Goal: Task Accomplishment & Management: Manage account settings

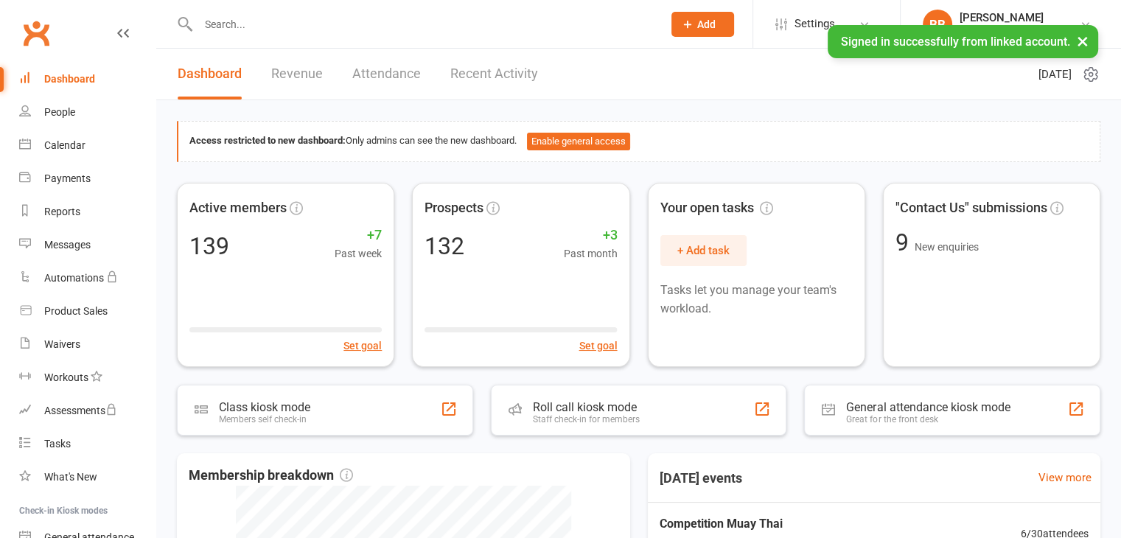
click at [275, 27] on input "text" at bounding box center [423, 24] width 458 height 21
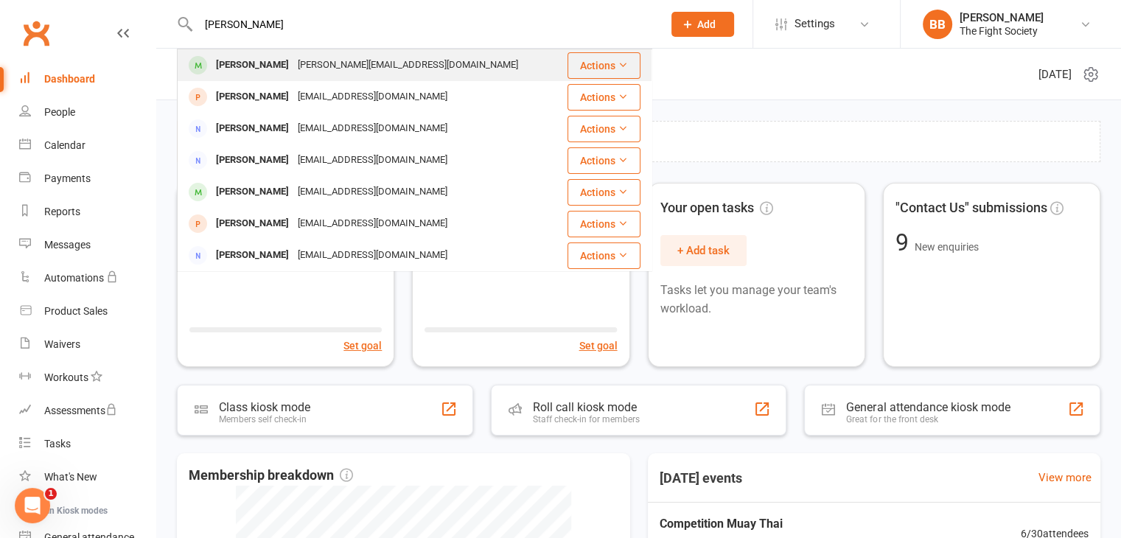
type input "jesse"
click at [271, 66] on div "Jesse Lomas" at bounding box center [252, 65] width 82 height 21
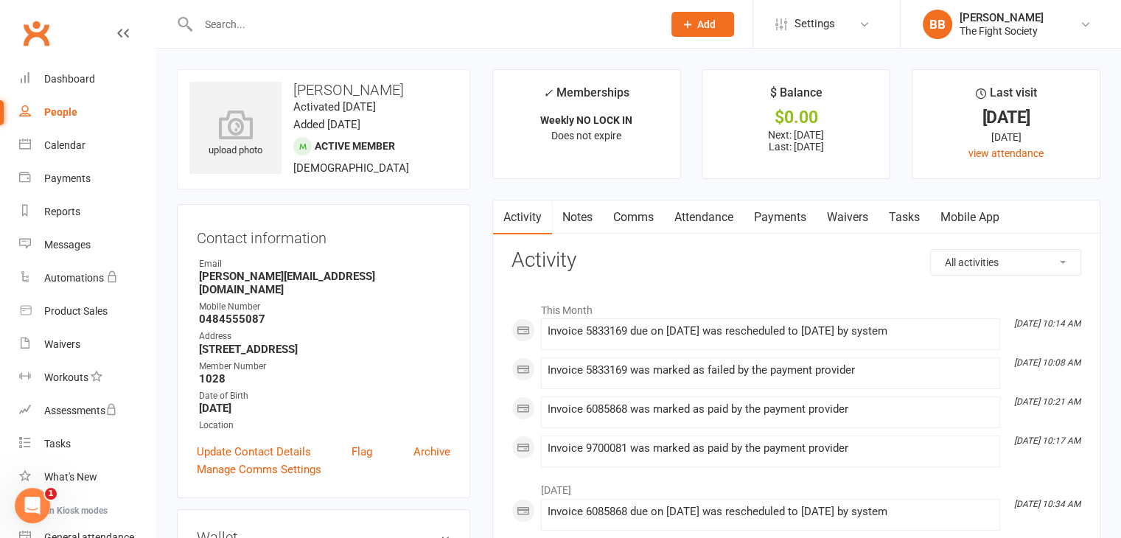
click at [793, 222] on link "Payments" at bounding box center [779, 217] width 73 height 34
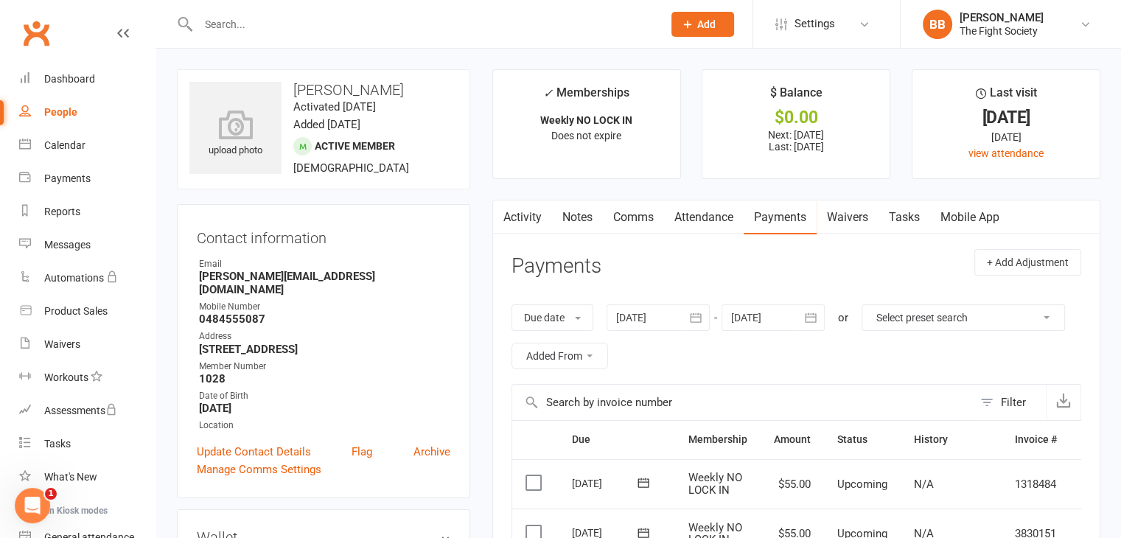
click at [406, 21] on input "text" at bounding box center [423, 24] width 458 height 21
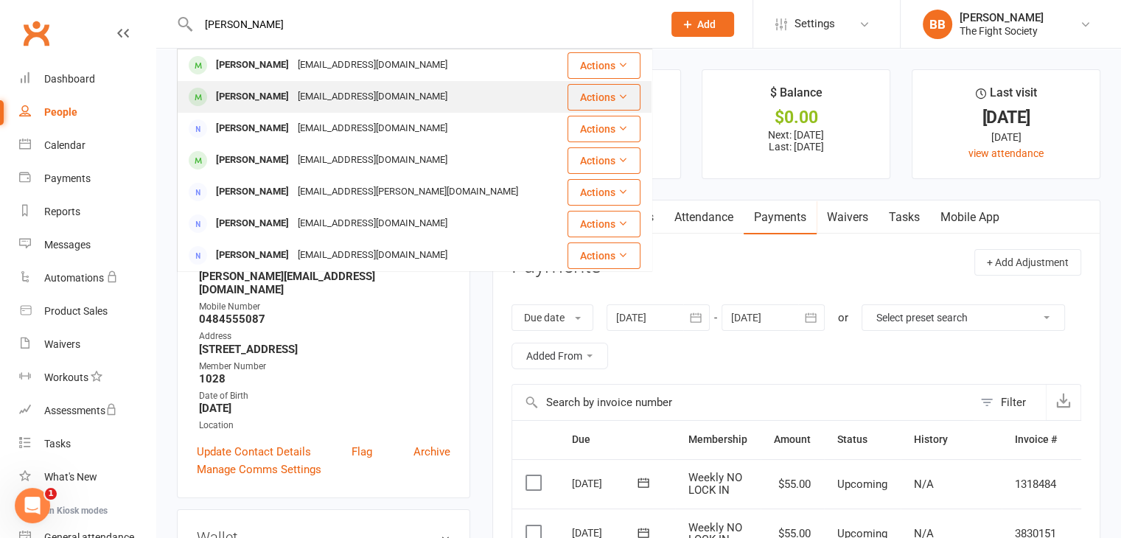
type input "liam"
click at [342, 95] on div "ltarlinton@gmail.com" at bounding box center [372, 96] width 158 height 21
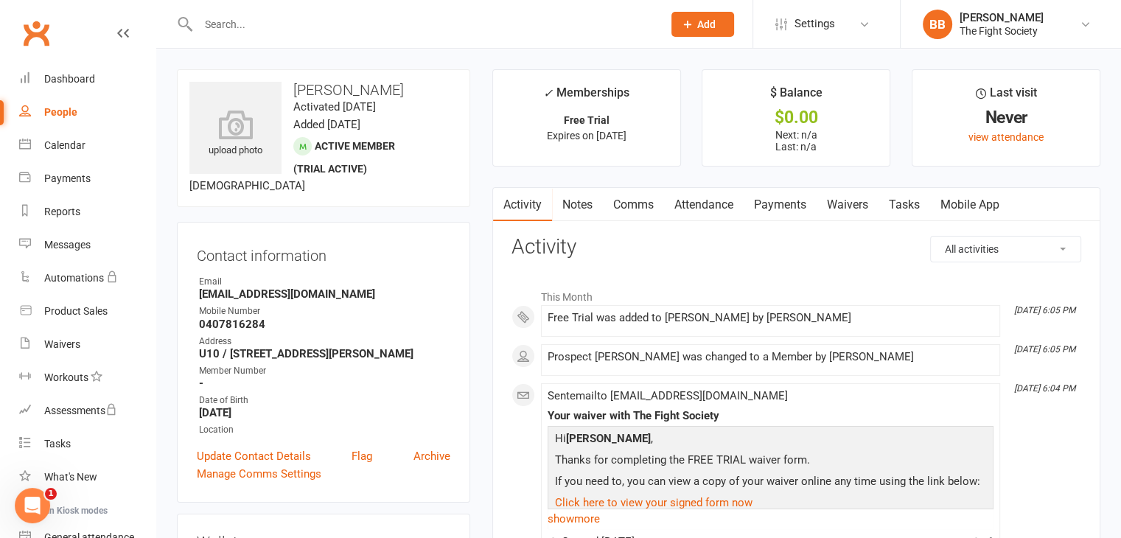
click at [841, 209] on link "Waivers" at bounding box center [847, 205] width 62 height 34
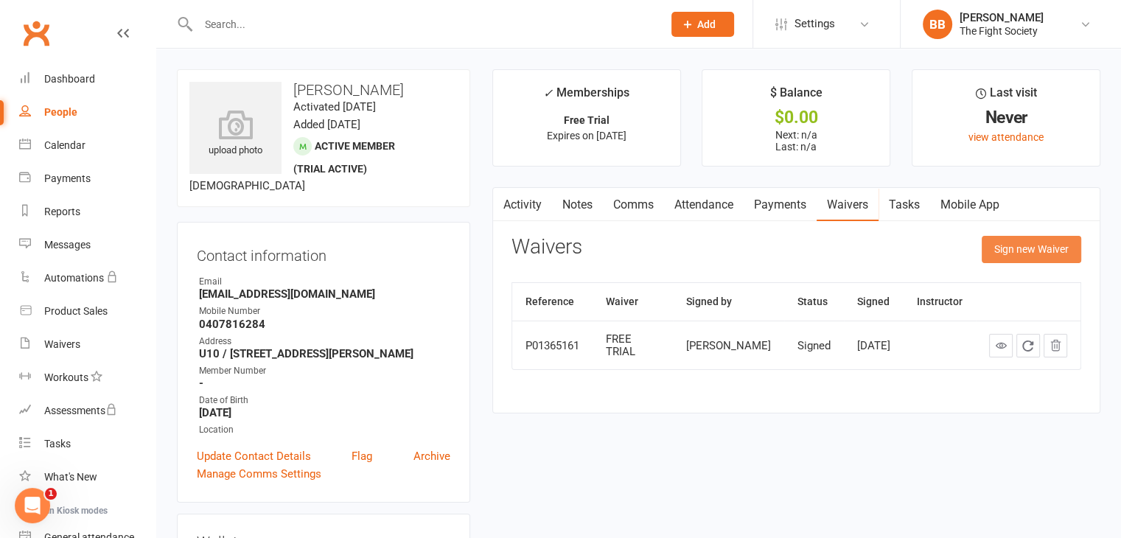
click at [1009, 256] on button "Sign new Waiver" at bounding box center [1030, 249] width 99 height 27
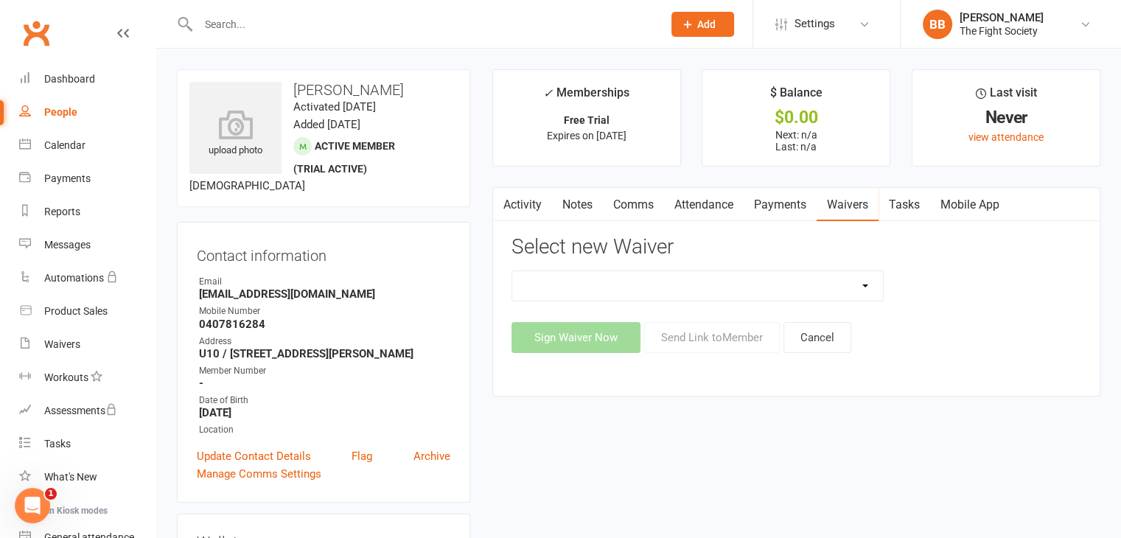
click at [698, 279] on select "6 & 12 Month Memberships Foundation Membership FREE TRIAL No Lock in Membership" at bounding box center [697, 285] width 371 height 29
select select "12741"
click at [512, 271] on select "6 & 12 Month Memberships Foundation Membership FREE TRIAL No Lock in Membership" at bounding box center [697, 285] width 371 height 29
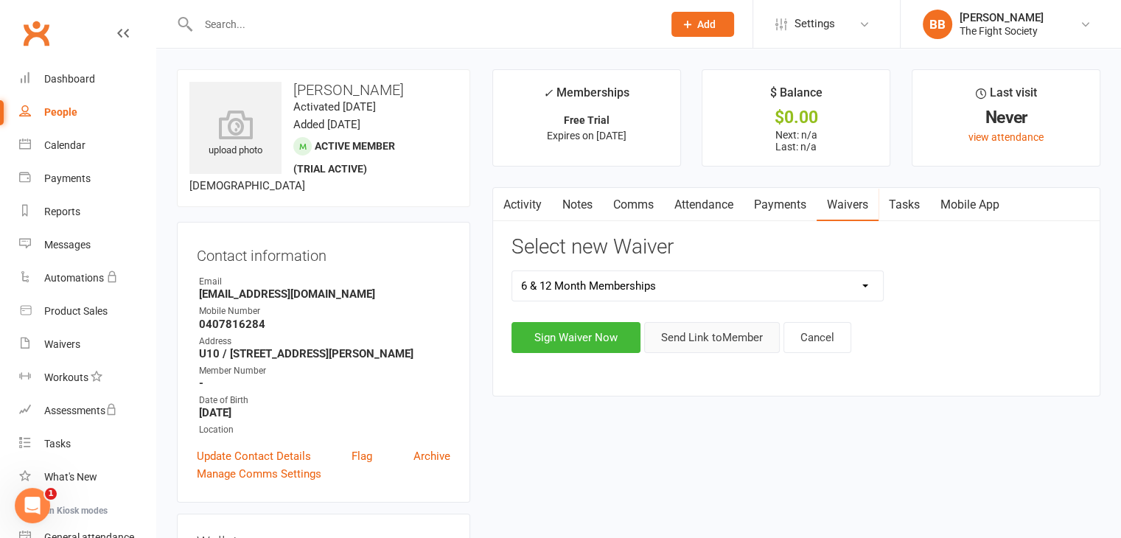
click at [703, 337] on button "Send Link to Member" at bounding box center [712, 337] width 136 height 31
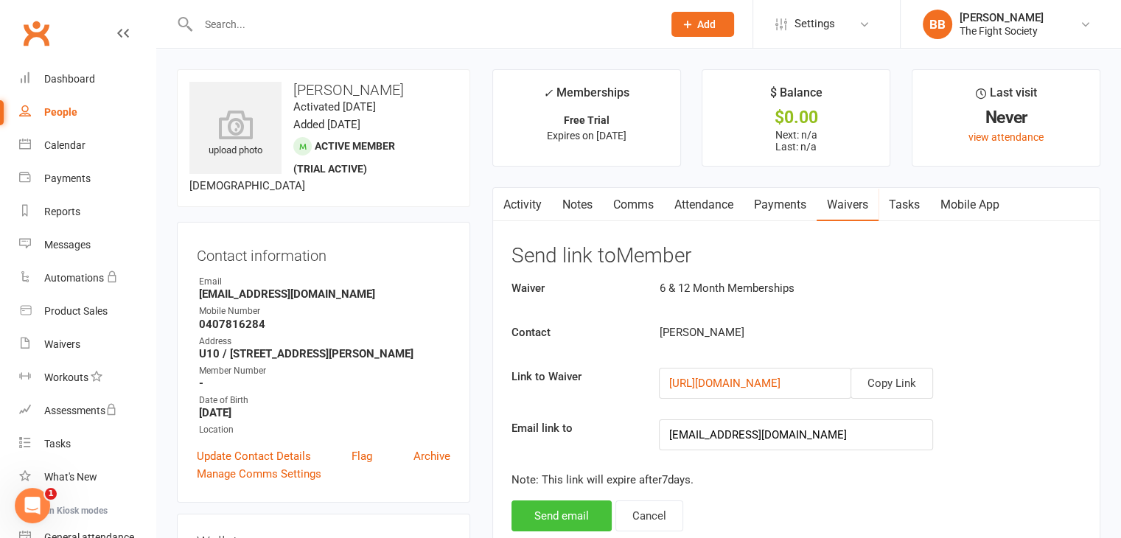
click at [566, 521] on button "Send email" at bounding box center [561, 515] width 100 height 31
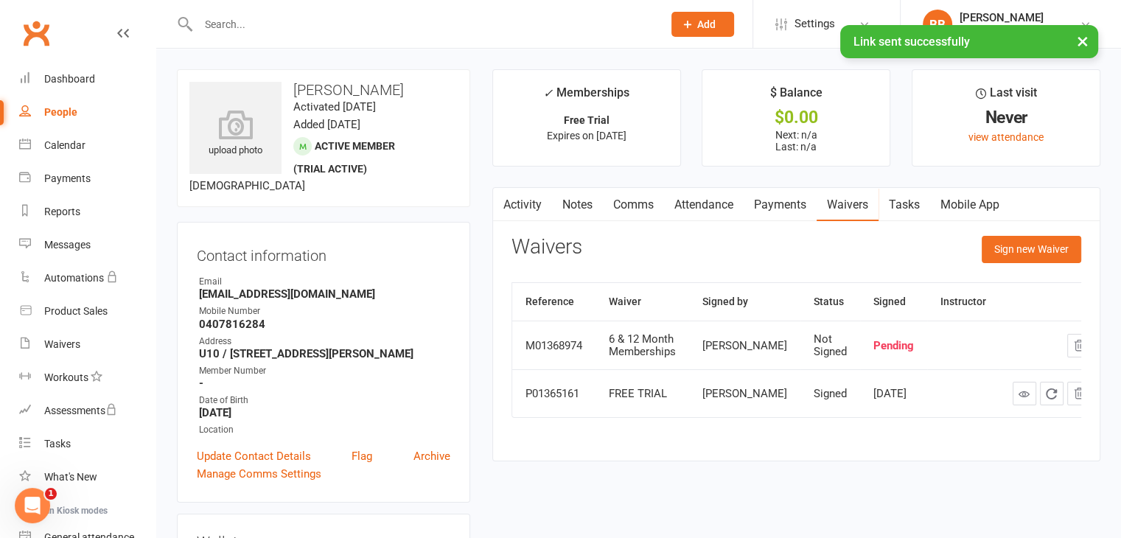
click at [264, 18] on input "text" at bounding box center [423, 24] width 458 height 21
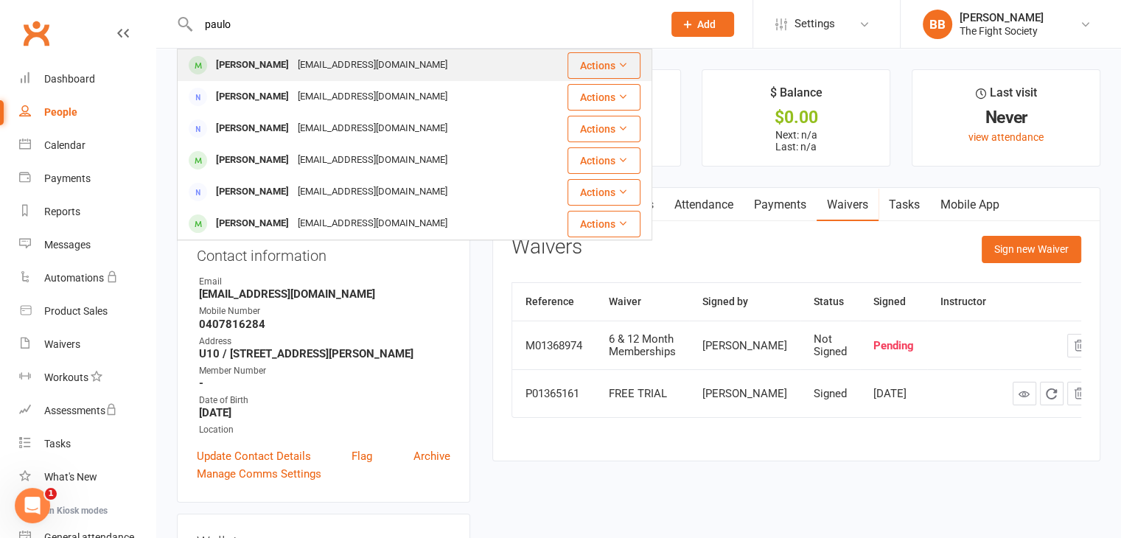
type input "paulo"
click at [277, 61] on div "Paulo Ferreira" at bounding box center [252, 65] width 82 height 21
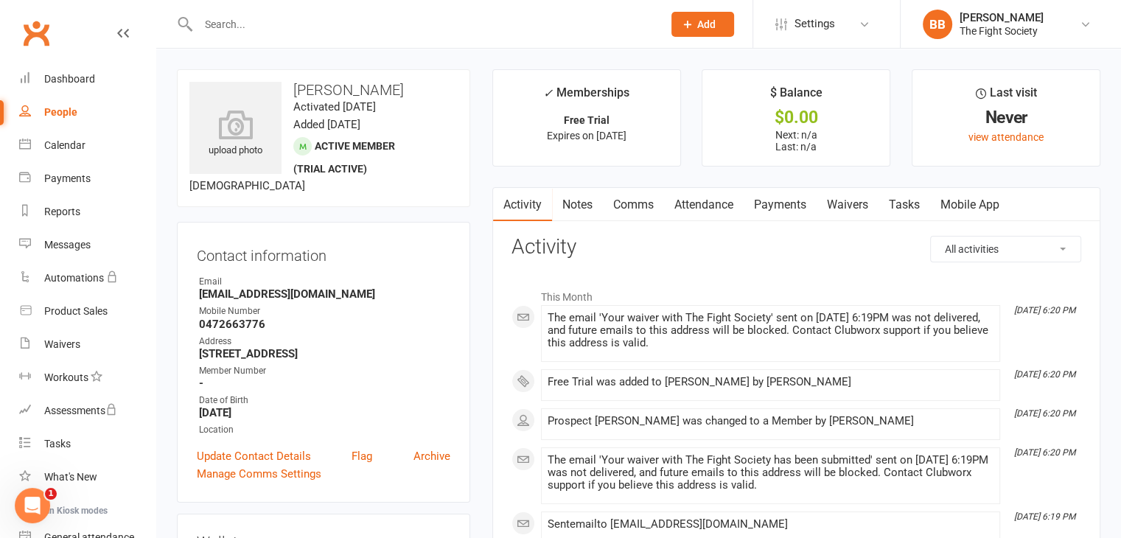
click at [863, 200] on link "Waivers" at bounding box center [847, 205] width 62 height 34
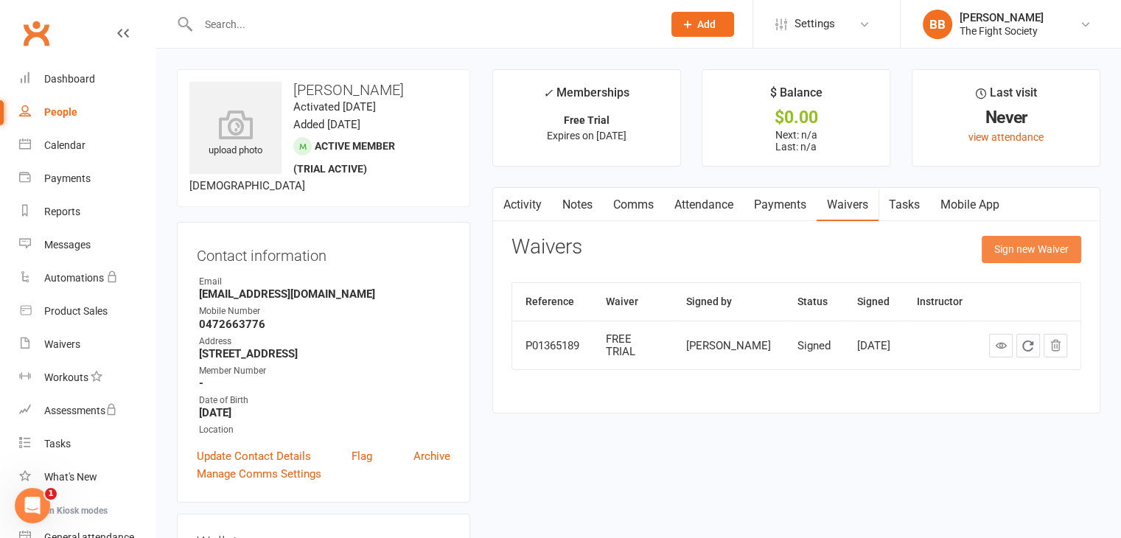
click at [1045, 256] on button "Sign new Waiver" at bounding box center [1030, 249] width 99 height 27
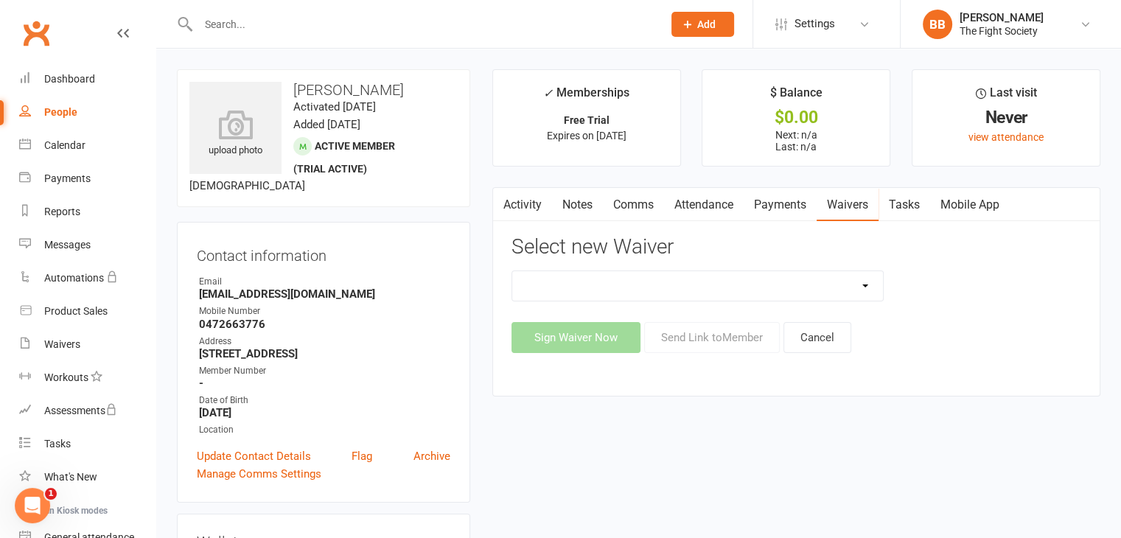
click at [699, 295] on select "6 & 12 Month Memberships Foundation Membership FREE TRIAL No Lock in Membership" at bounding box center [697, 285] width 371 height 29
select select "12741"
click at [512, 271] on select "6 & 12 Month Memberships Foundation Membership FREE TRIAL No Lock in Membership" at bounding box center [697, 285] width 371 height 29
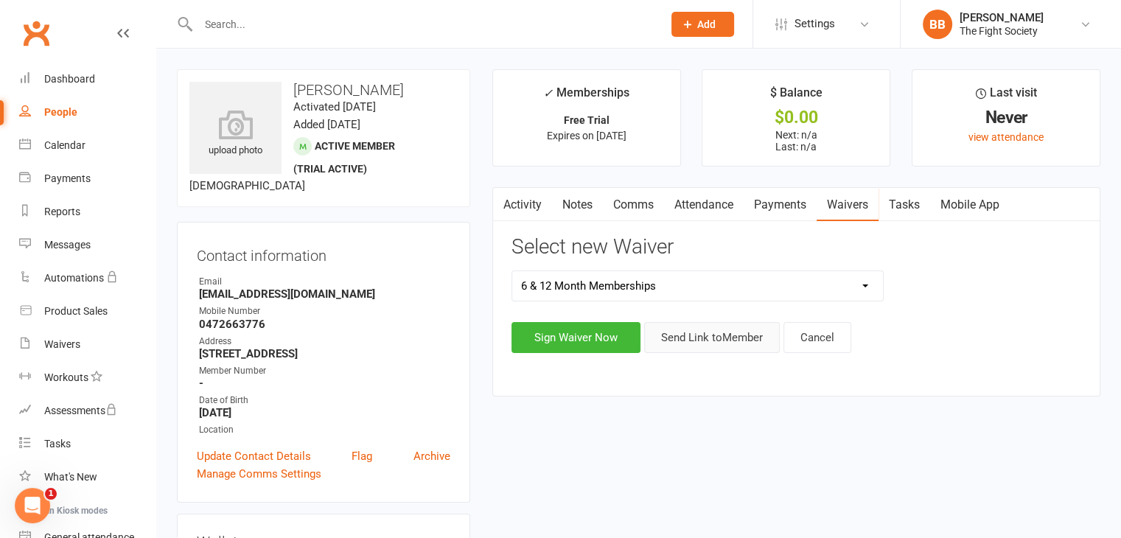
click at [719, 332] on button "Send Link to Member" at bounding box center [712, 337] width 136 height 31
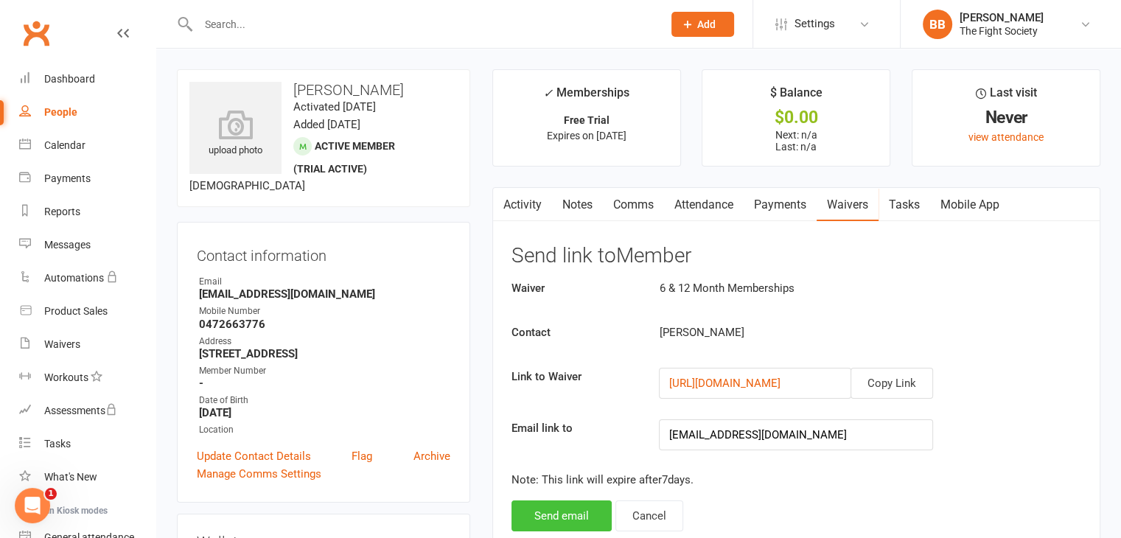
click at [564, 515] on button "Send email" at bounding box center [561, 515] width 100 height 31
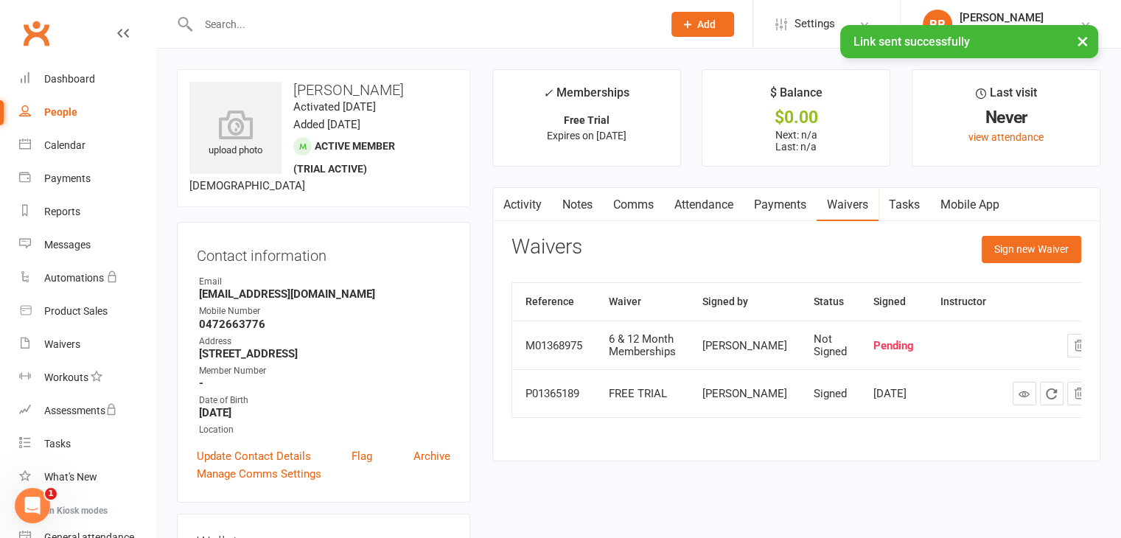
click at [401, 25] on div "× Link sent successfully" at bounding box center [550, 25] width 1101 height 0
click at [391, 15] on input "text" at bounding box center [423, 24] width 458 height 21
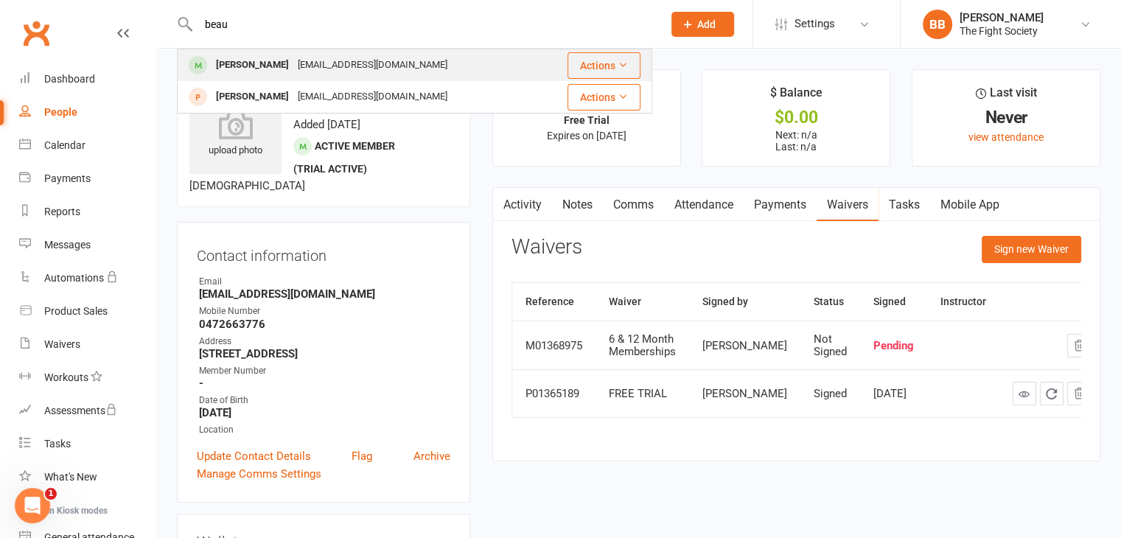
type input "beau"
click at [267, 62] on div "Beau Roberts" at bounding box center [252, 65] width 82 height 21
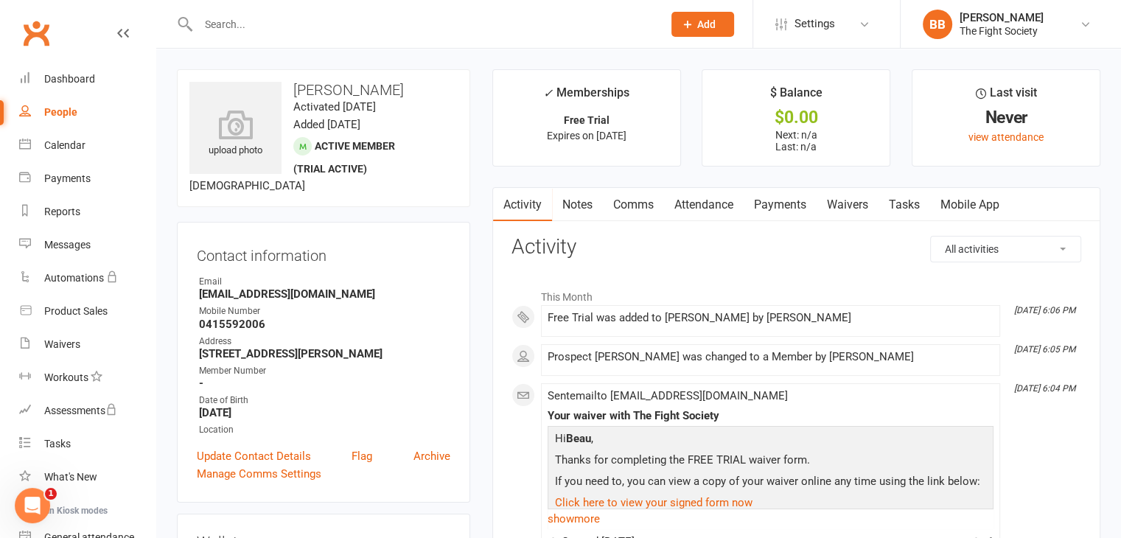
click at [793, 204] on link "Payments" at bounding box center [779, 205] width 73 height 34
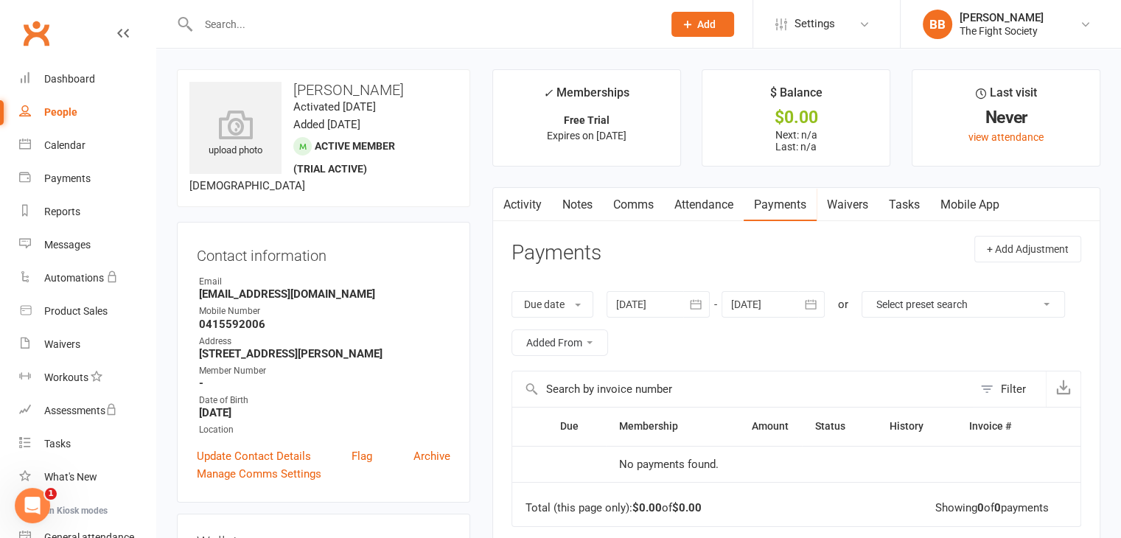
click at [846, 208] on link "Waivers" at bounding box center [847, 205] width 62 height 34
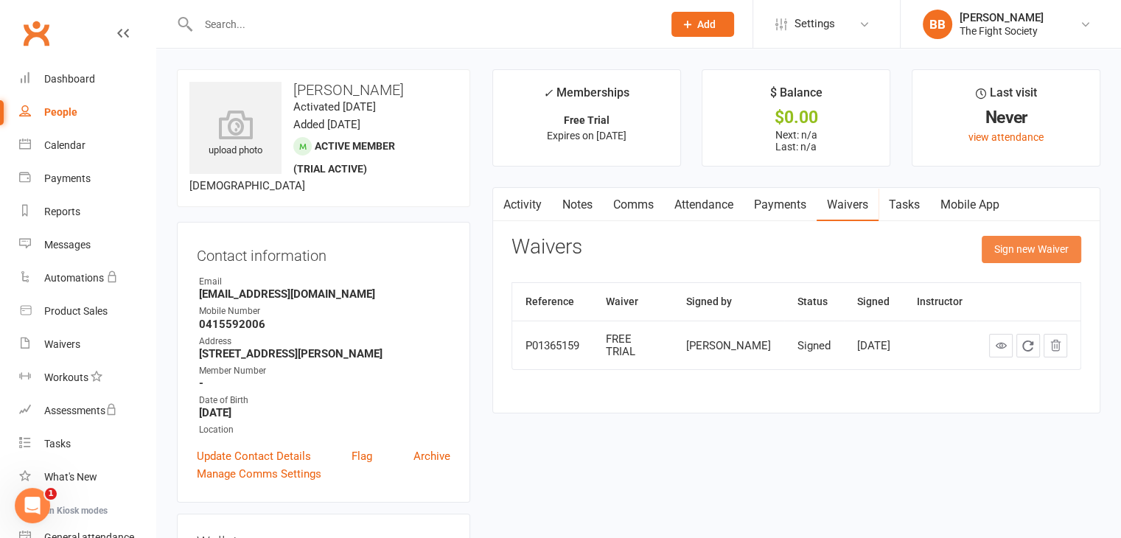
click at [1034, 254] on button "Sign new Waiver" at bounding box center [1030, 249] width 99 height 27
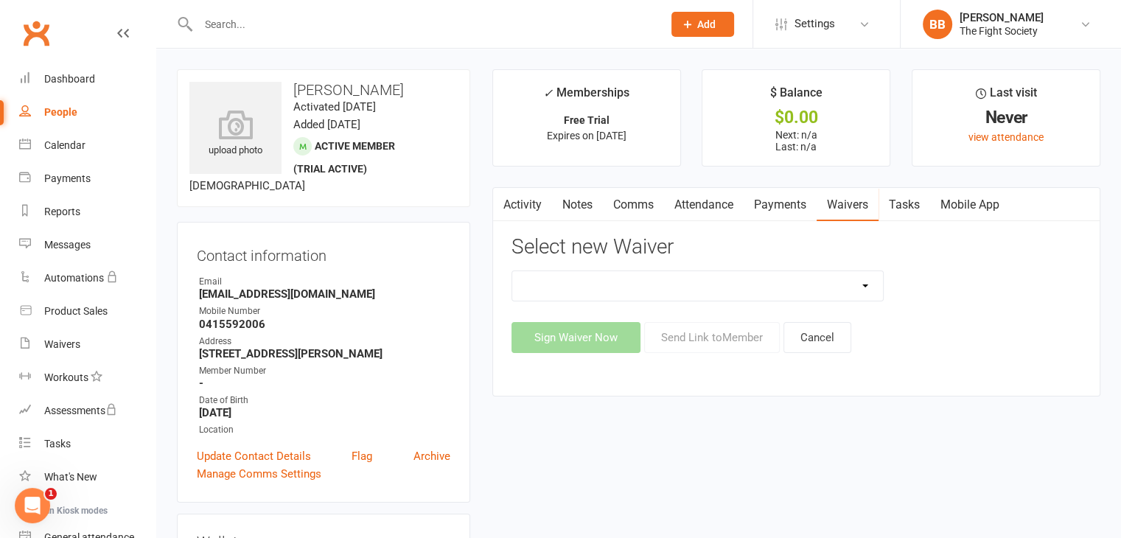
click at [751, 271] on select "6 & 12 Month Memberships Foundation Membership FREE TRIAL No Lock in Membership" at bounding box center [697, 285] width 371 height 29
select select "12741"
click at [512, 271] on select "6 & 12 Month Memberships Foundation Membership FREE TRIAL No Lock in Membership" at bounding box center [697, 285] width 371 height 29
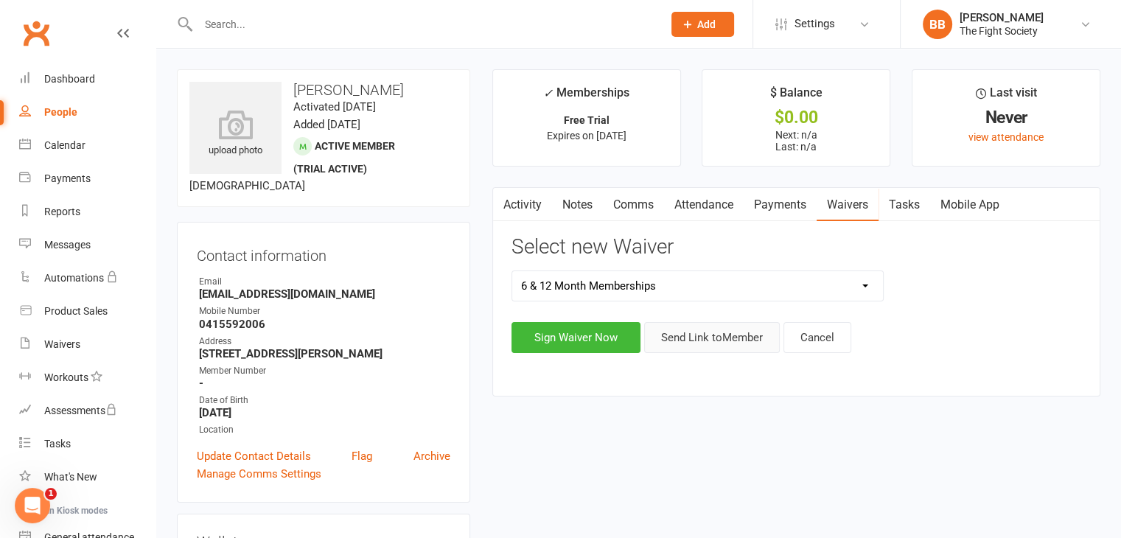
click at [698, 334] on button "Send Link to Member" at bounding box center [712, 337] width 136 height 31
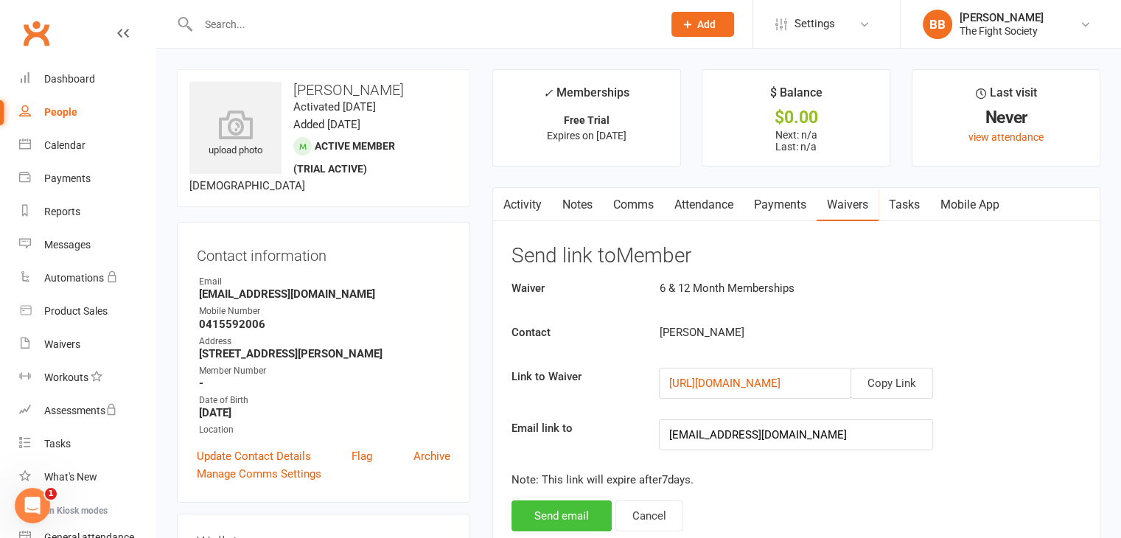
click at [540, 522] on button "Send email" at bounding box center [561, 515] width 100 height 31
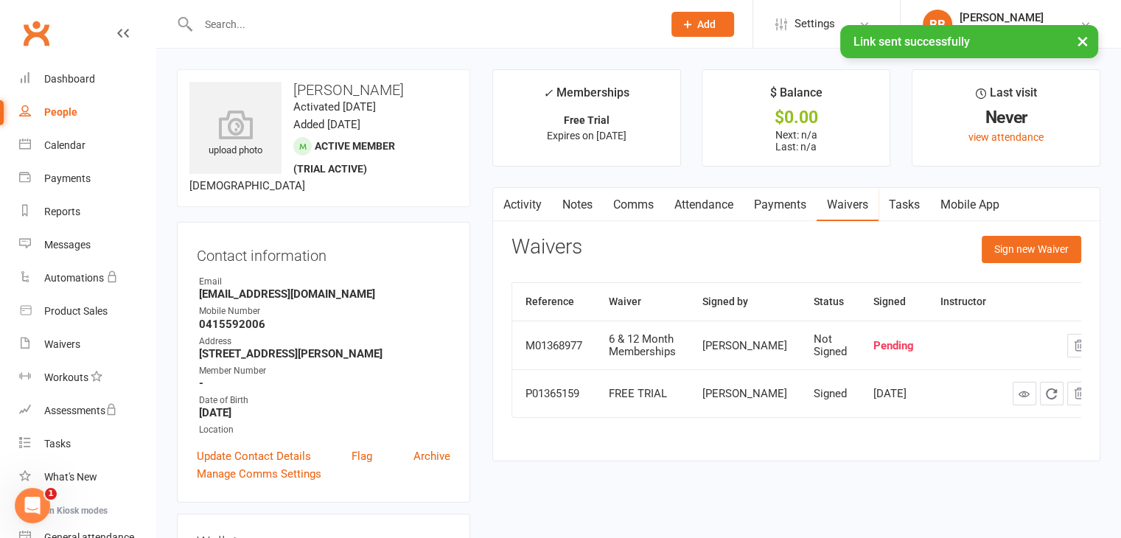
click at [449, 126] on div "upload photo Beau Roberts Activated 7 October, 2025 Added 7 October, 2025 Activ…" at bounding box center [323, 138] width 293 height 138
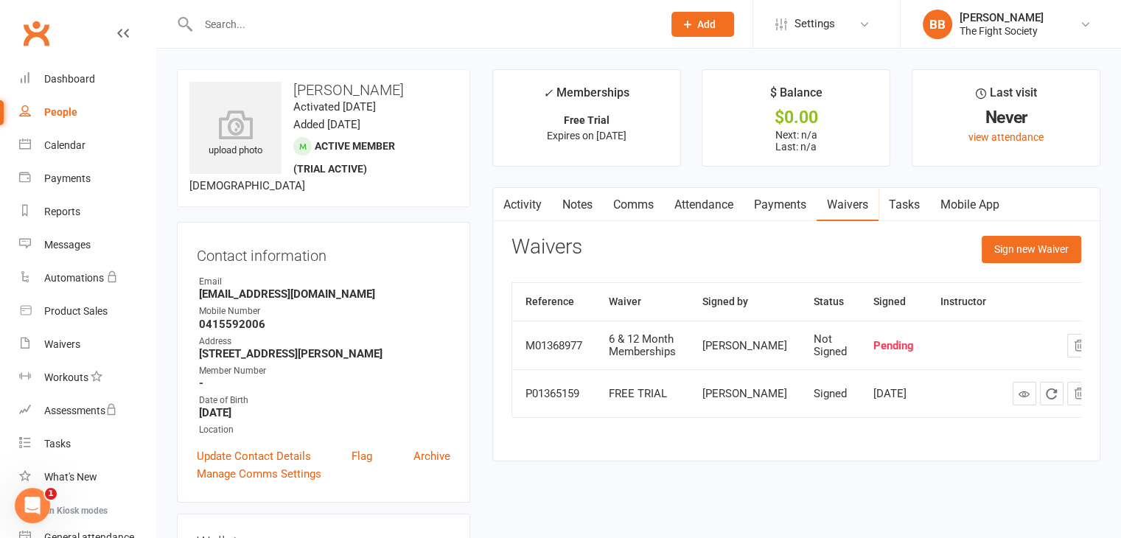
click at [256, 27] on input "text" at bounding box center [423, 24] width 458 height 21
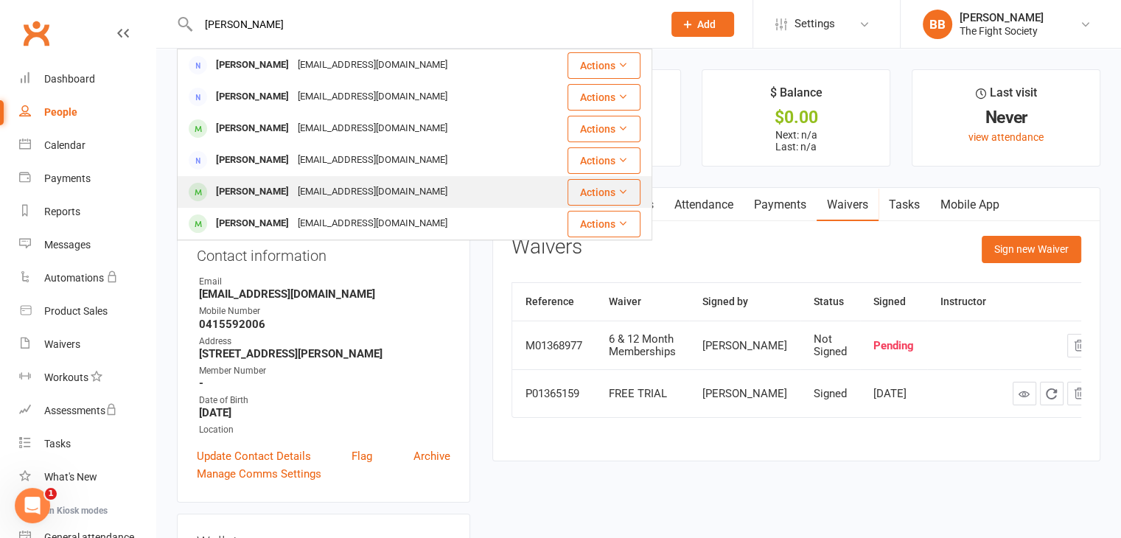
type input "paul"
click at [270, 186] on div "Paulo Ferreira" at bounding box center [252, 191] width 82 height 21
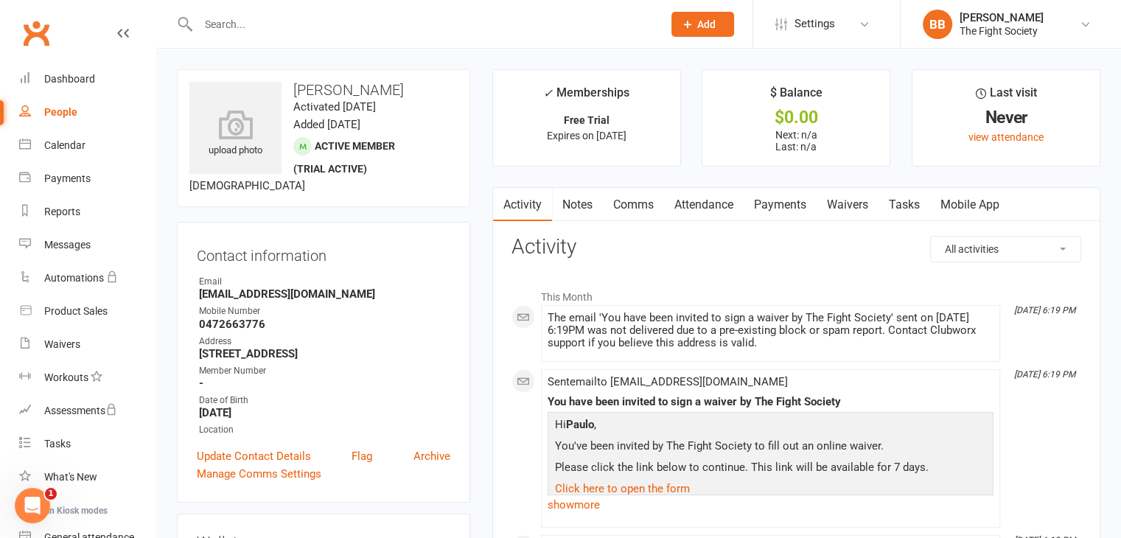
click at [869, 206] on link "Waivers" at bounding box center [847, 205] width 62 height 34
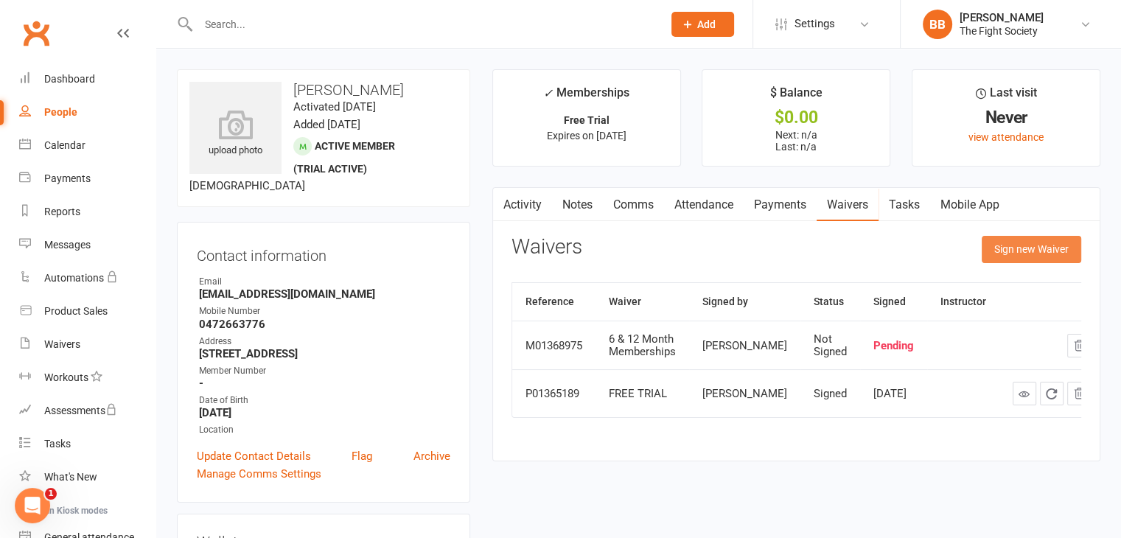
click at [1029, 240] on button "Sign new Waiver" at bounding box center [1030, 249] width 99 height 27
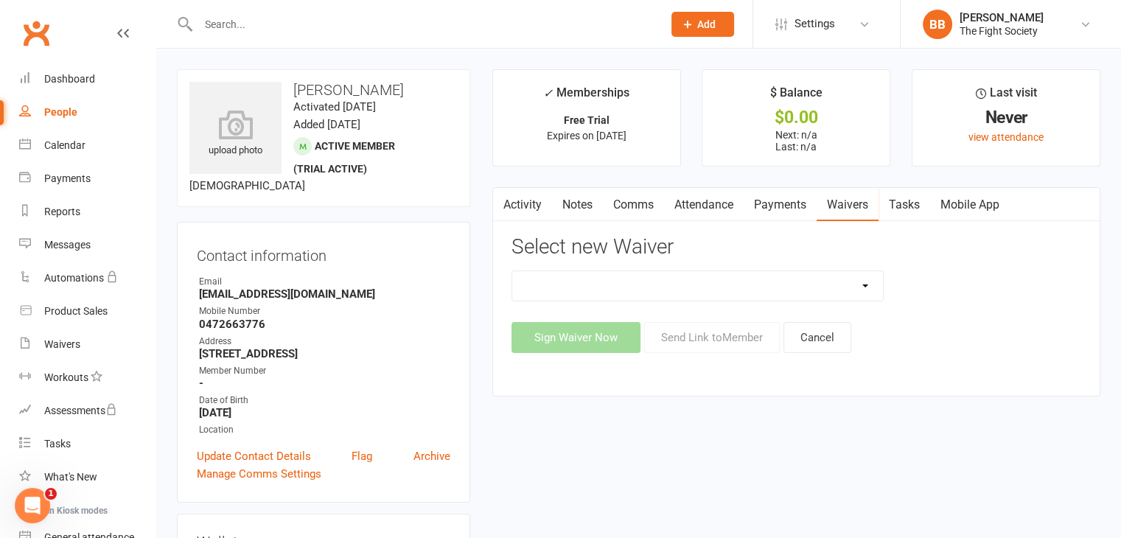
click at [667, 276] on select "6 & 12 Month Memberships Foundation Membership FREE TRIAL No Lock in Membership" at bounding box center [697, 285] width 371 height 29
select select "12618"
click at [512, 271] on select "6 & 12 Month Memberships Foundation Membership FREE TRIAL No Lock in Membership" at bounding box center [697, 285] width 371 height 29
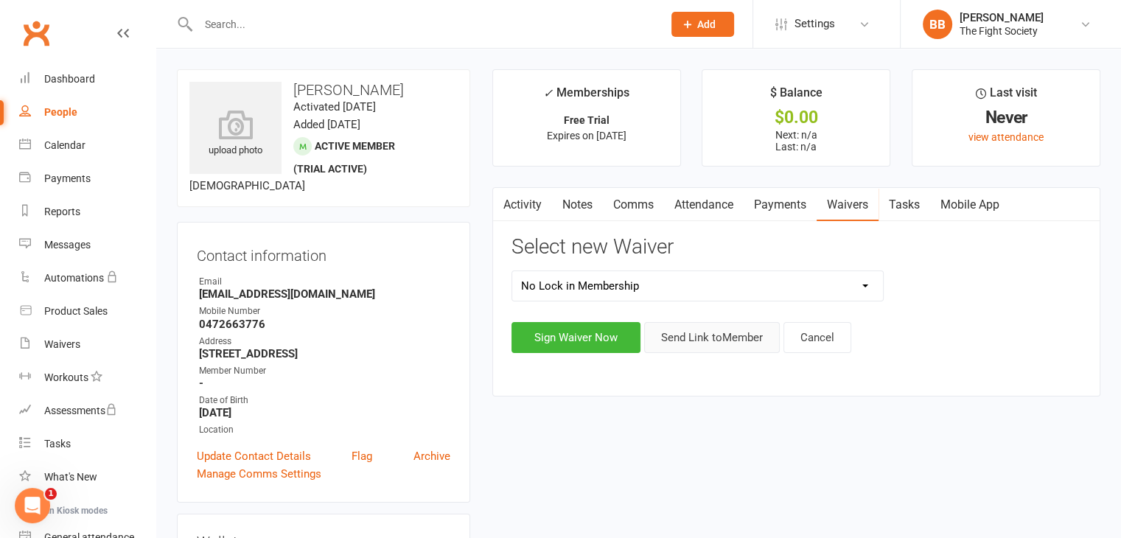
click at [687, 341] on button "Send Link to Member" at bounding box center [712, 337] width 136 height 31
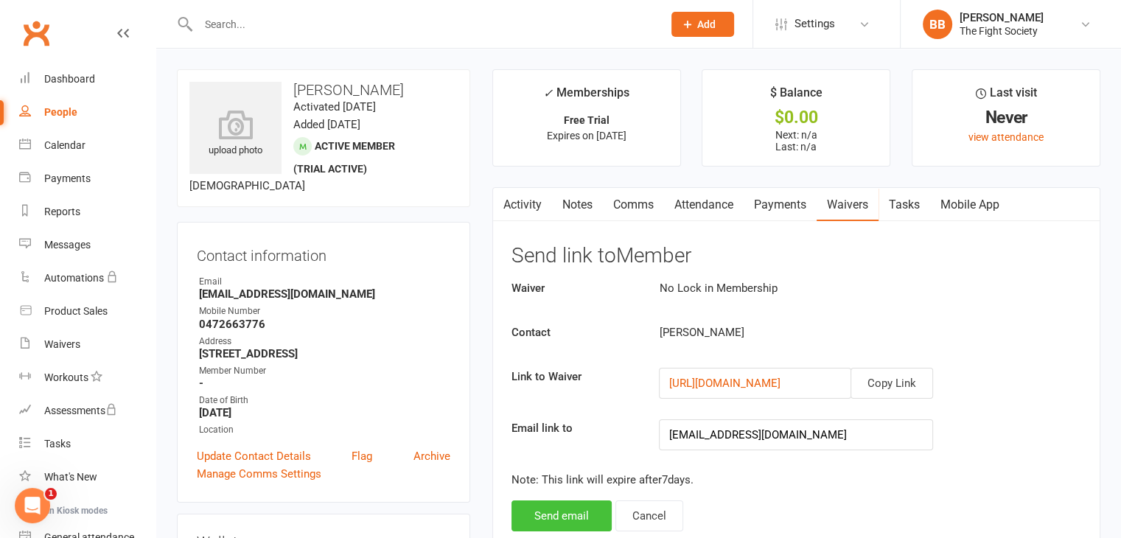
click at [555, 509] on button "Send email" at bounding box center [561, 515] width 100 height 31
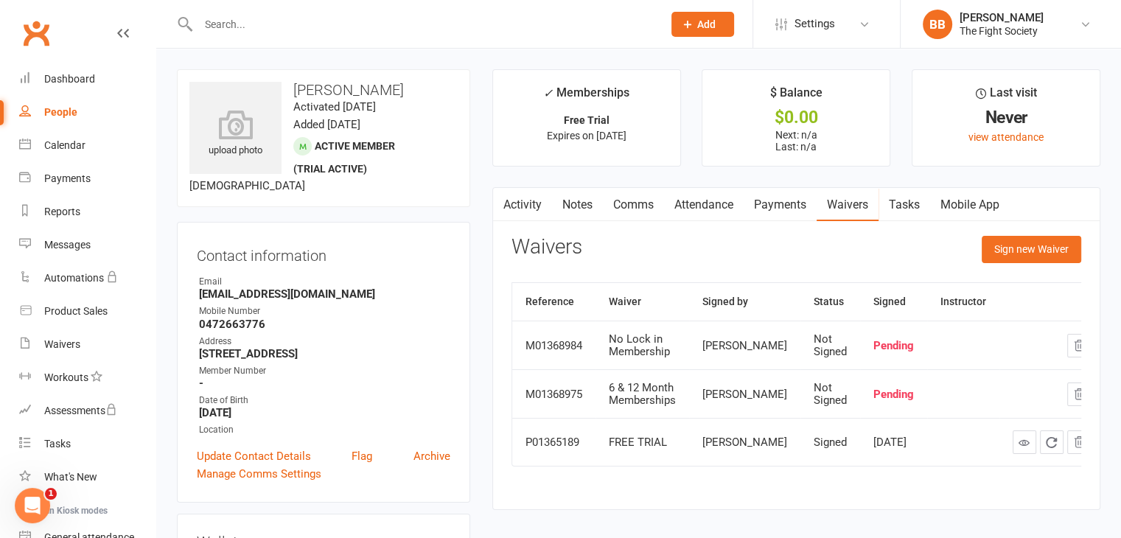
click at [240, 15] on input "text" at bounding box center [423, 24] width 458 height 21
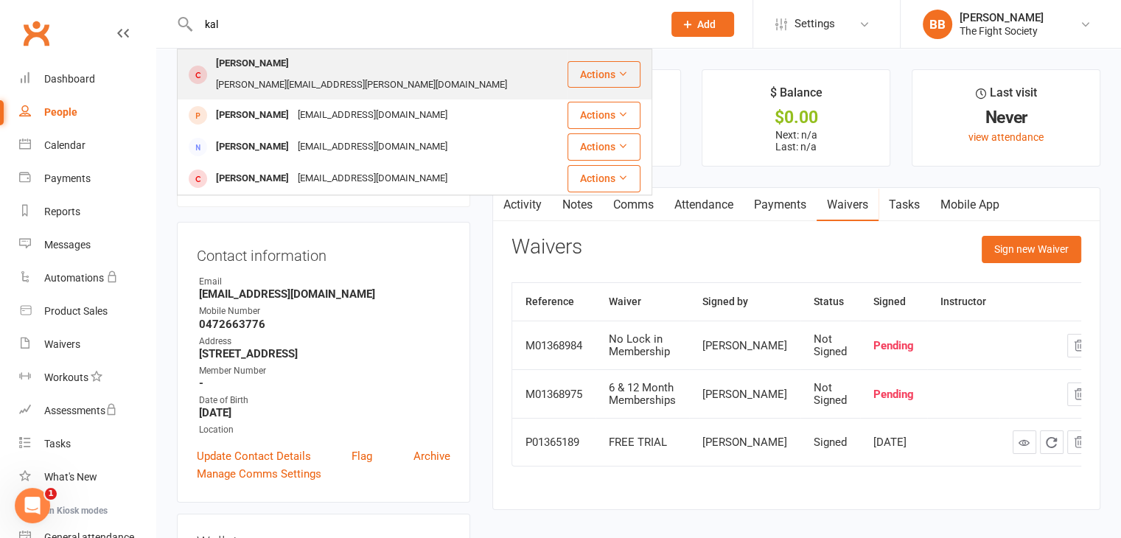
type input "kal"
click at [253, 71] on div "Kaleel Spooner" at bounding box center [252, 63] width 82 height 21
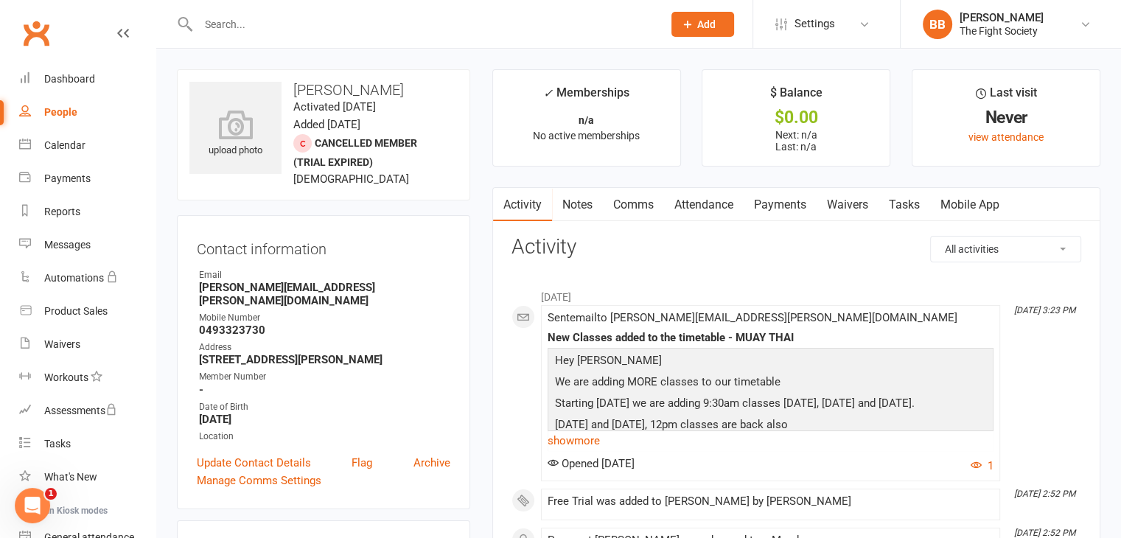
click at [827, 210] on link "Waivers" at bounding box center [847, 205] width 62 height 34
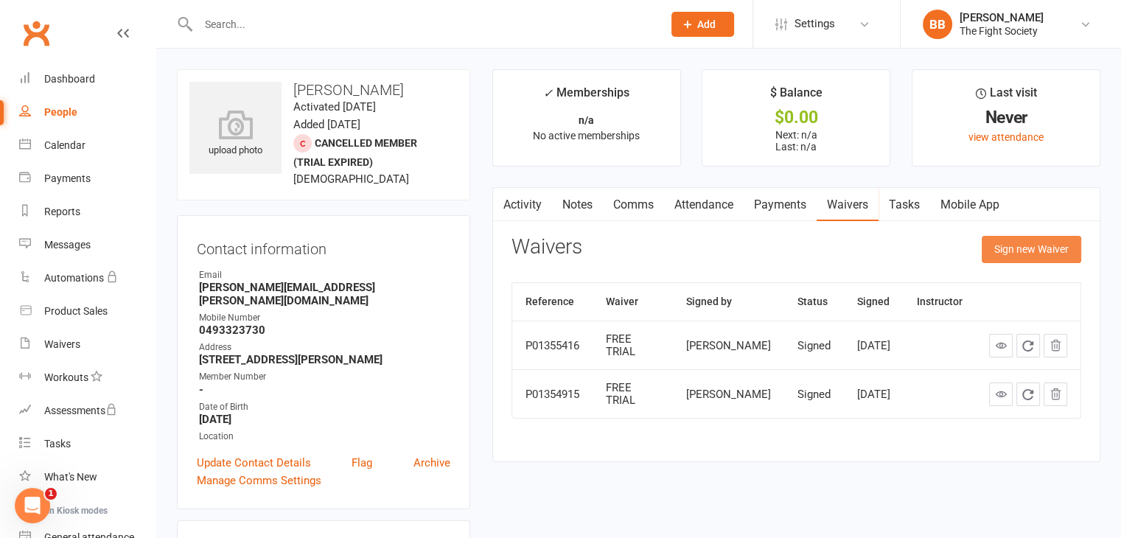
click at [1053, 245] on button "Sign new Waiver" at bounding box center [1030, 249] width 99 height 27
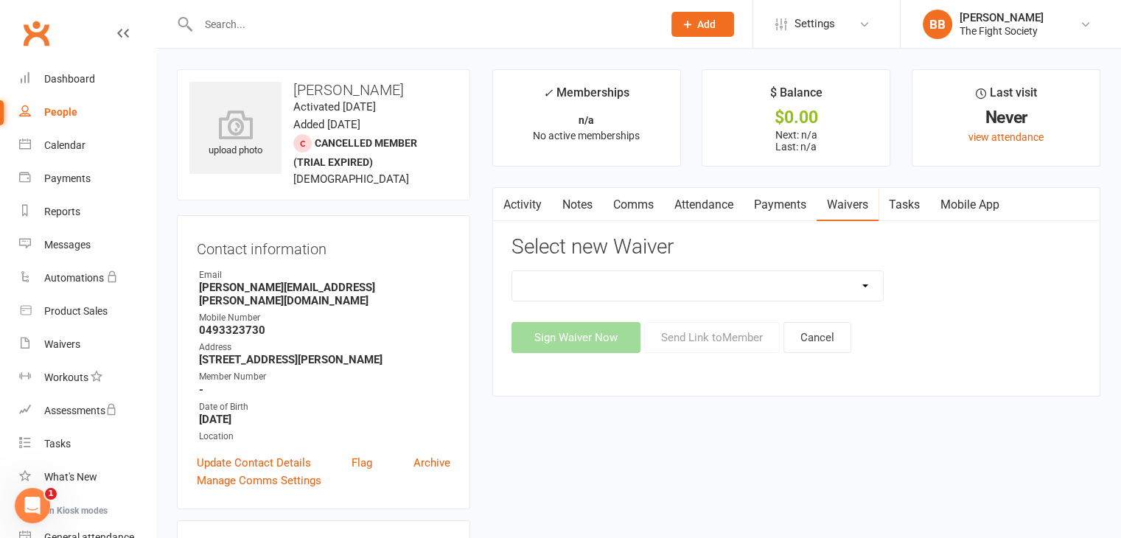
click at [749, 292] on select "6 & 12 Month Memberships Foundation Membership FREE TRIAL No Lock in Membership" at bounding box center [697, 285] width 371 height 29
select select "12618"
click at [512, 271] on select "6 & 12 Month Memberships Foundation Membership FREE TRIAL No Lock in Membership" at bounding box center [697, 285] width 371 height 29
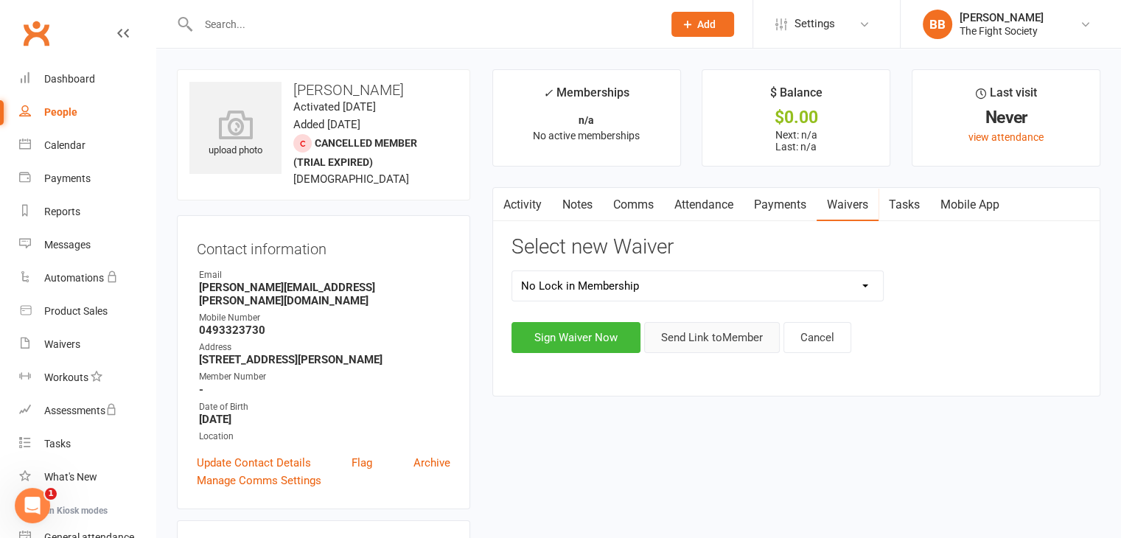
click at [690, 335] on button "Send Link to Member" at bounding box center [712, 337] width 136 height 31
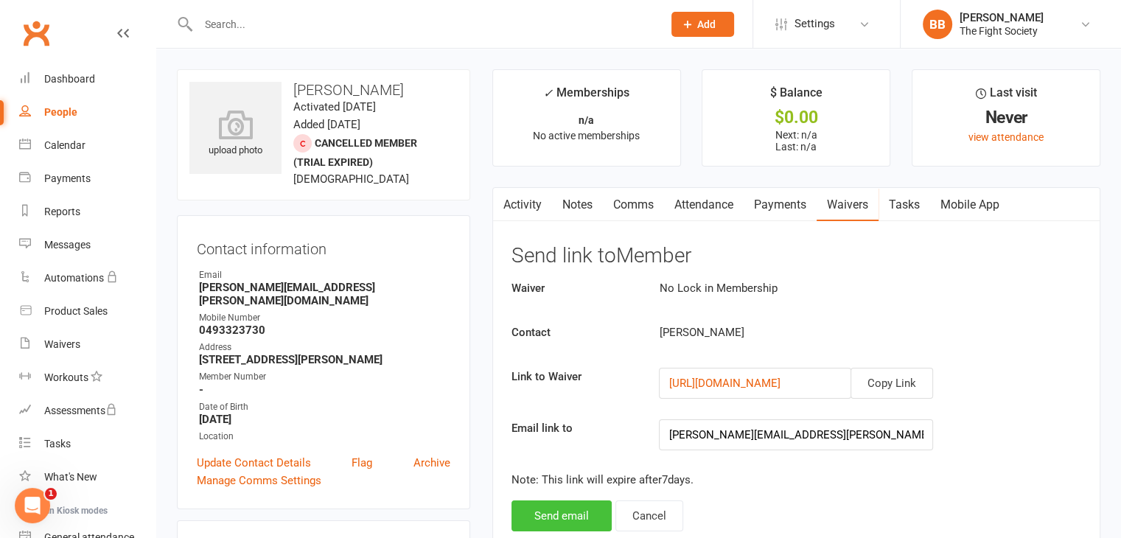
click at [581, 508] on button "Send email" at bounding box center [561, 515] width 100 height 31
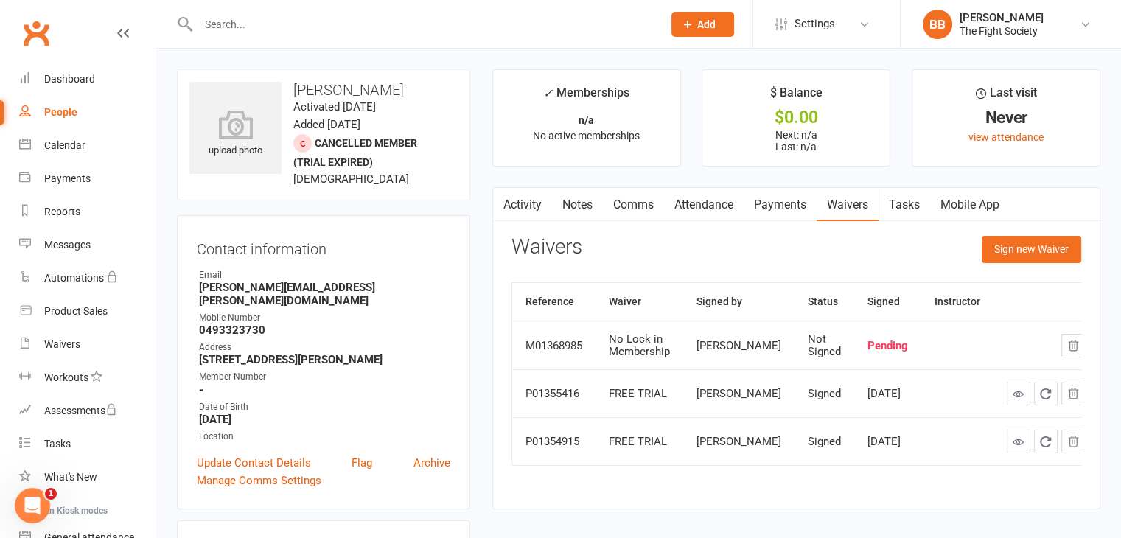
click at [225, 21] on input "text" at bounding box center [423, 24] width 458 height 21
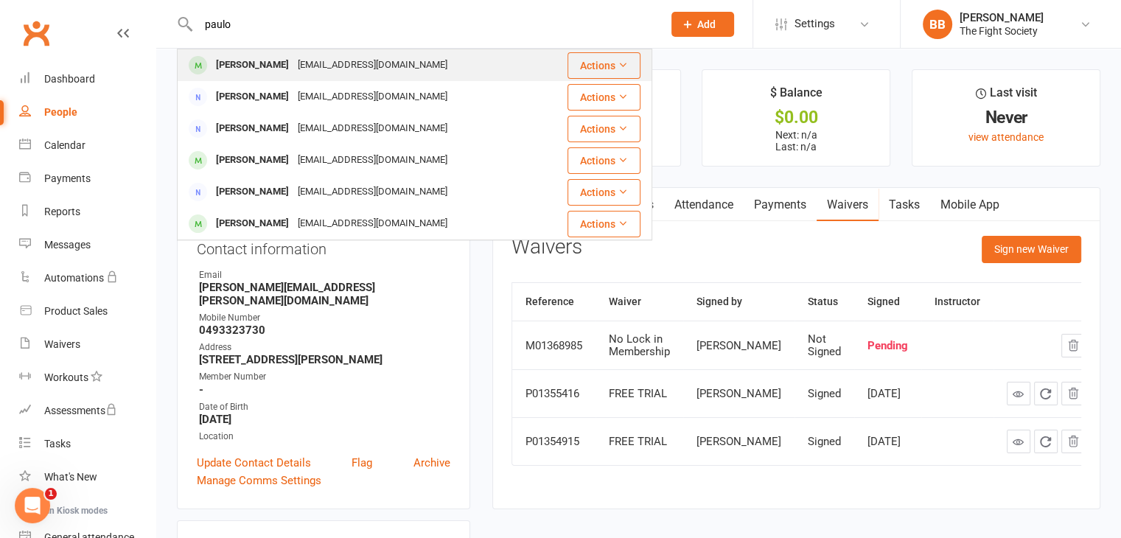
type input "paulo"
click at [220, 69] on div "Paulo Ferreira" at bounding box center [252, 65] width 82 height 21
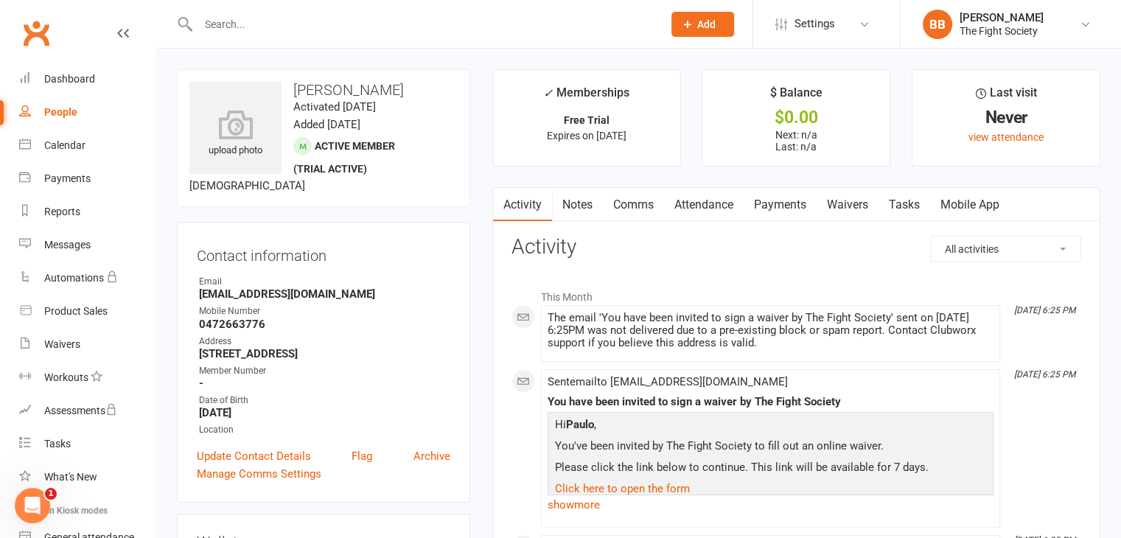
click at [848, 201] on link "Waivers" at bounding box center [847, 205] width 62 height 34
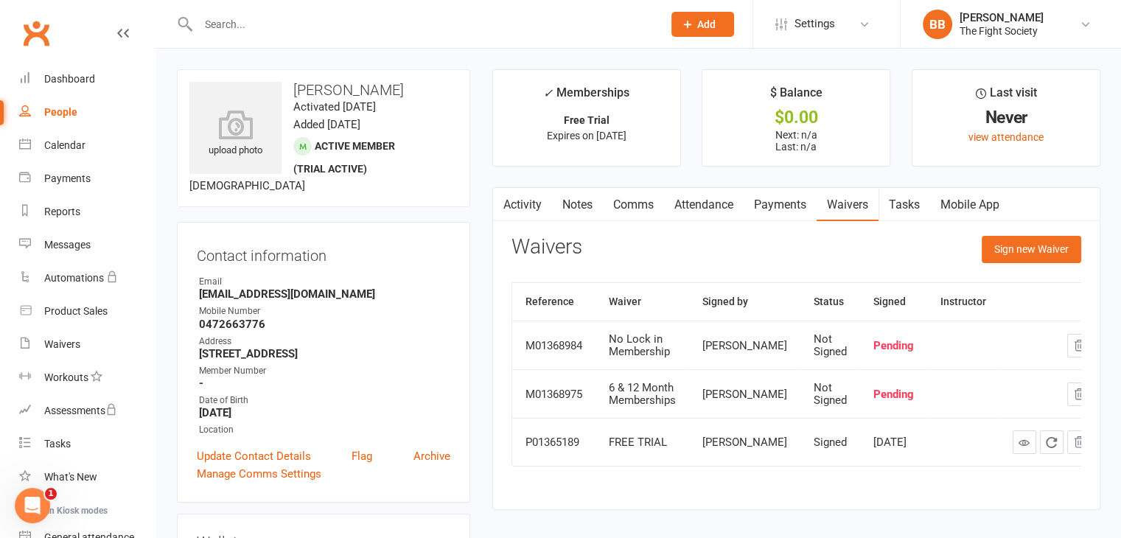
click at [552, 352] on div "M01368984" at bounding box center [553, 346] width 57 height 13
click at [1072, 401] on icon "button" at bounding box center [1078, 394] width 13 height 13
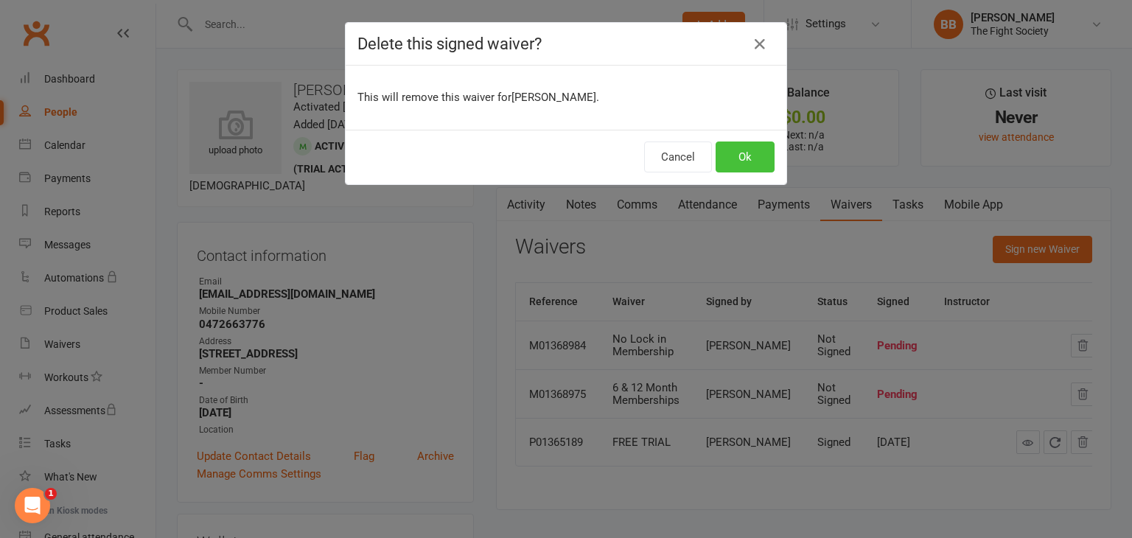
click at [743, 152] on button "Ok" at bounding box center [744, 156] width 59 height 31
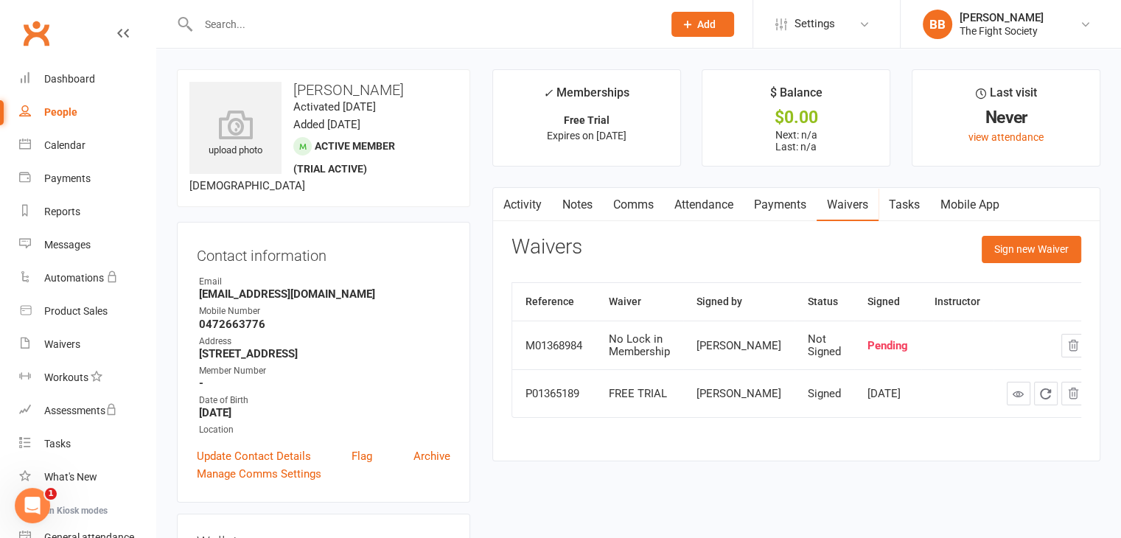
click at [289, 25] on input "text" at bounding box center [423, 24] width 458 height 21
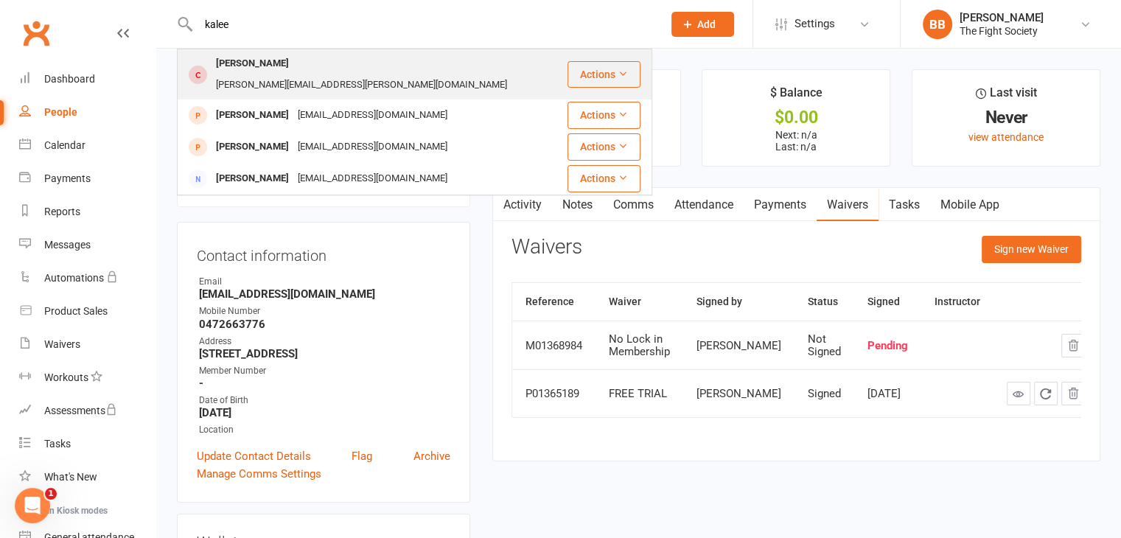
type input "kalee"
click at [282, 64] on div "Kaleel Spooner" at bounding box center [252, 63] width 82 height 21
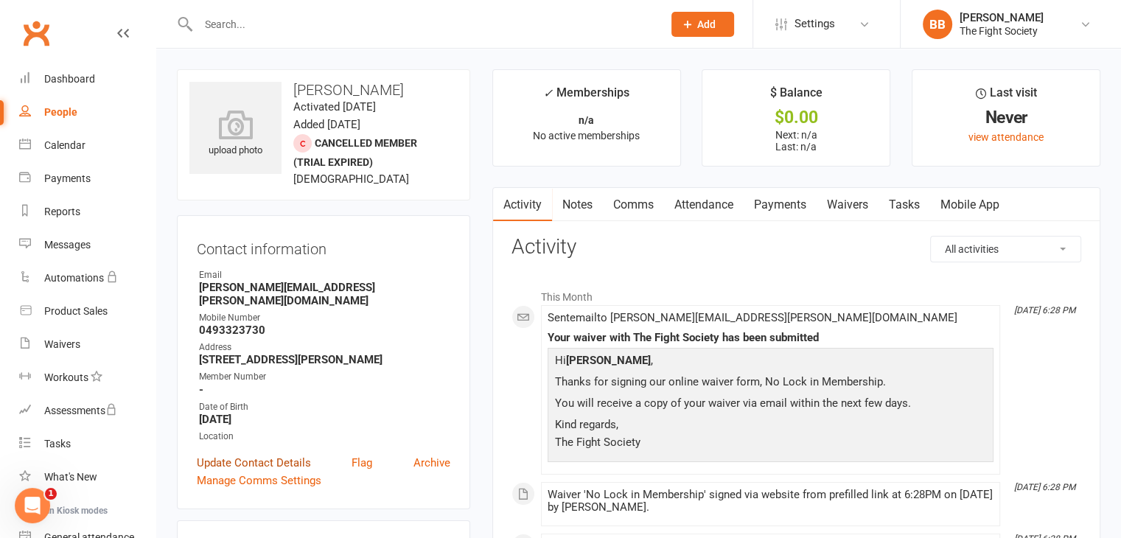
click at [260, 454] on link "Update Contact Details" at bounding box center [254, 463] width 114 height 18
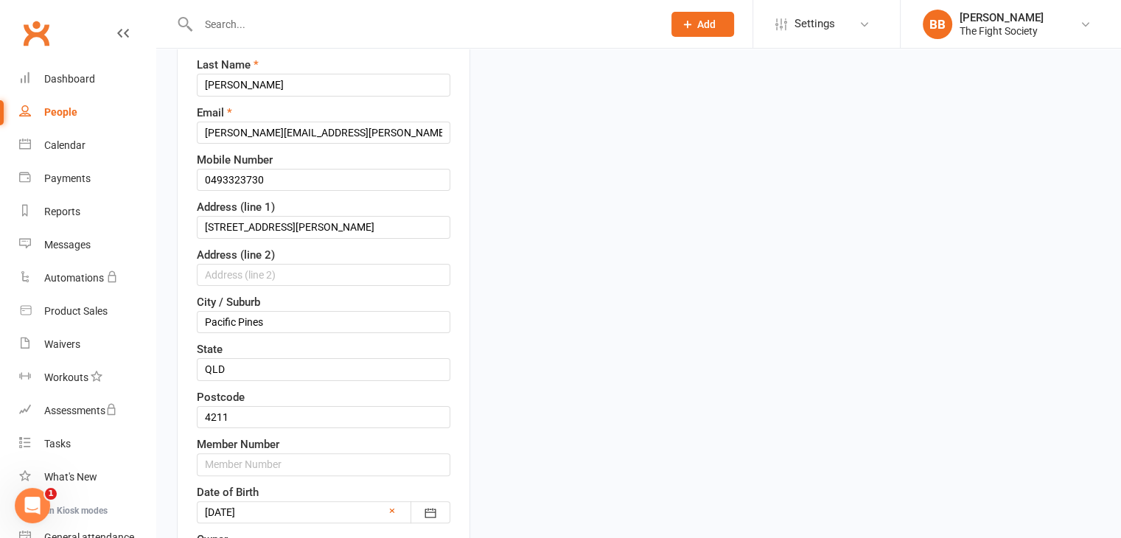
scroll to position [251, 0]
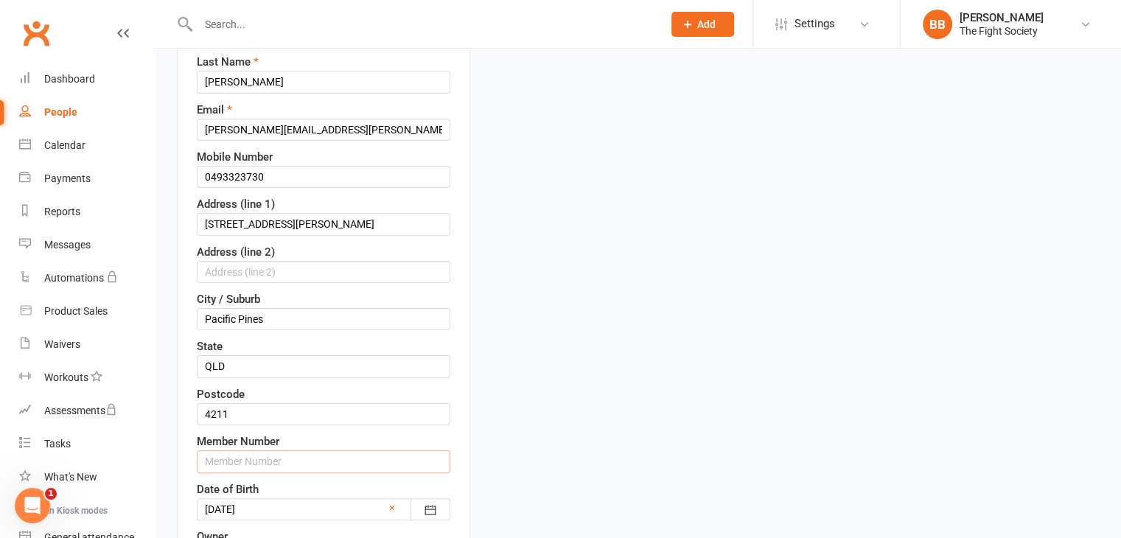
click at [253, 451] on input "text" at bounding box center [323, 461] width 253 height 22
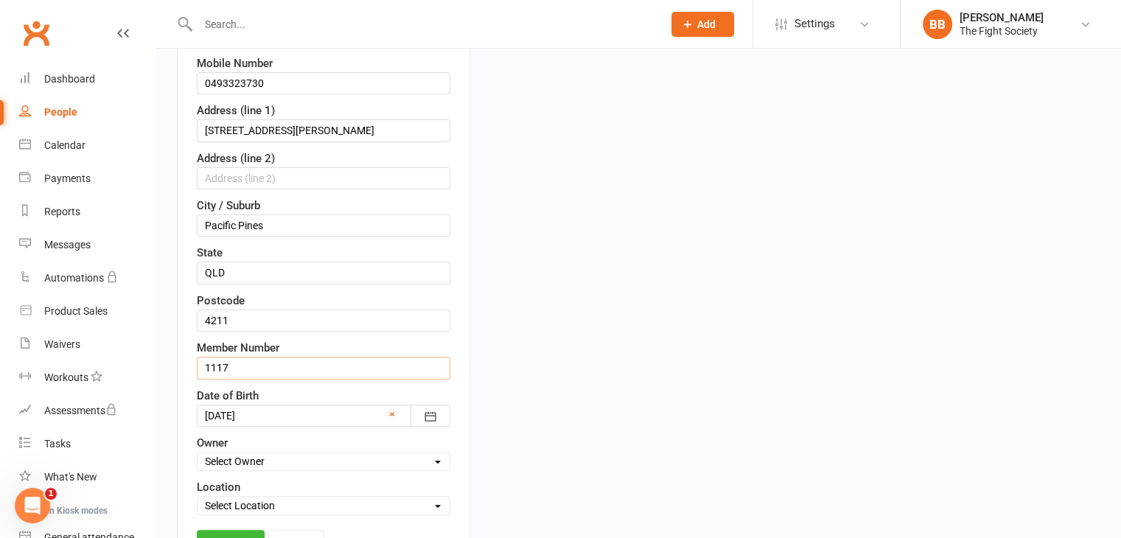
scroll to position [346, 0]
type input "1117"
click at [242, 529] on link "Save" at bounding box center [231, 542] width 68 height 27
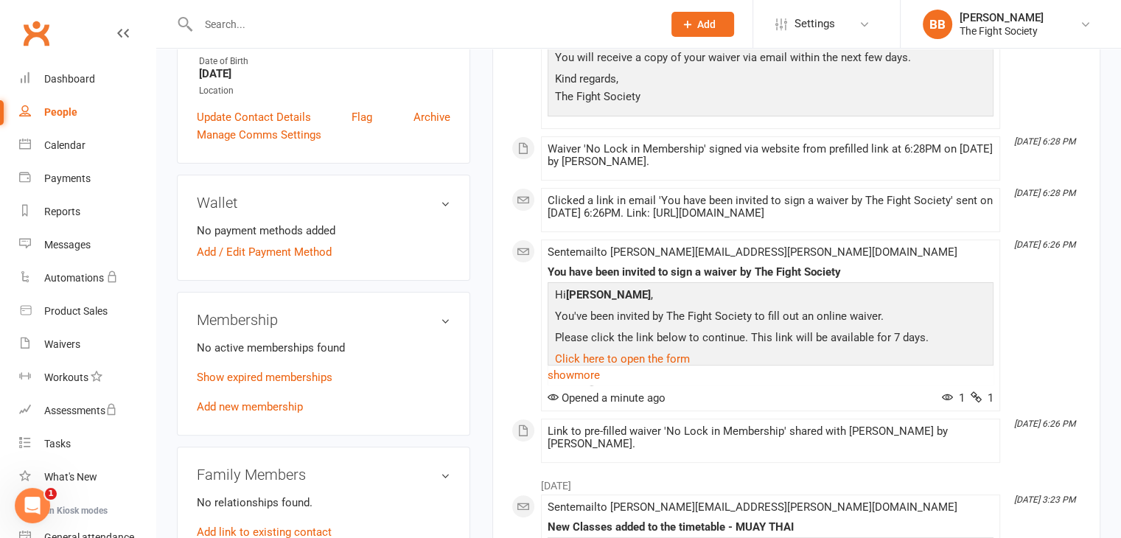
scroll to position [0, 0]
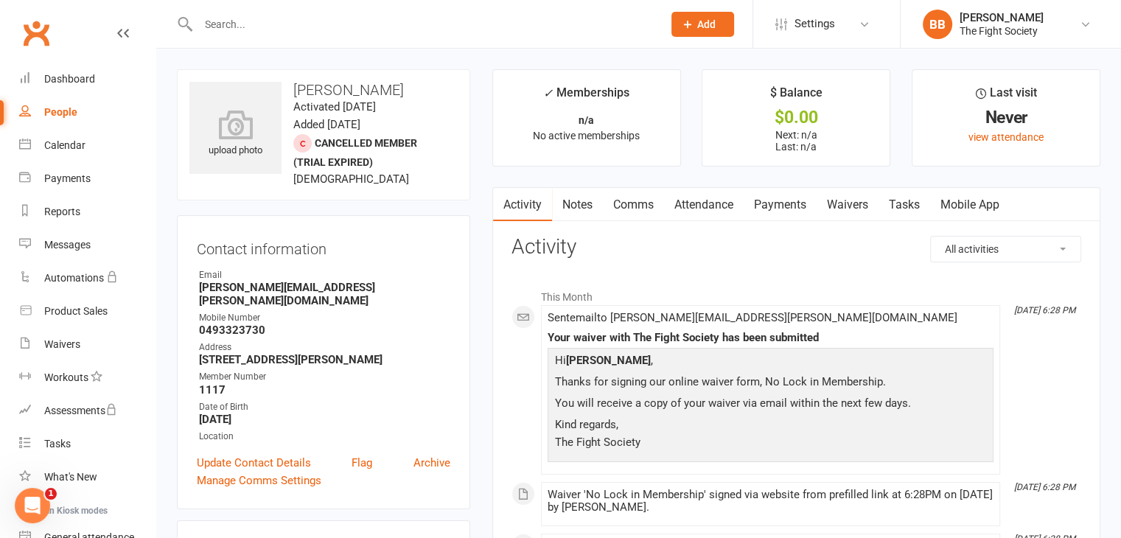
click at [849, 204] on link "Waivers" at bounding box center [847, 205] width 62 height 34
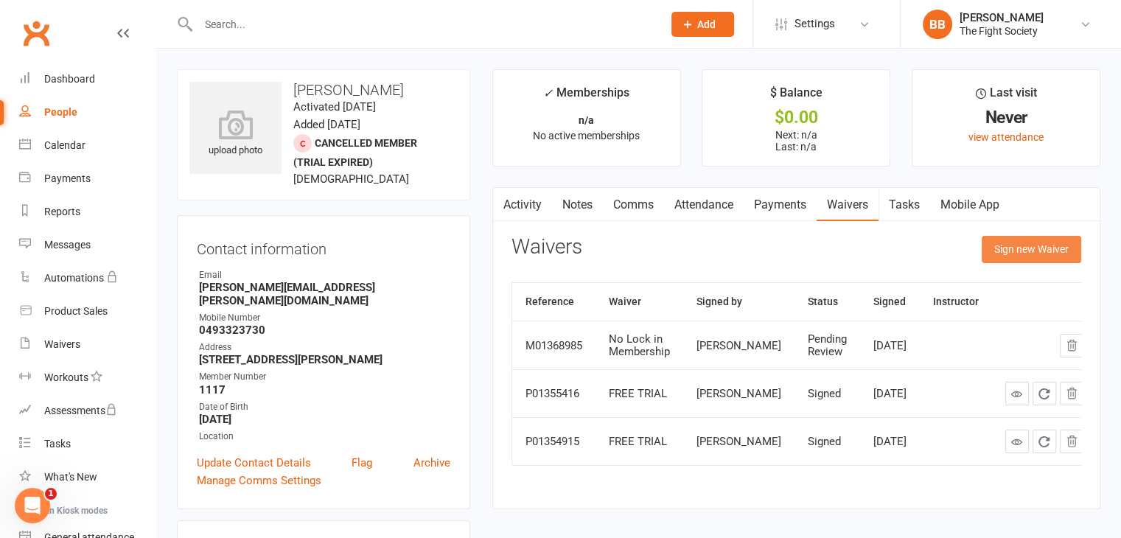
click at [1030, 248] on button "Sign new Waiver" at bounding box center [1030, 249] width 99 height 27
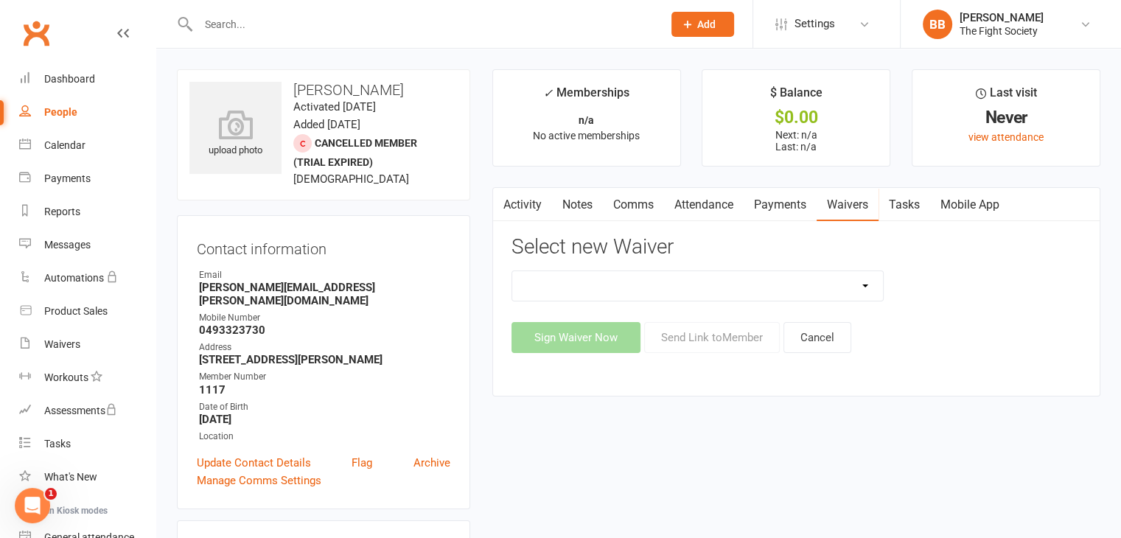
click at [741, 274] on select "6 & 12 Month Memberships Foundation Membership FREE TRIAL No Lock in Membership" at bounding box center [697, 285] width 371 height 29
select select "12618"
click at [512, 271] on select "6 & 12 Month Memberships Foundation Membership FREE TRIAL No Lock in Membership" at bounding box center [697, 285] width 371 height 29
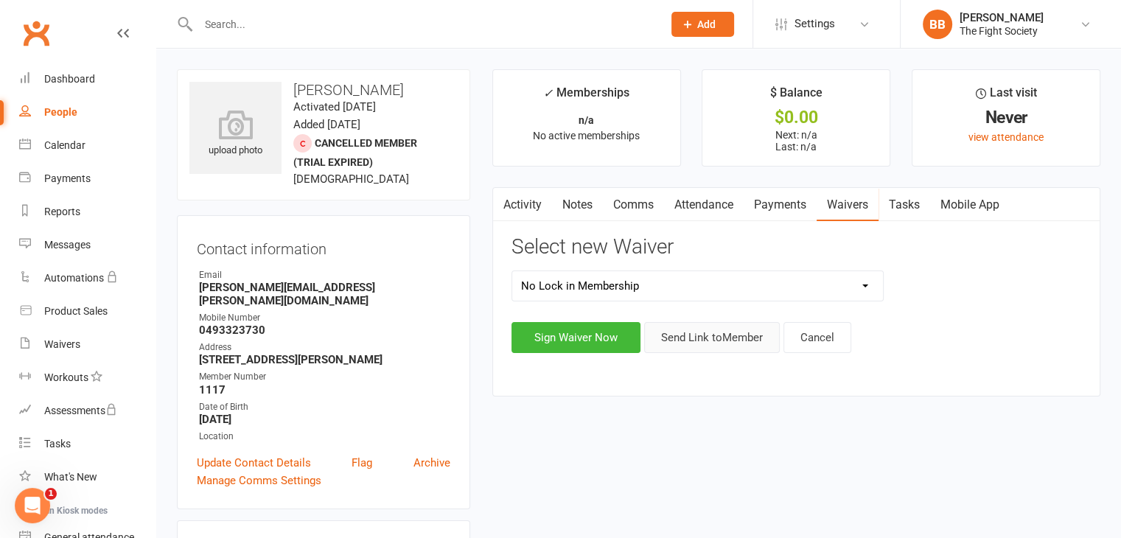
click at [700, 340] on button "Send Link to Member" at bounding box center [712, 337] width 136 height 31
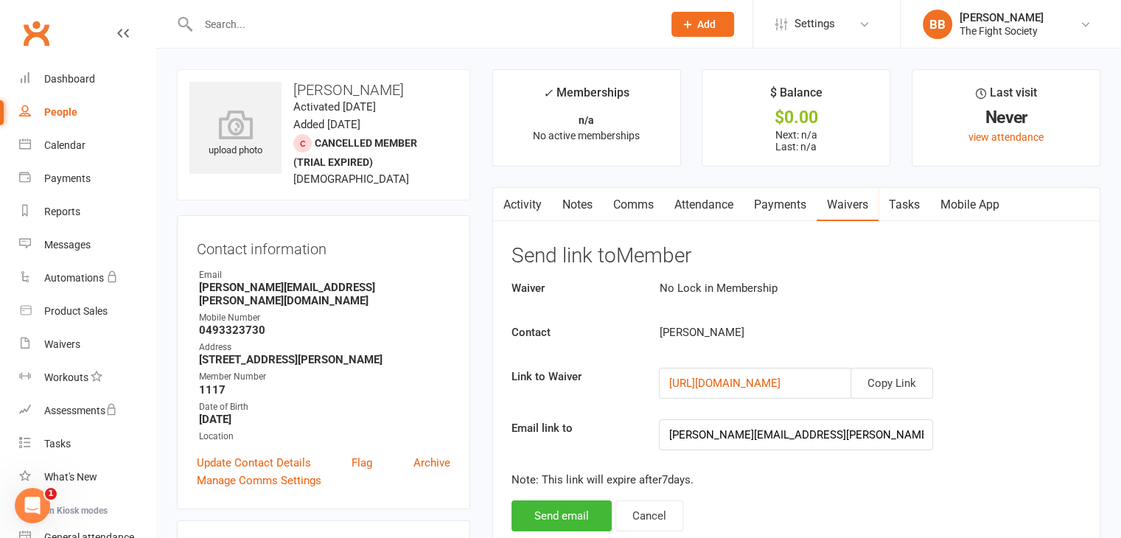
click at [217, 22] on input "text" at bounding box center [423, 24] width 458 height 21
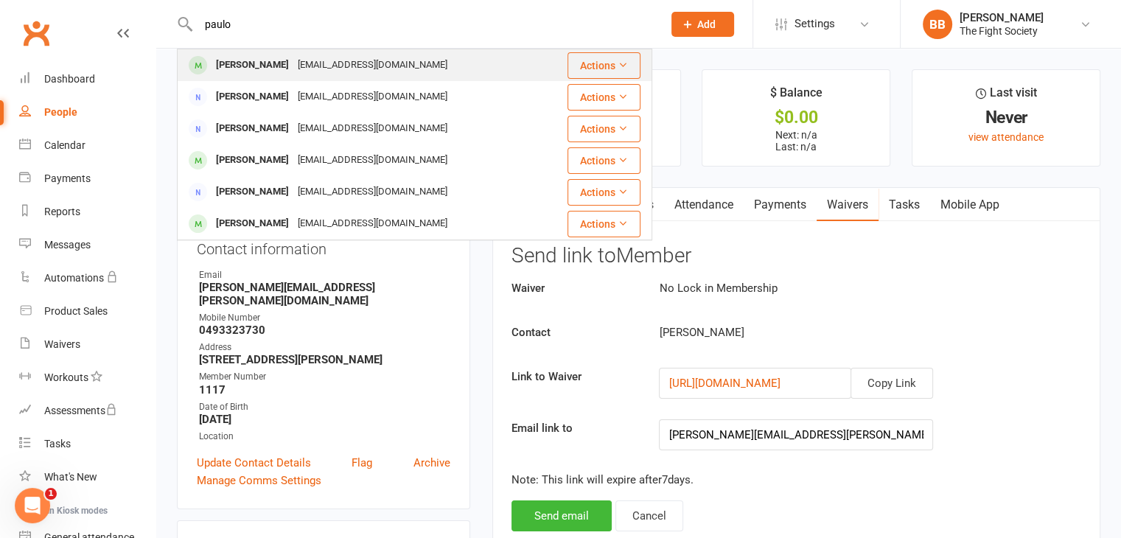
type input "paulo"
click at [262, 72] on div "Paulo Ferreira" at bounding box center [252, 65] width 82 height 21
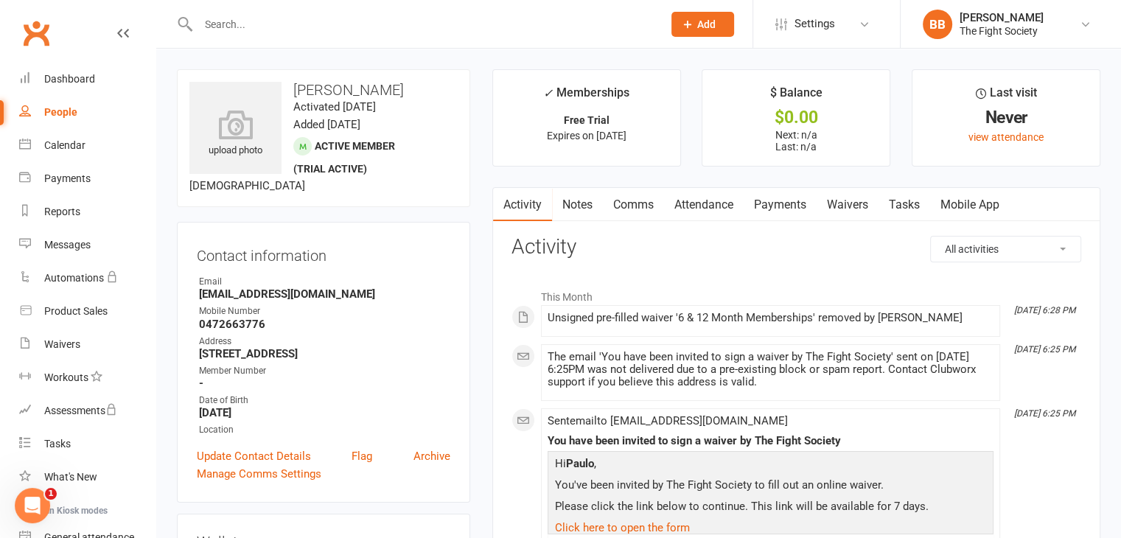
click at [871, 211] on link "Waivers" at bounding box center [847, 205] width 62 height 34
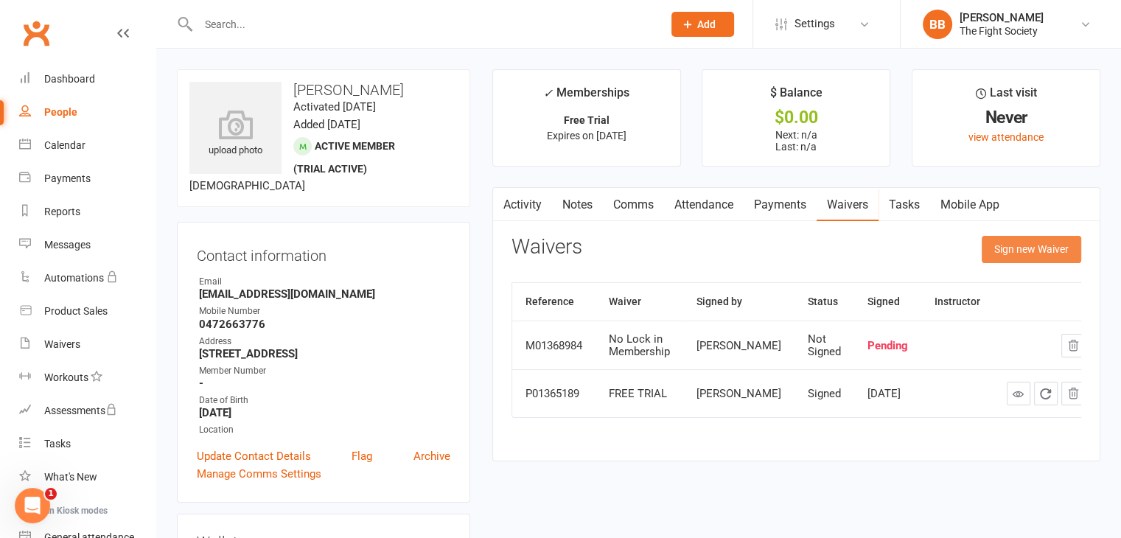
click at [1003, 246] on button "Sign new Waiver" at bounding box center [1030, 249] width 99 height 27
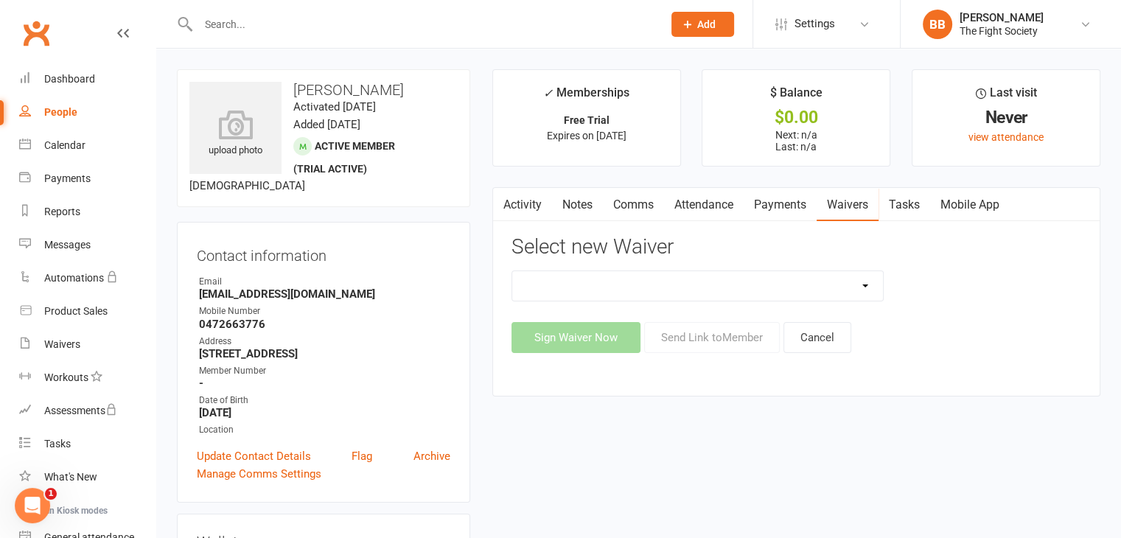
click at [835, 284] on select "6 & 12 Month Memberships Foundation Membership FREE TRIAL No Lock in Membership" at bounding box center [697, 285] width 371 height 29
select select "12618"
click at [512, 271] on select "6 & 12 Month Memberships Foundation Membership FREE TRIAL No Lock in Membership" at bounding box center [697, 285] width 371 height 29
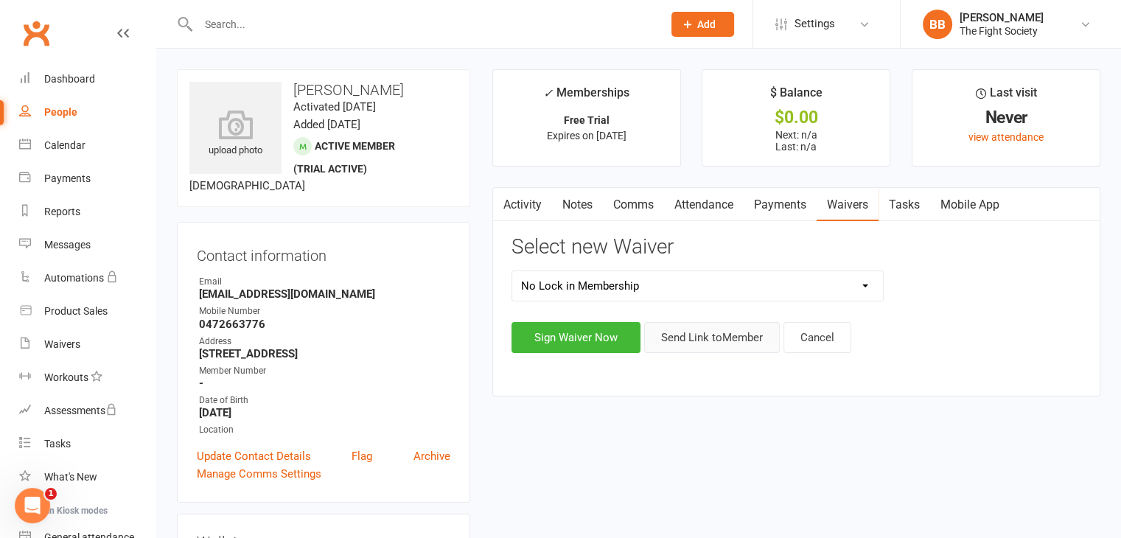
click at [689, 325] on button "Send Link to Member" at bounding box center [712, 337] width 136 height 31
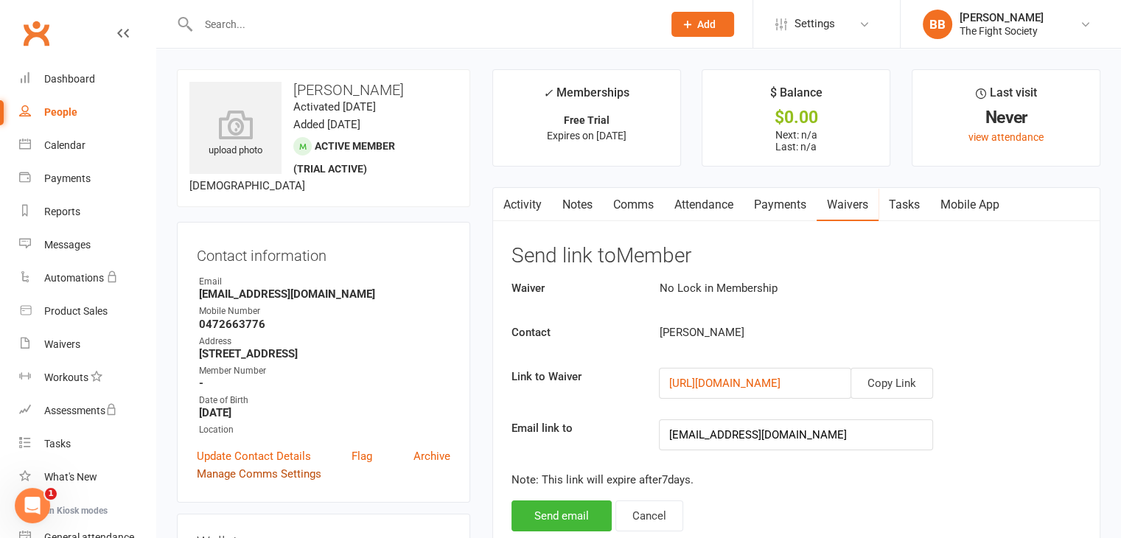
click at [228, 466] on link "Manage Comms Settings" at bounding box center [259, 474] width 125 height 18
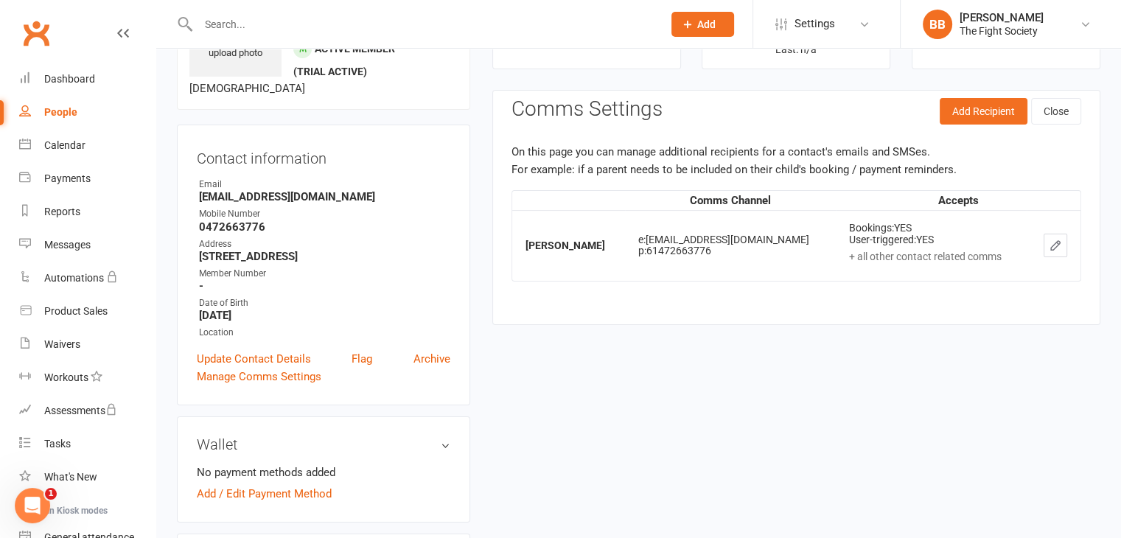
scroll to position [113, 0]
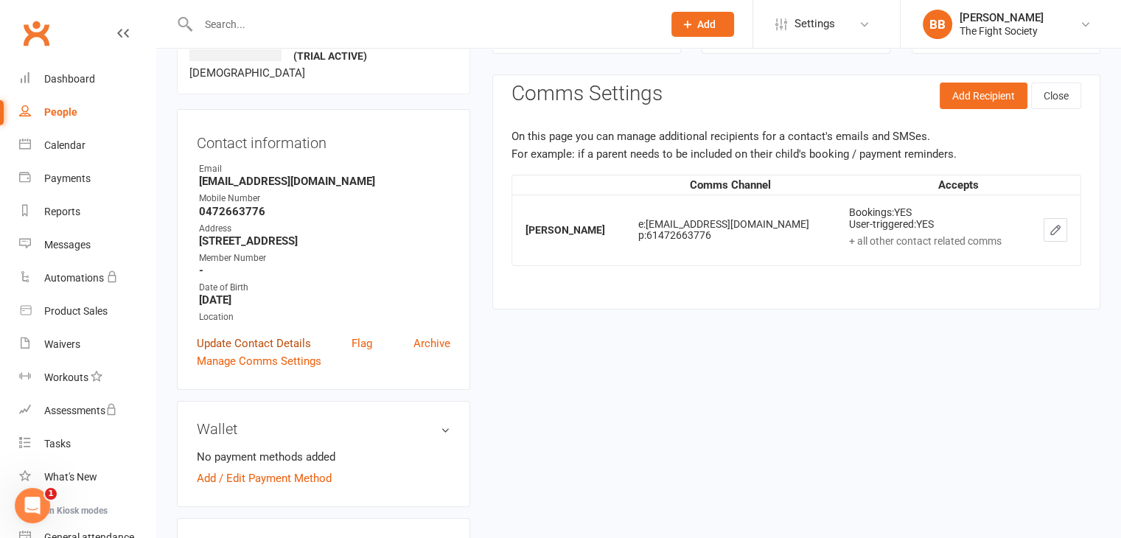
click at [256, 341] on link "Update Contact Details" at bounding box center [254, 343] width 114 height 18
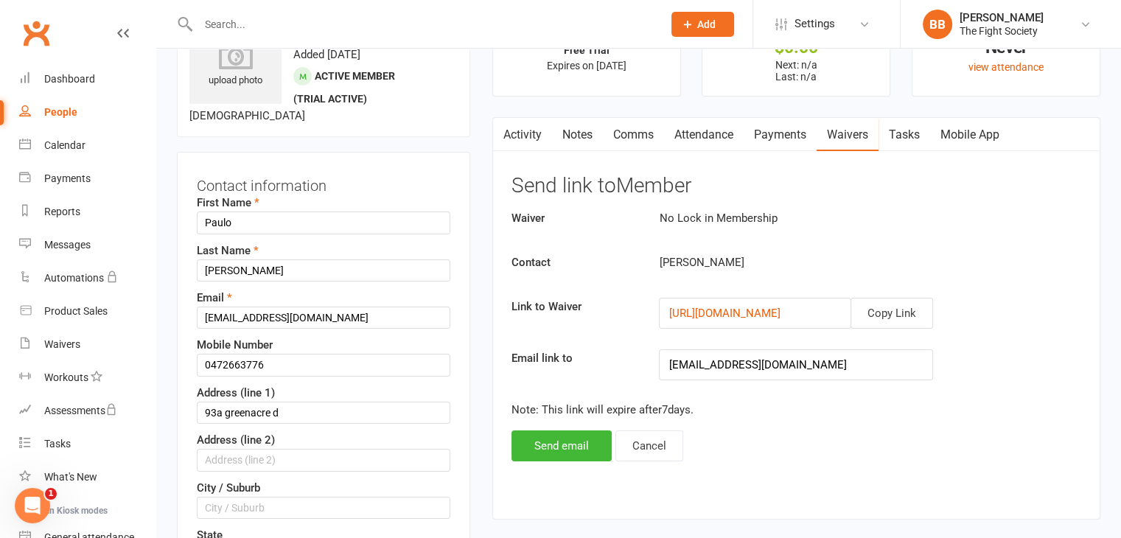
scroll to position [69, 0]
click at [238, 502] on input "text" at bounding box center [323, 508] width 253 height 22
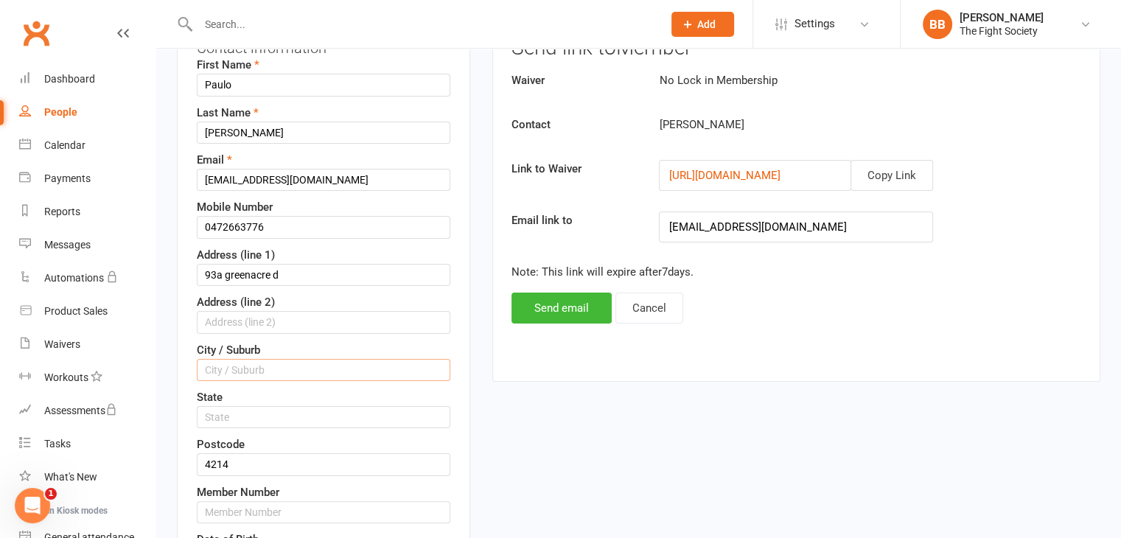
scroll to position [208, 0]
click at [236, 375] on input "text" at bounding box center [323, 369] width 253 height 22
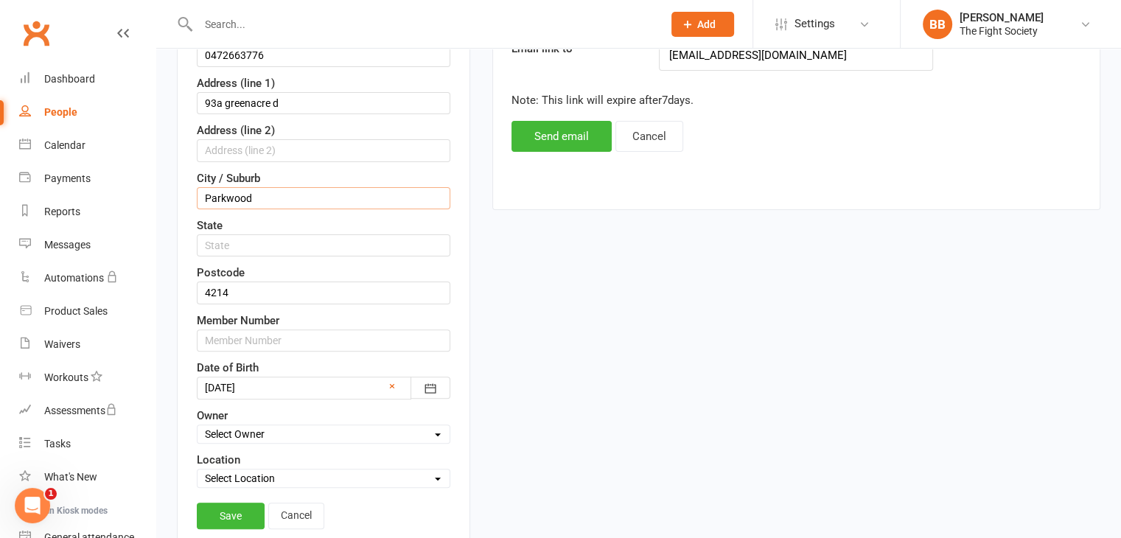
scroll to position [384, 0]
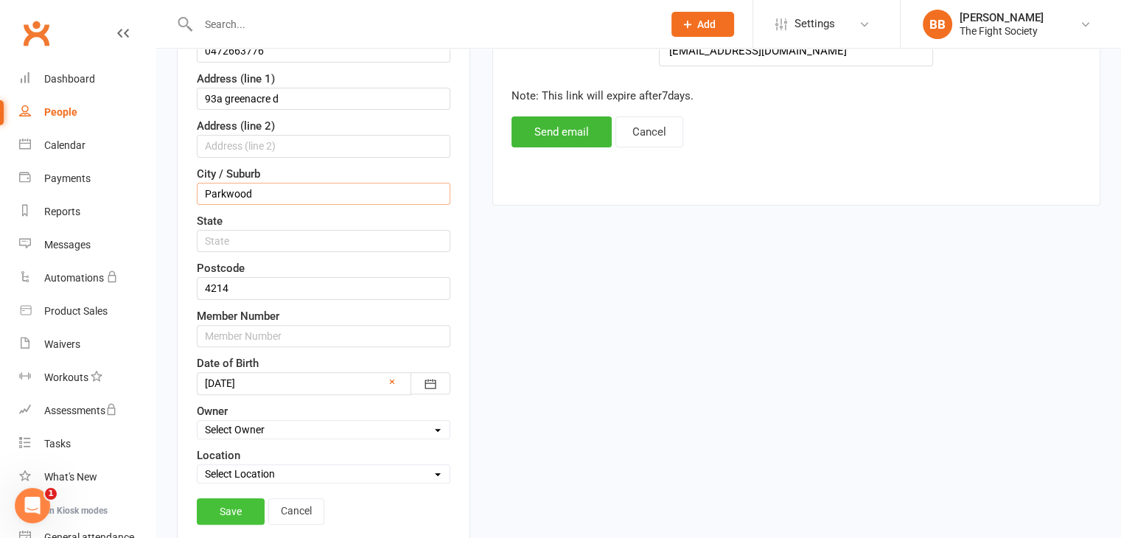
type input "Parkwood"
drag, startPoint x: 253, startPoint y: 506, endPoint x: 504, endPoint y: 415, distance: 267.1
click at [236, 332] on input "text" at bounding box center [323, 336] width 253 height 22
type input "1113"
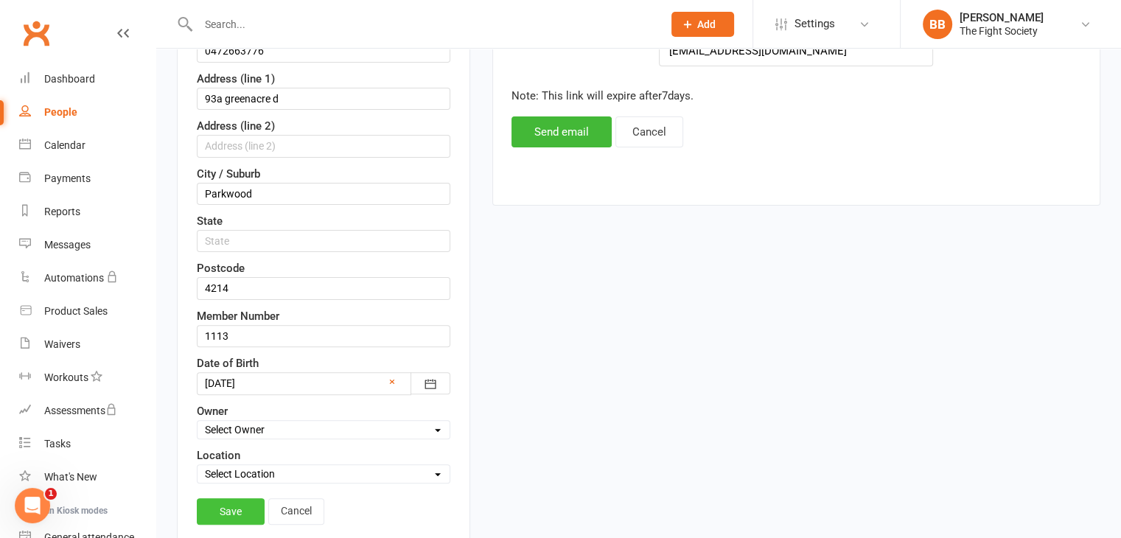
click at [236, 506] on link "Save" at bounding box center [231, 511] width 68 height 27
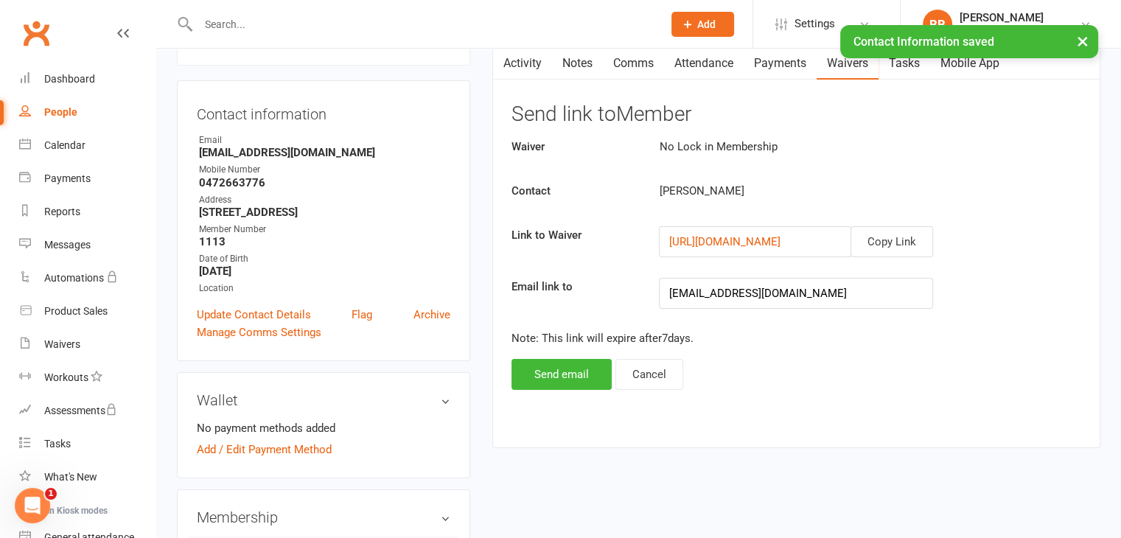
scroll to position [0, 0]
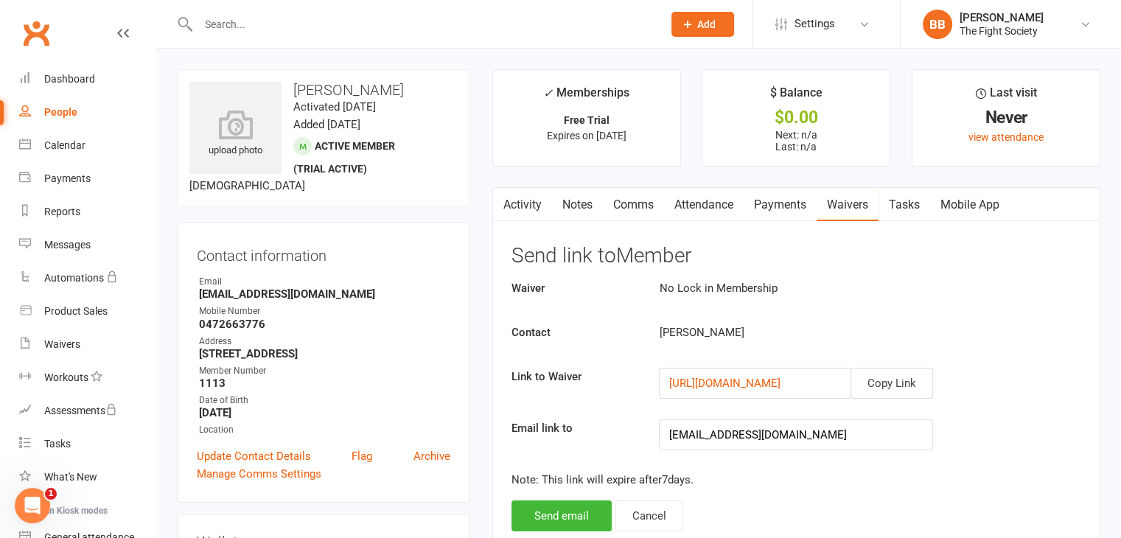
click at [312, 20] on input "text" at bounding box center [423, 24] width 458 height 21
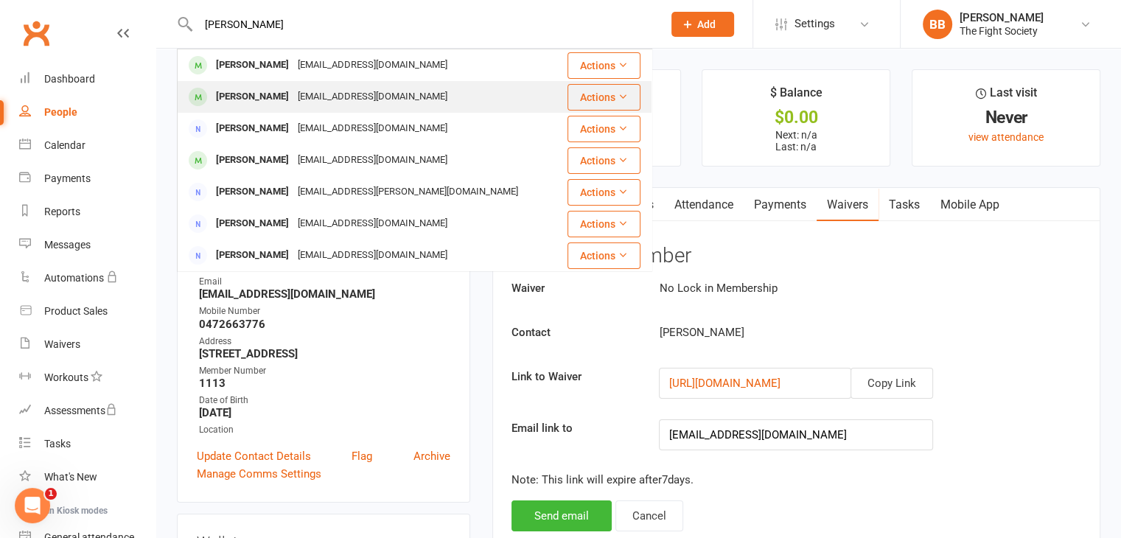
type input "liam"
click at [309, 91] on div "ltarlinton@gmail.com" at bounding box center [372, 96] width 158 height 21
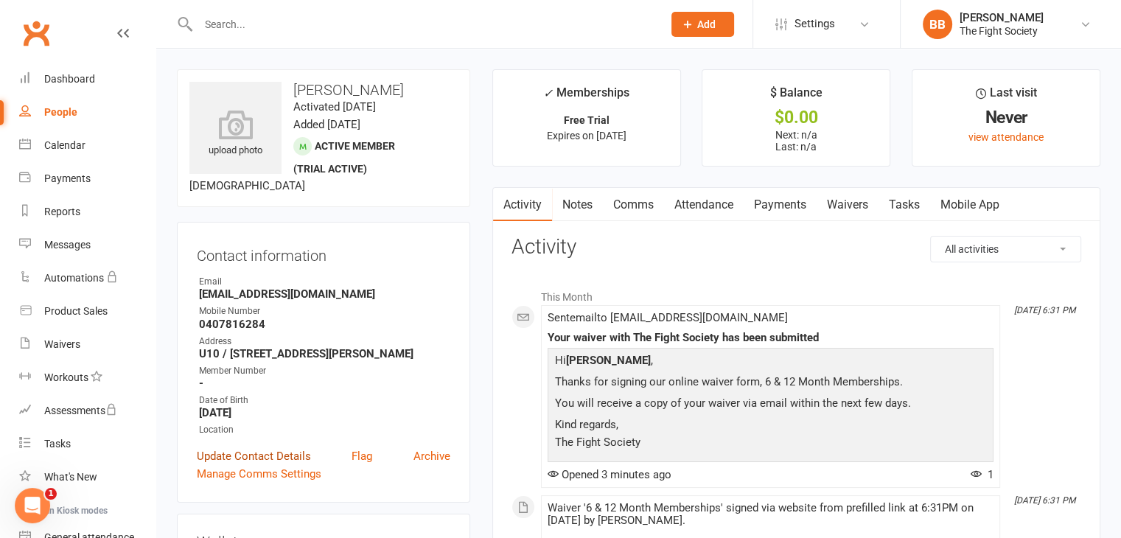
click at [267, 465] on link "Update Contact Details" at bounding box center [254, 456] width 114 height 18
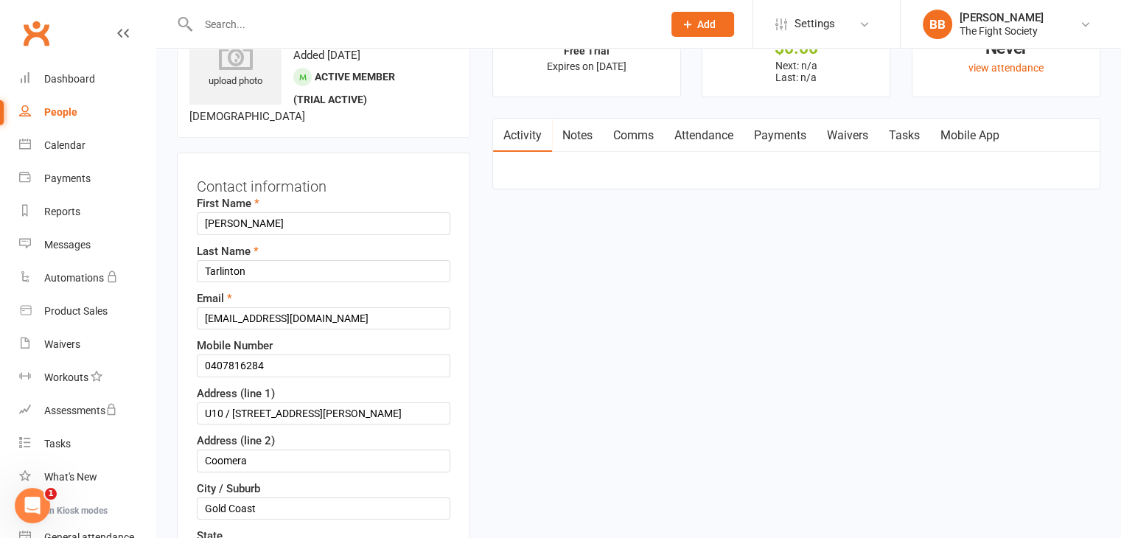
scroll to position [322, 0]
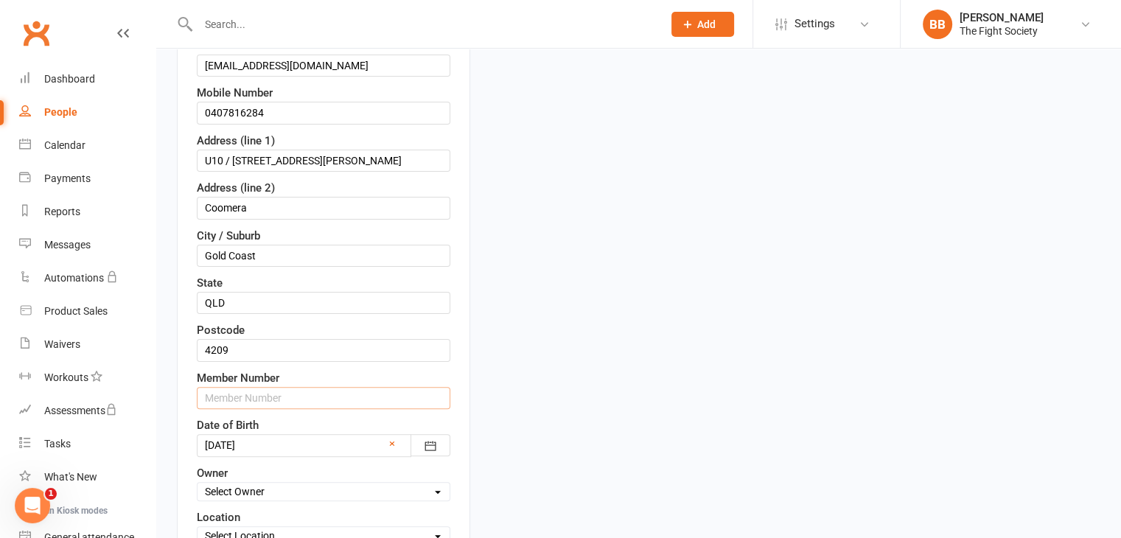
click at [296, 401] on input "text" at bounding box center [323, 398] width 253 height 22
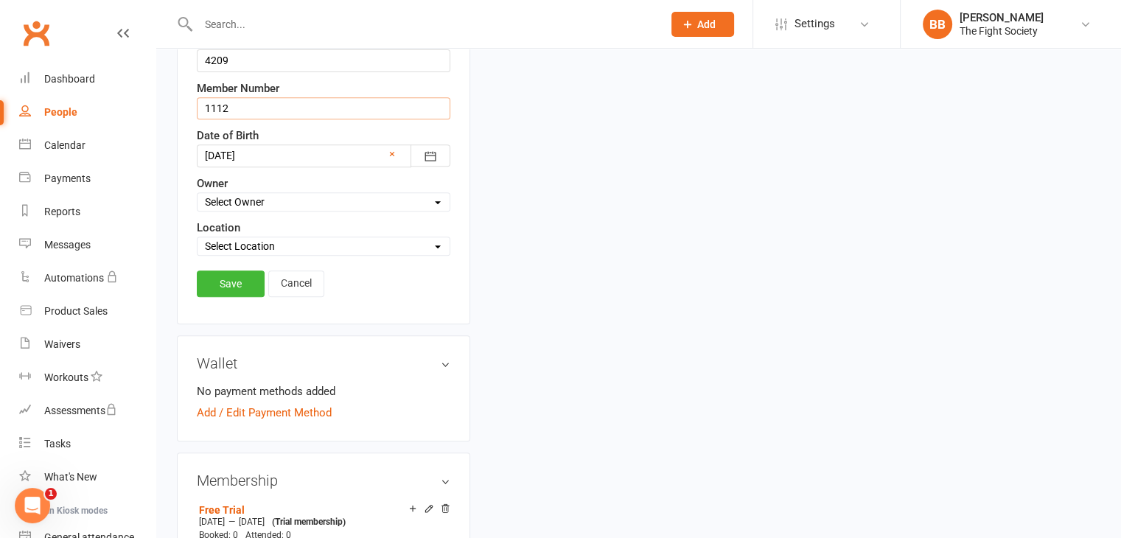
scroll to position [614, 0]
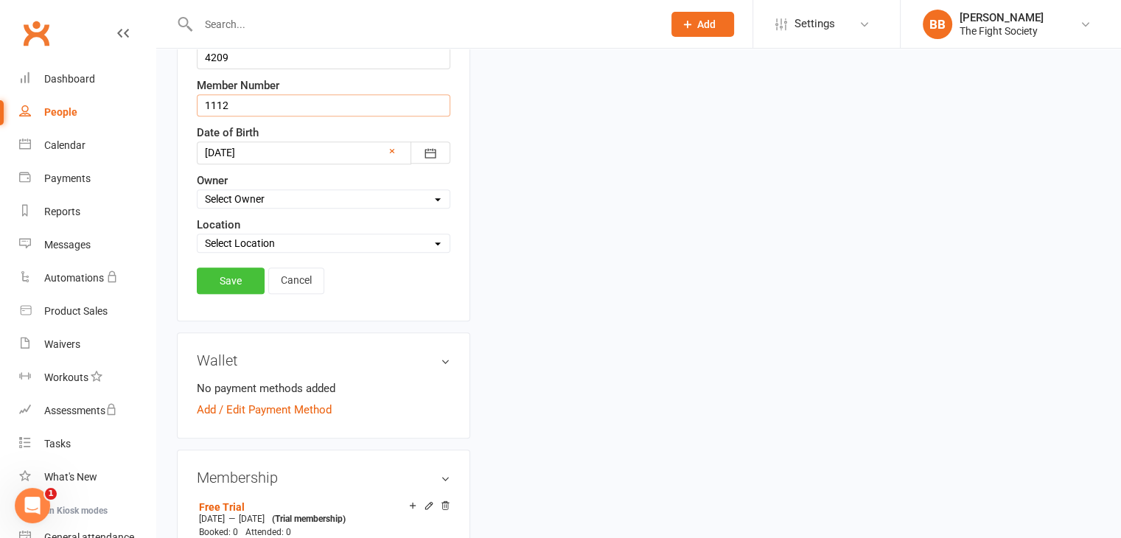
type input "1112"
click at [245, 278] on link "Save" at bounding box center [231, 280] width 68 height 27
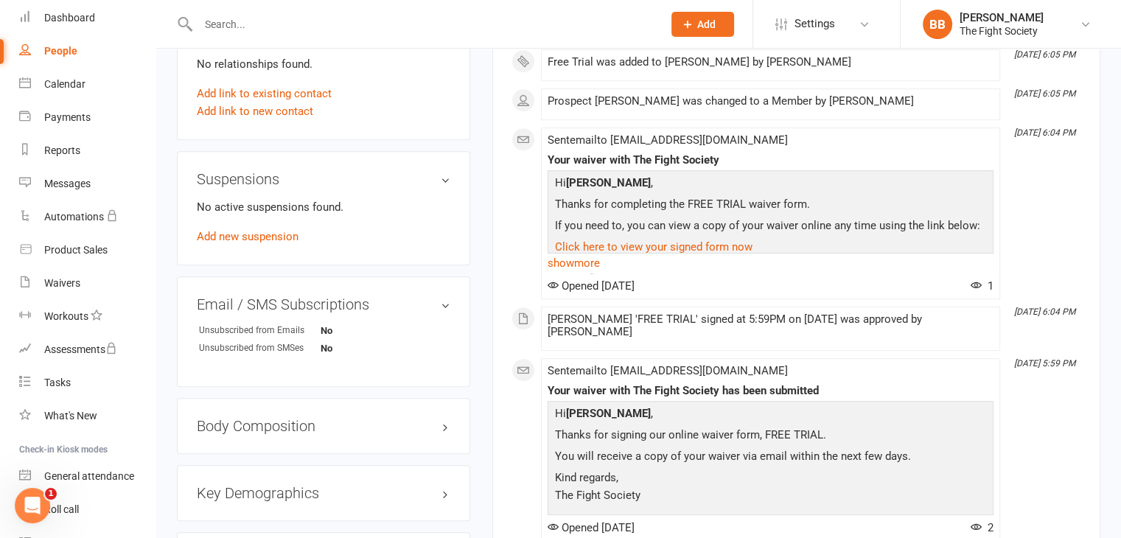
scroll to position [796, 0]
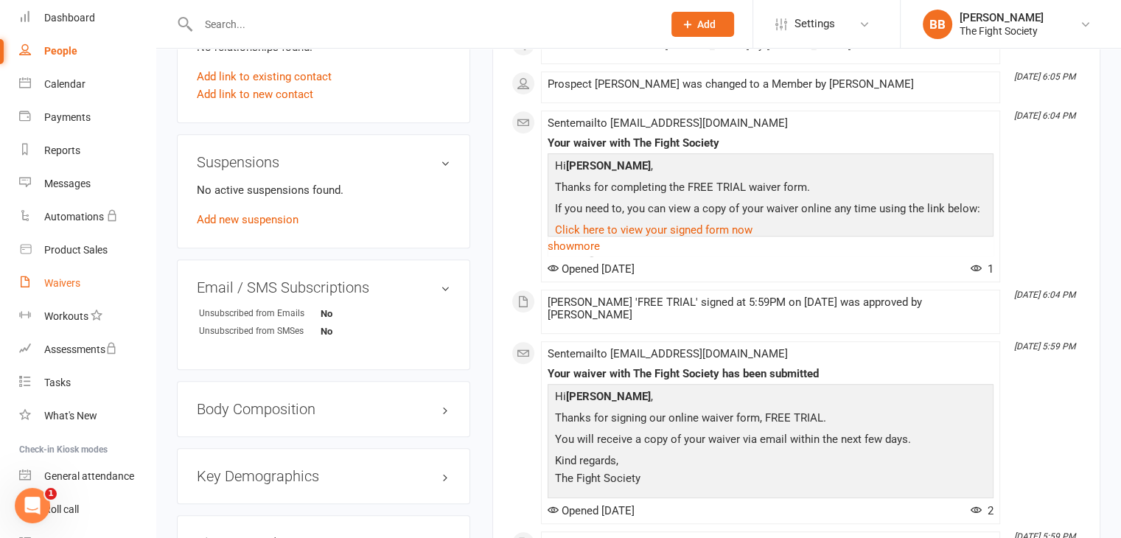
click at [65, 282] on div "Waivers" at bounding box center [62, 283] width 36 height 12
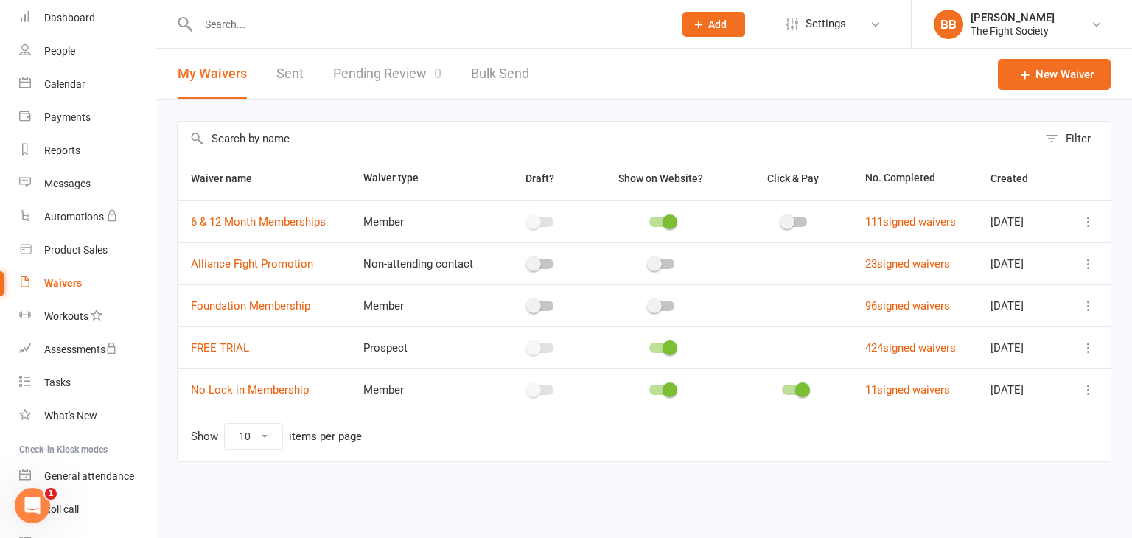
click at [390, 68] on link "Pending Review 0" at bounding box center [387, 74] width 108 height 51
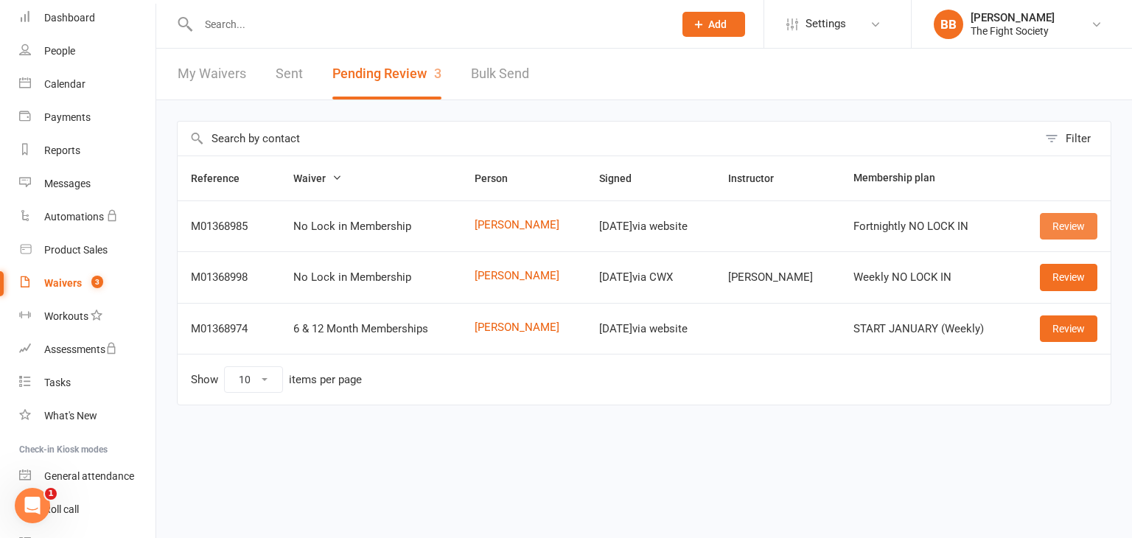
click at [1076, 222] on link "Review" at bounding box center [1067, 226] width 57 height 27
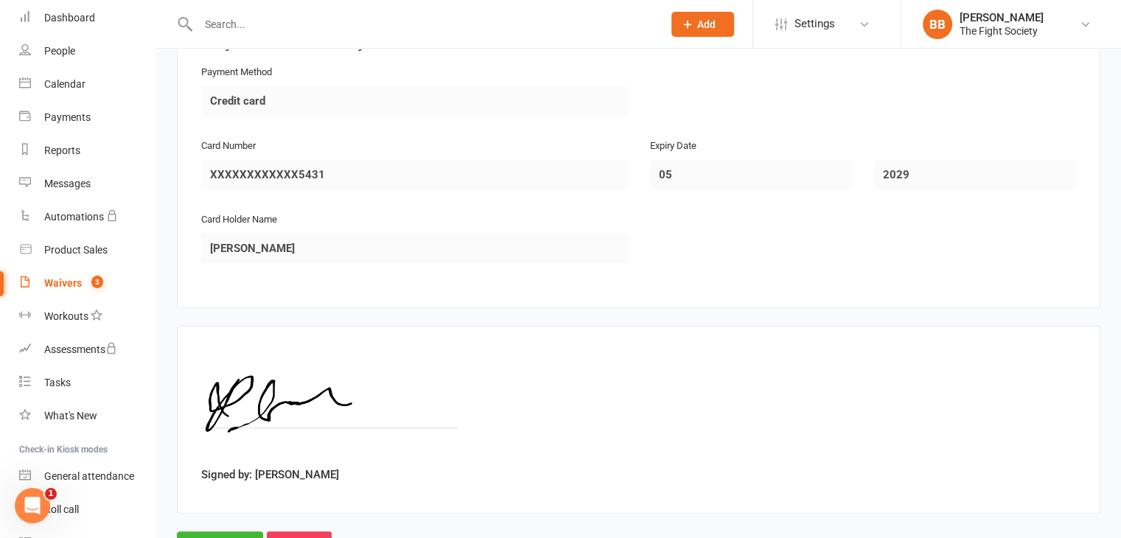
scroll to position [1379, 0]
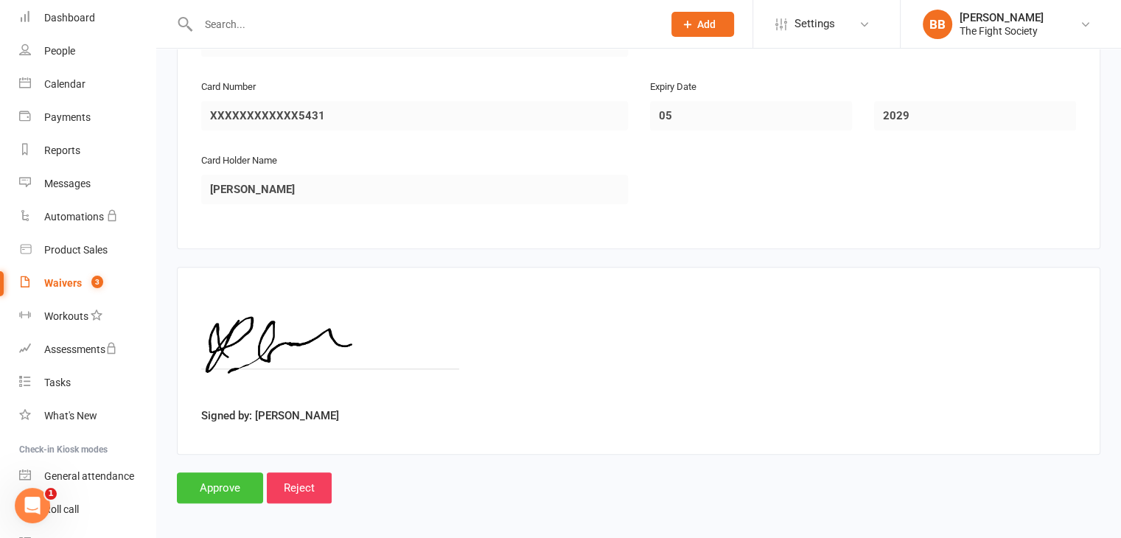
click at [233, 480] on input "Approve" at bounding box center [220, 487] width 86 height 31
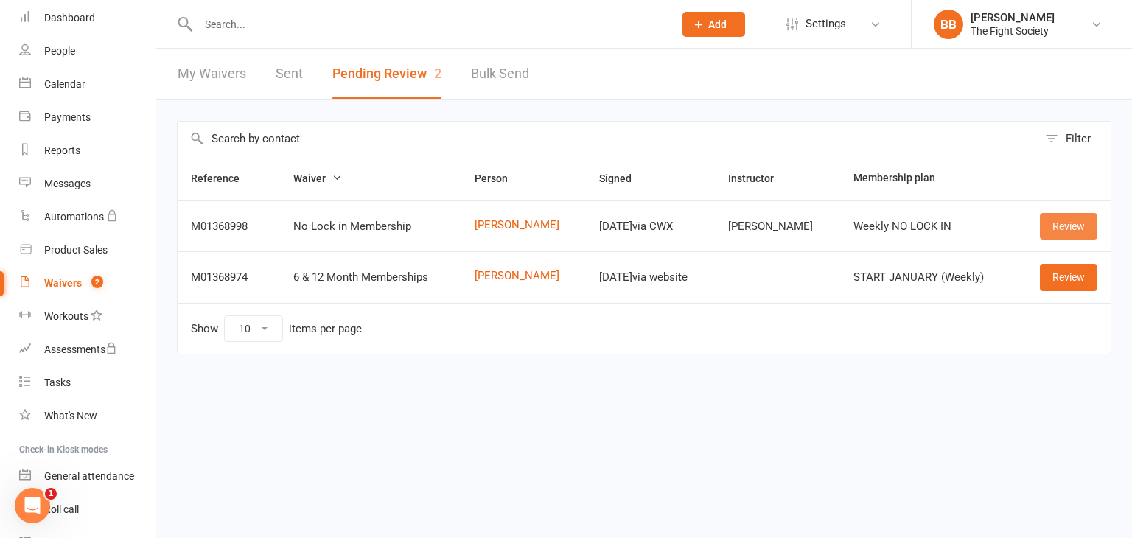
click at [1070, 228] on link "Review" at bounding box center [1067, 226] width 57 height 27
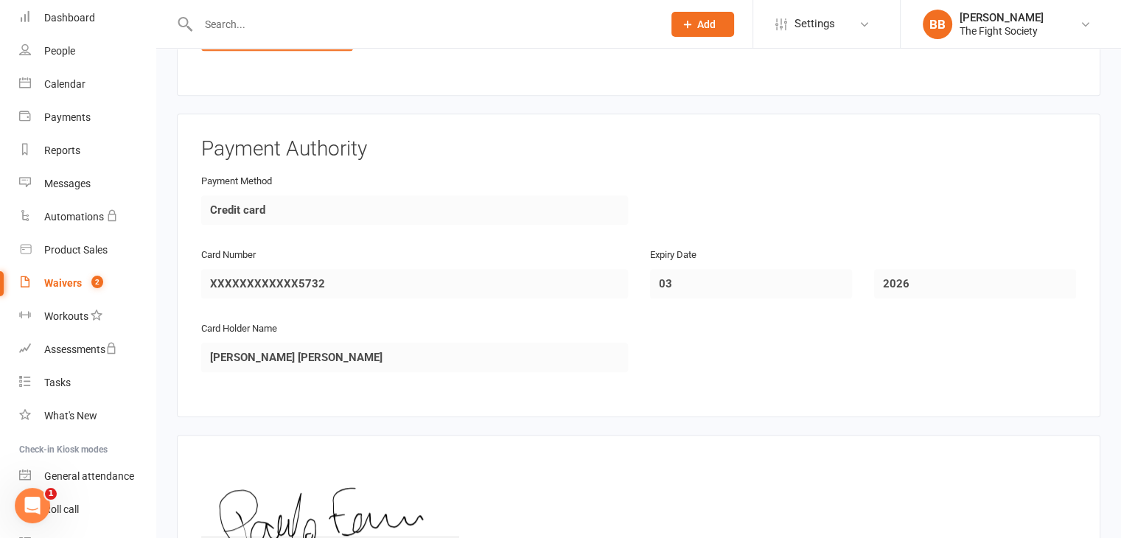
scroll to position [1379, 0]
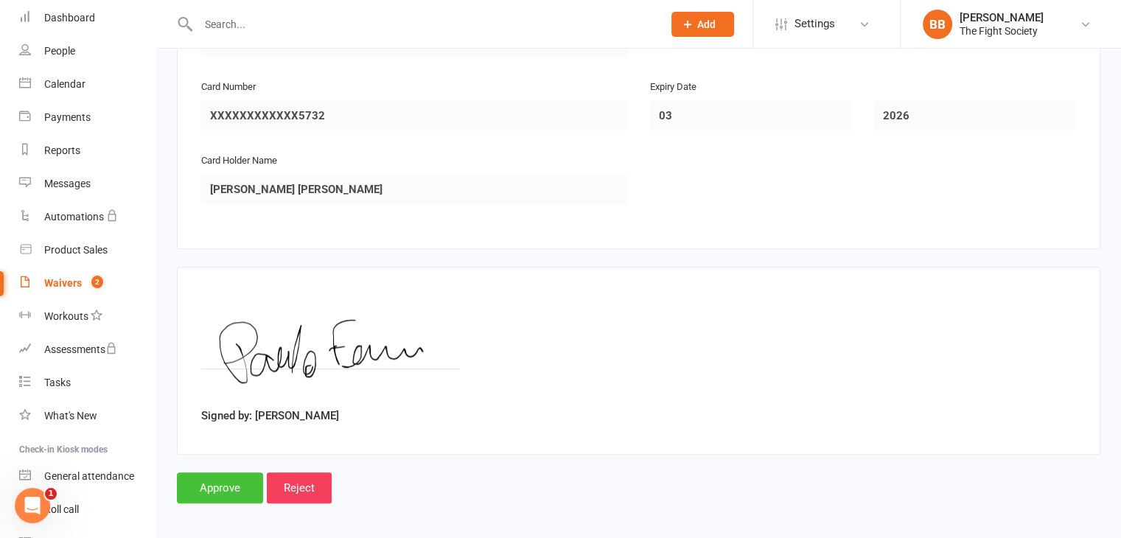
click at [227, 482] on input "Approve" at bounding box center [220, 487] width 86 height 31
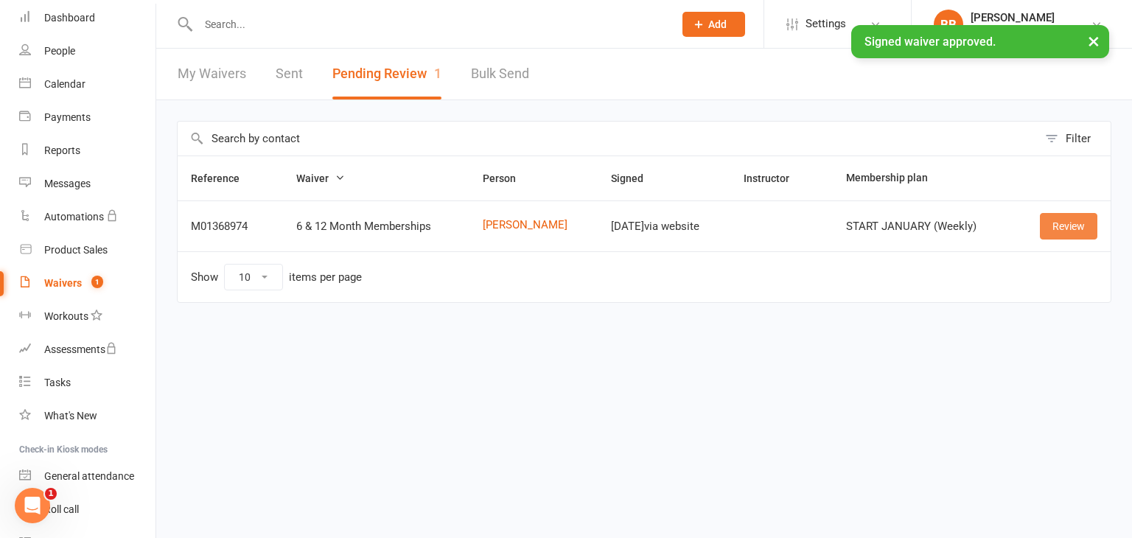
click at [1061, 222] on link "Review" at bounding box center [1067, 226] width 57 height 27
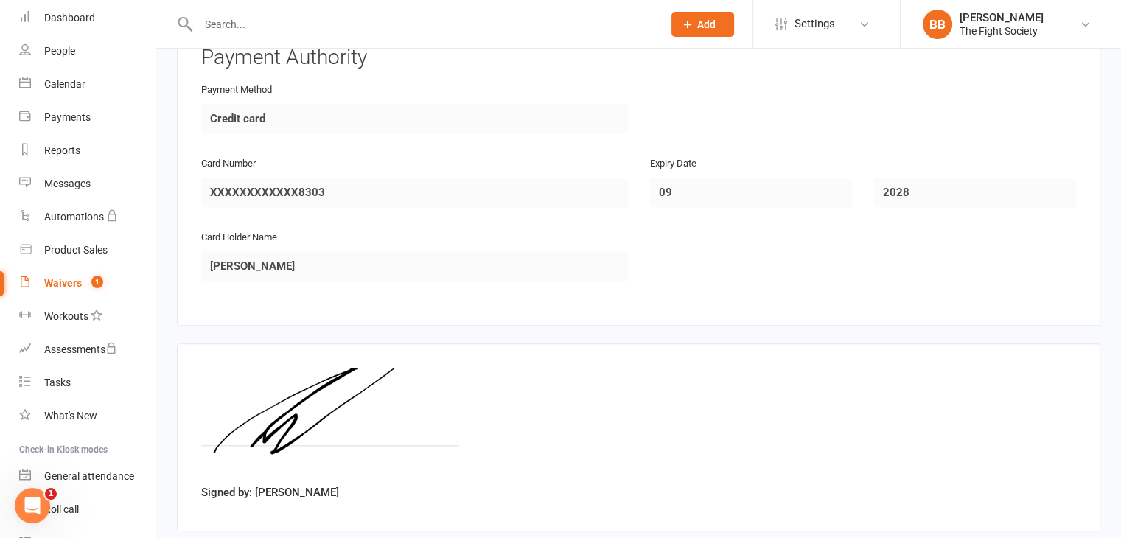
scroll to position [1379, 0]
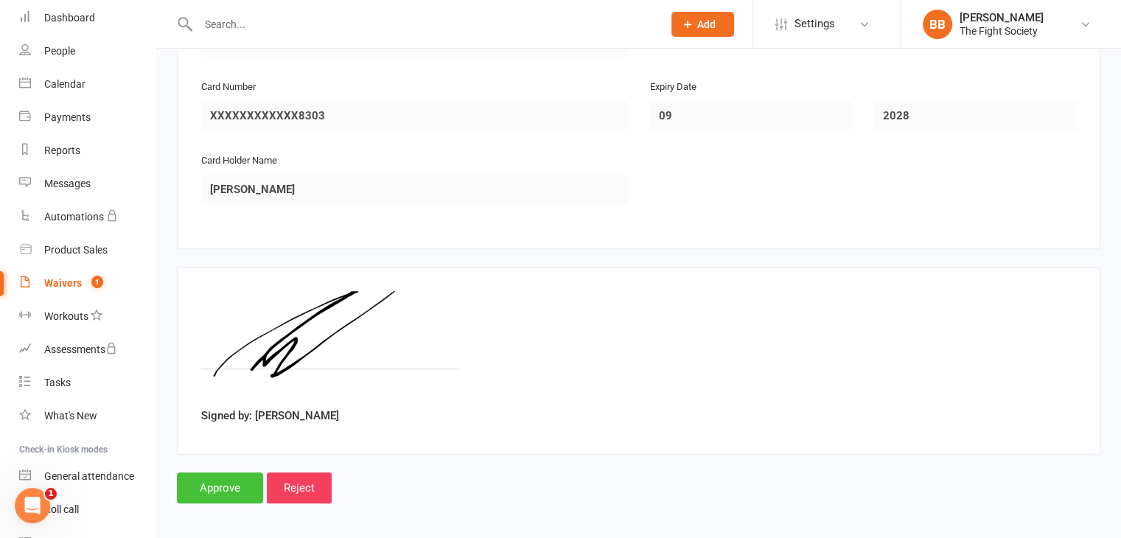
click at [228, 481] on input "Approve" at bounding box center [220, 487] width 86 height 31
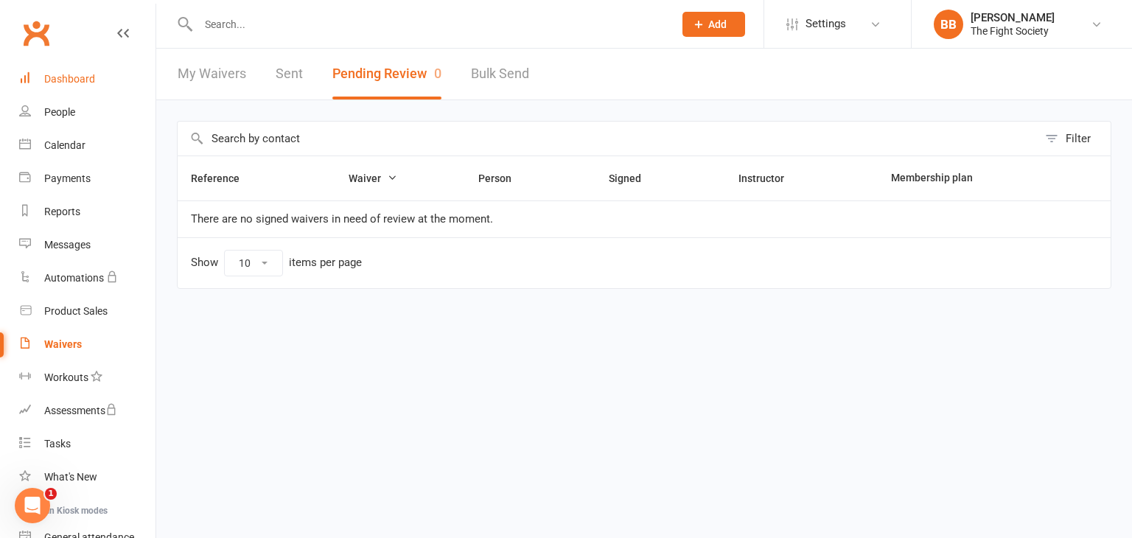
click at [91, 77] on div "Dashboard" at bounding box center [69, 79] width 51 height 12
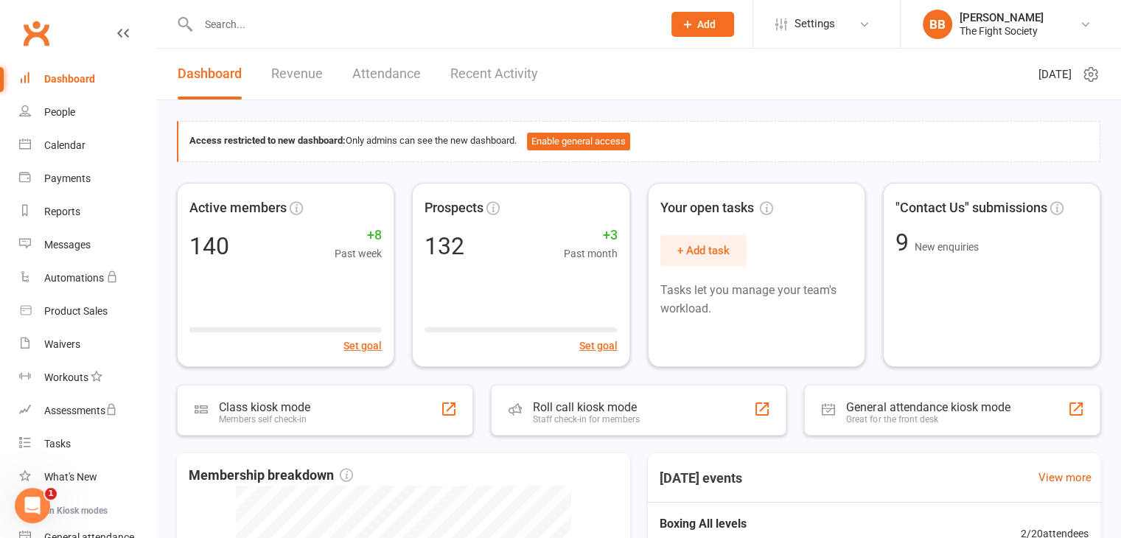
click at [247, 27] on input "text" at bounding box center [423, 24] width 458 height 21
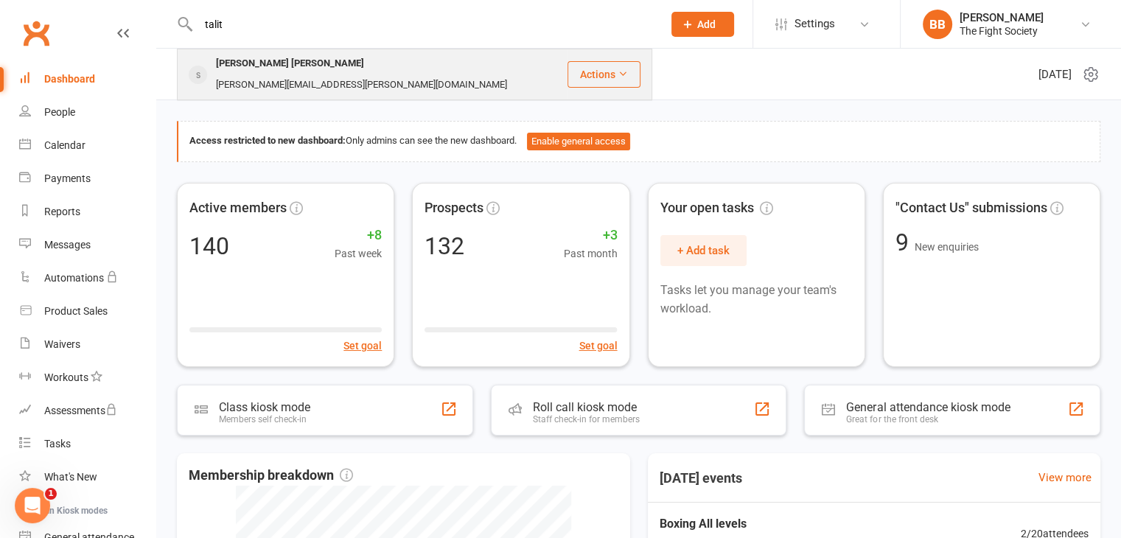
type input "talit"
click at [321, 74] on div "Talitha.jose@hotmail.com" at bounding box center [361, 84] width 300 height 21
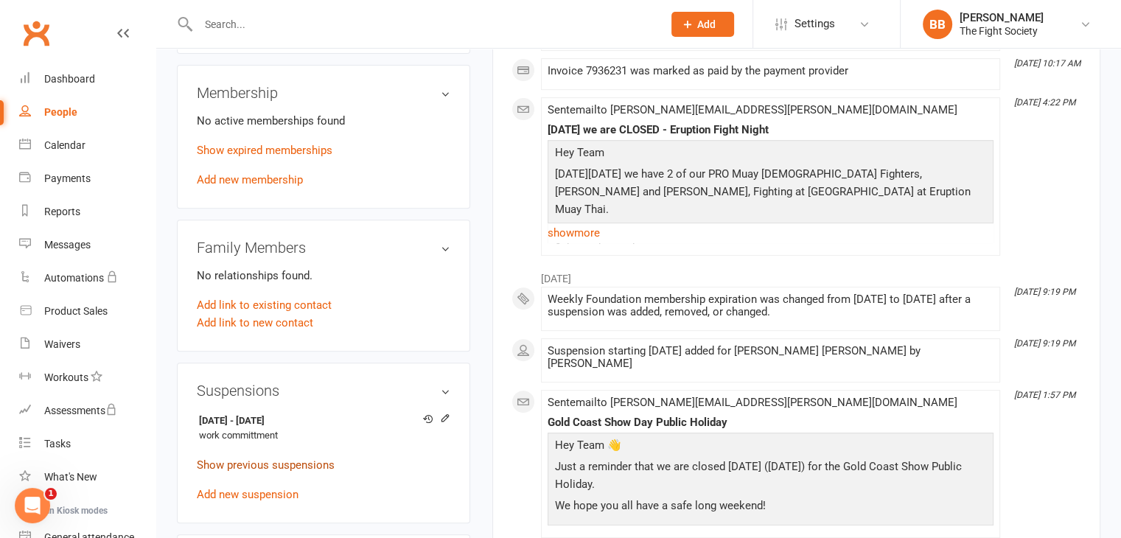
scroll to position [581, 0]
click at [446, 413] on icon at bounding box center [444, 416] width 7 height 7
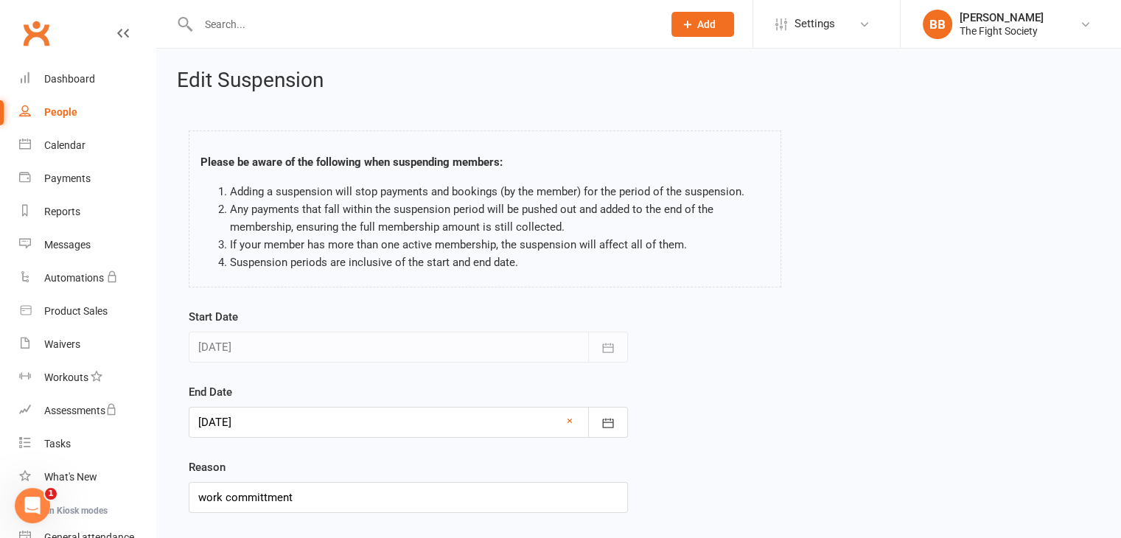
scroll to position [91, 0]
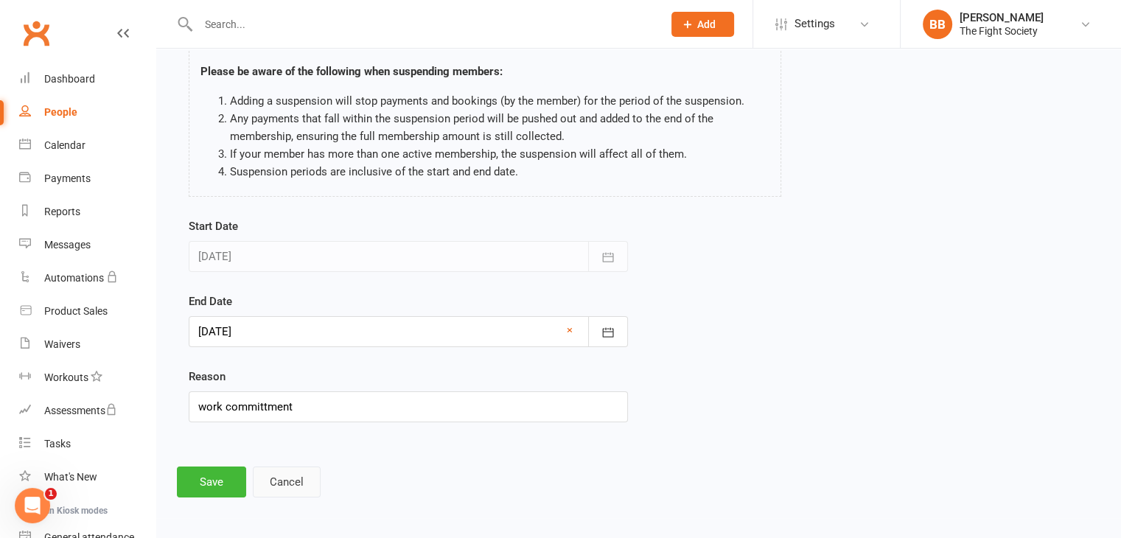
click at [292, 485] on button "Cancel" at bounding box center [287, 481] width 68 height 31
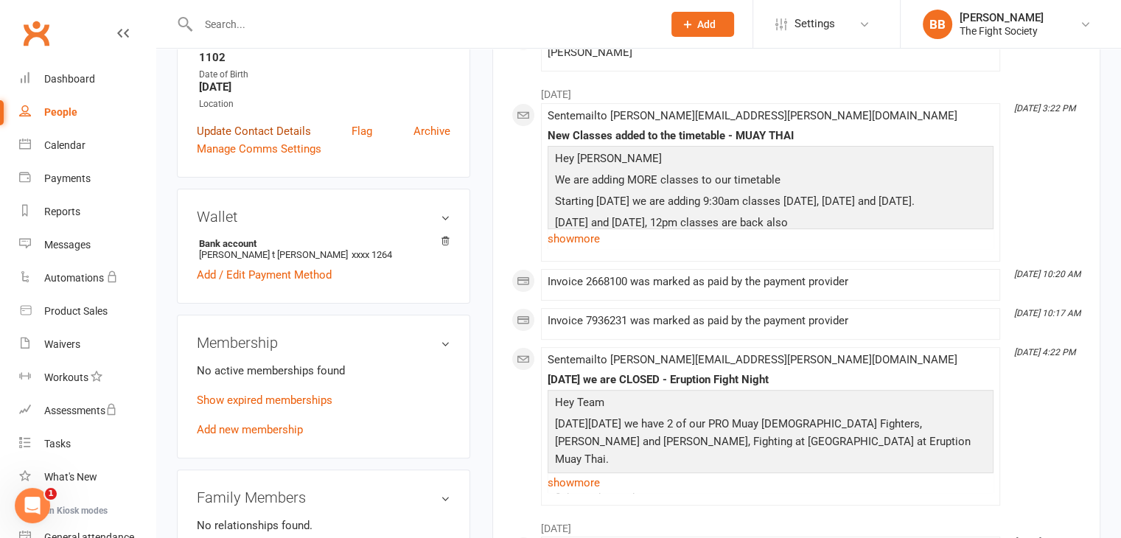
scroll to position [330, 0]
click at [289, 423] on link "Add new membership" at bounding box center [250, 429] width 106 height 13
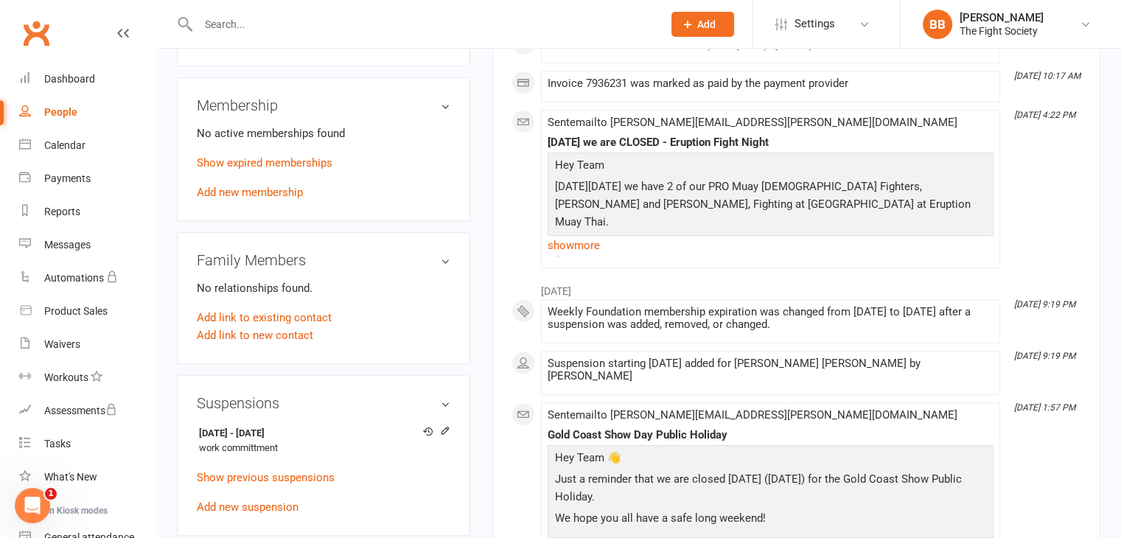
scroll to position [568, 0]
click at [427, 426] on icon at bounding box center [428, 431] width 10 height 10
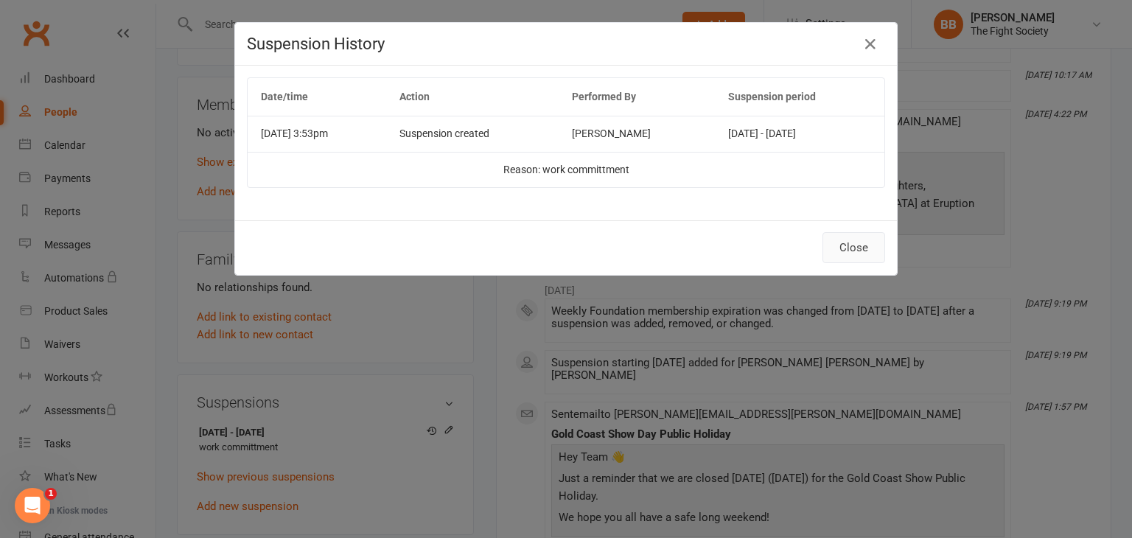
click at [855, 252] on button "Close" at bounding box center [853, 247] width 63 height 31
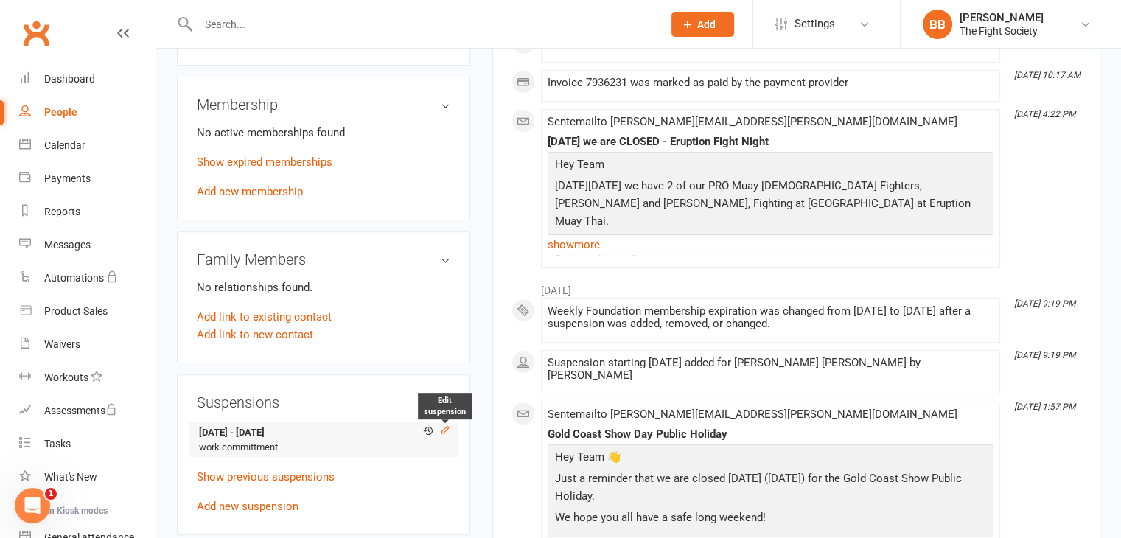
click at [445, 424] on icon at bounding box center [445, 429] width 10 height 10
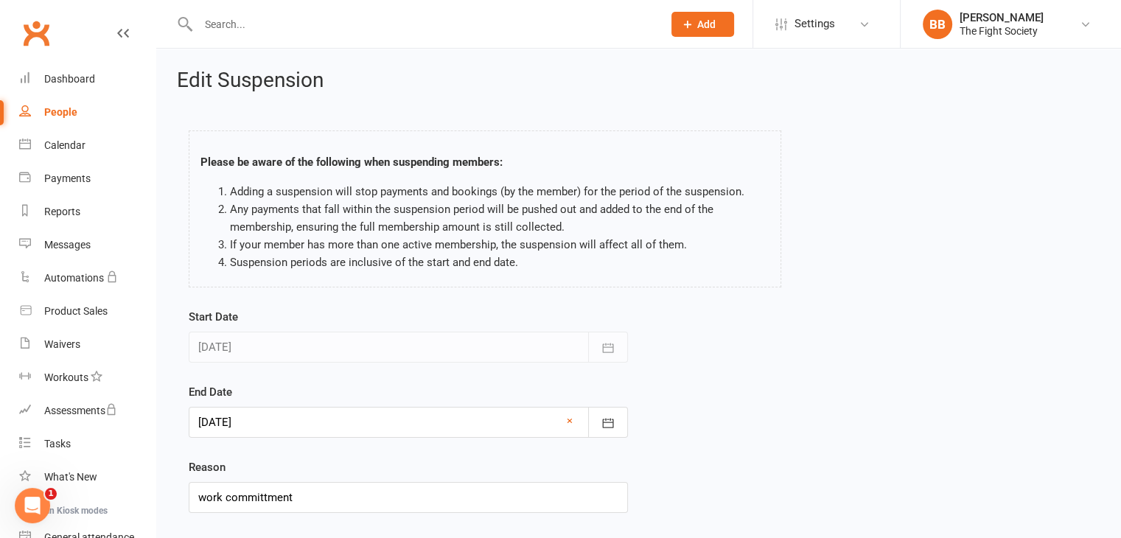
click at [325, 424] on div at bounding box center [408, 422] width 439 height 31
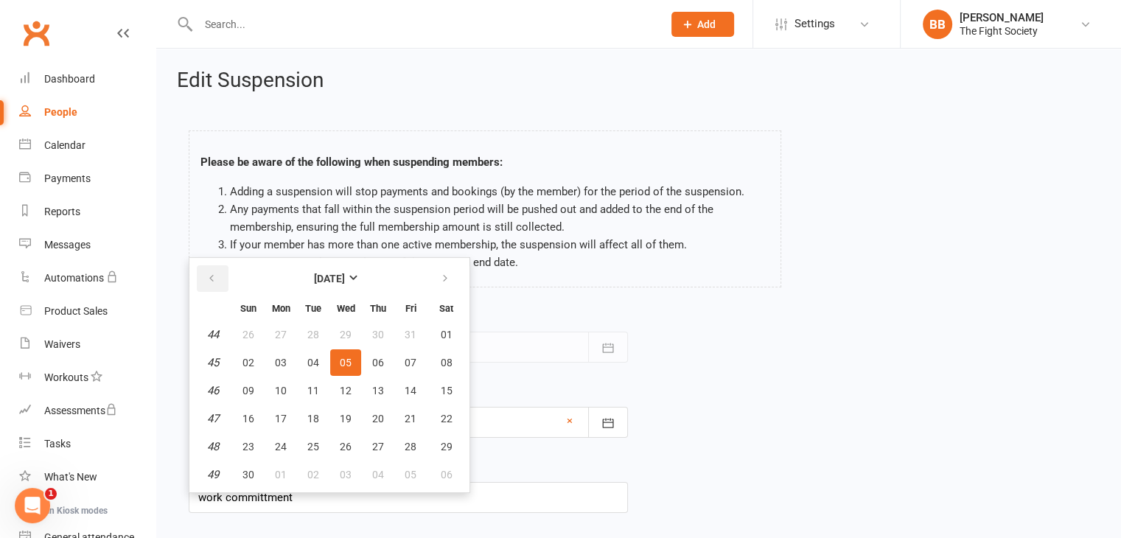
click at [209, 281] on icon "button" at bounding box center [211, 279] width 10 height 12
click at [307, 393] on span "14" at bounding box center [313, 391] width 12 height 12
type input "14 Oct 2025"
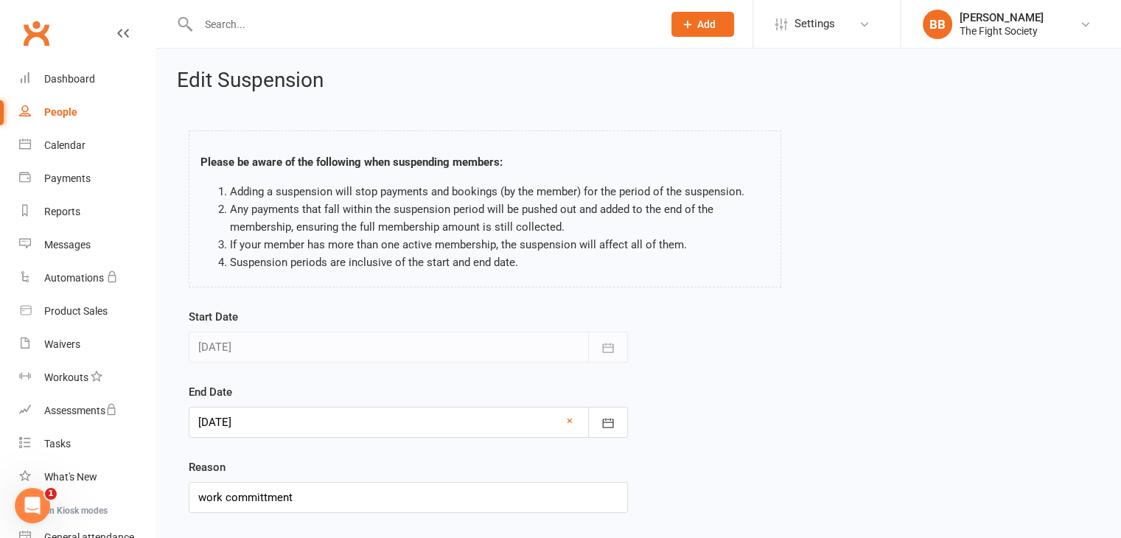
scroll to position [91, 0]
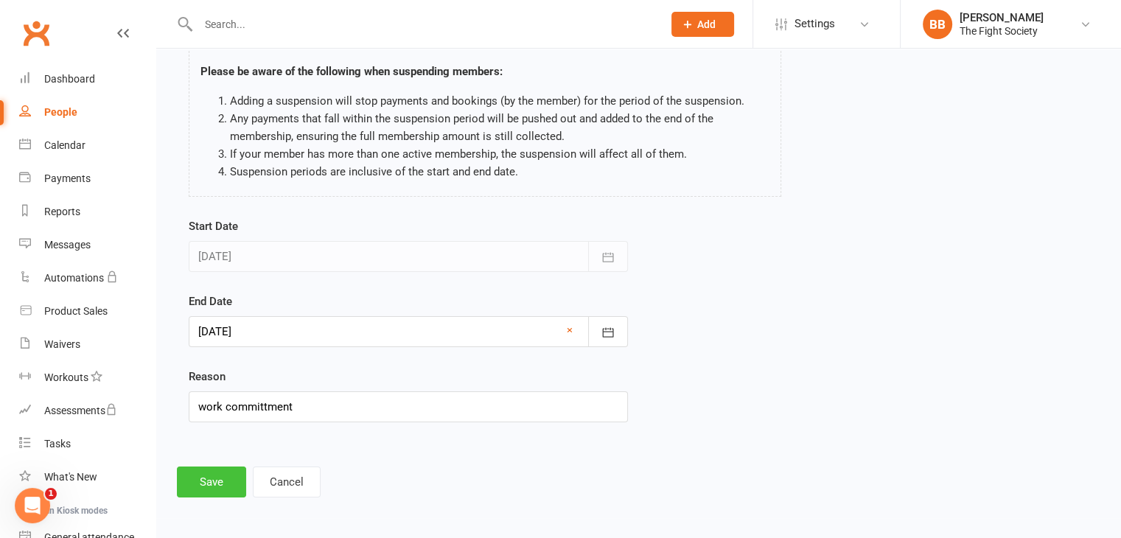
click at [231, 478] on button "Save" at bounding box center [211, 481] width 69 height 31
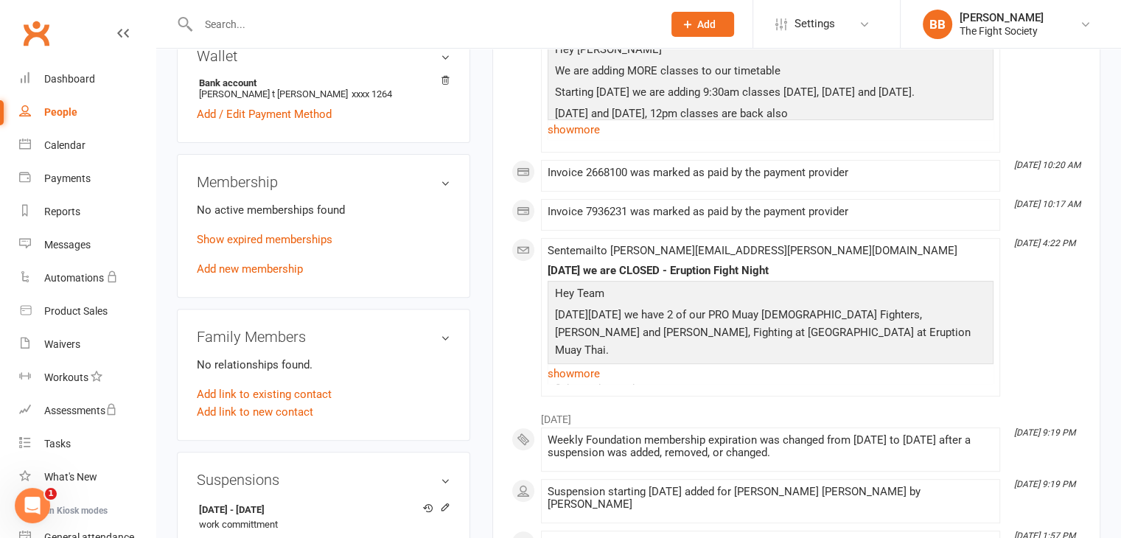
scroll to position [491, 0]
click at [271, 262] on link "Add new membership" at bounding box center [250, 268] width 106 height 13
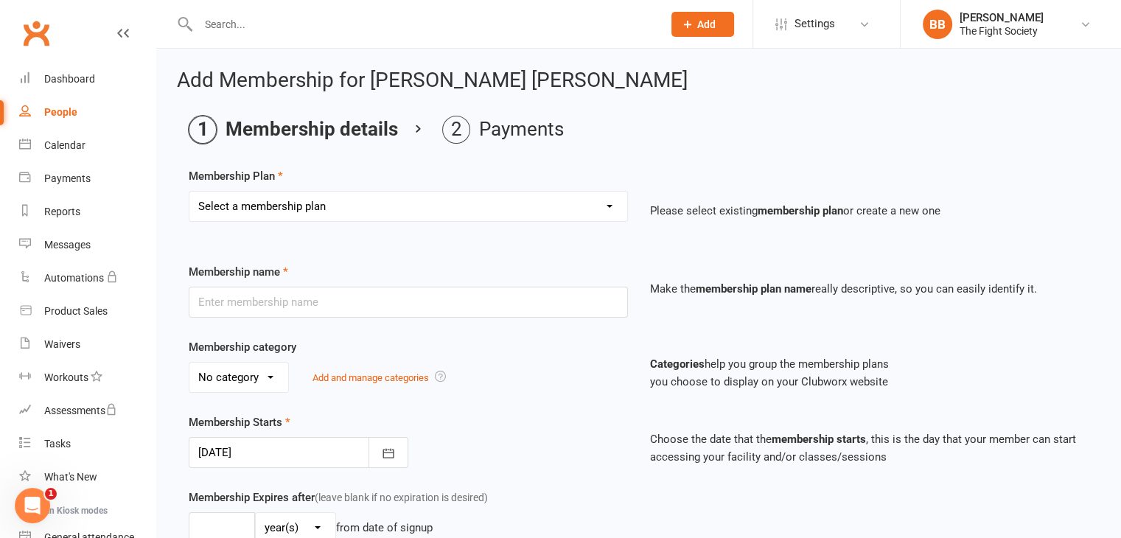
click at [481, 221] on div "Select a membership plan Create new Membership Plan Free Trial Weekly Foundatio…" at bounding box center [408, 217] width 461 height 52
click at [471, 210] on select "Select a membership plan Create new Membership Plan Free Trial Weekly Foundatio…" at bounding box center [408, 206] width 438 height 29
click at [620, 169] on div "Membership Plan Select a membership plan Create new Membership Plan Free Trial …" at bounding box center [639, 204] width 900 height 75
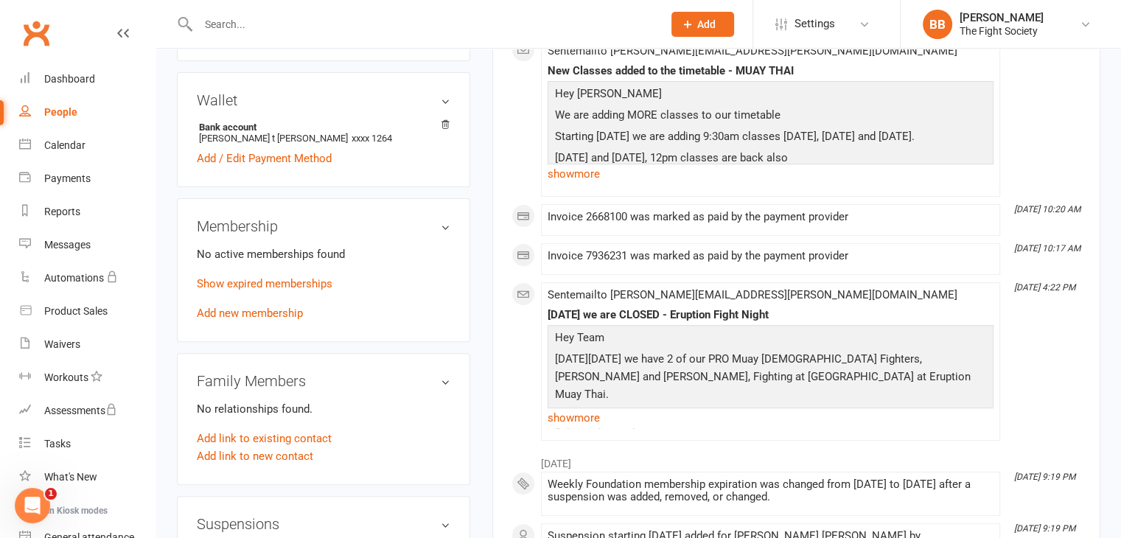
scroll to position [447, 0]
click at [286, 306] on link "Add new membership" at bounding box center [250, 312] width 106 height 13
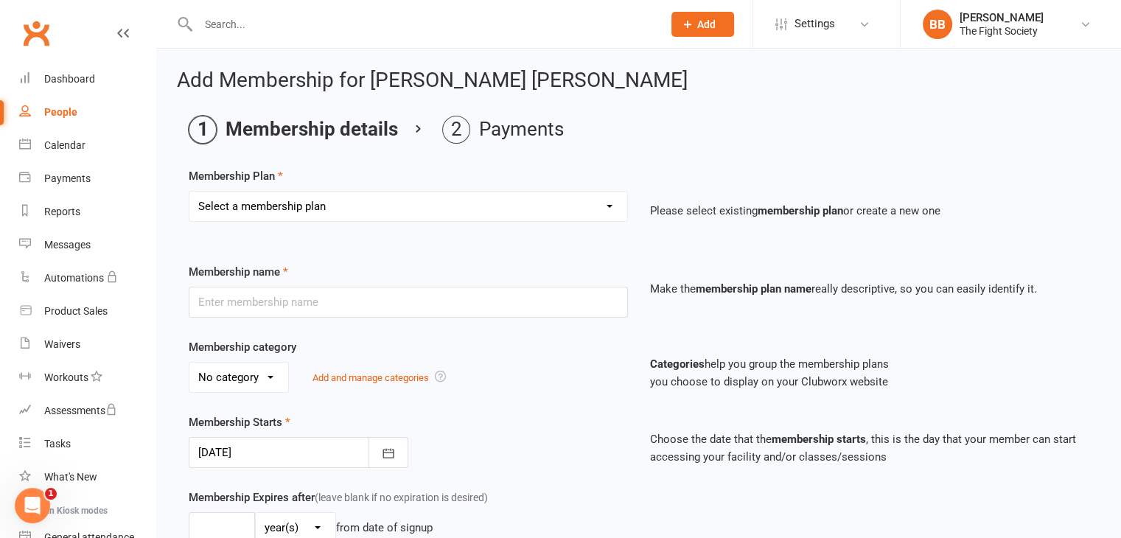
click at [353, 202] on select "Select a membership plan Create new Membership Plan Free Trial Weekly Foundatio…" at bounding box center [408, 206] width 438 height 29
click at [427, 170] on div "Membership Plan Select a membership plan Create new Membership Plan Free Trial …" at bounding box center [639, 204] width 900 height 75
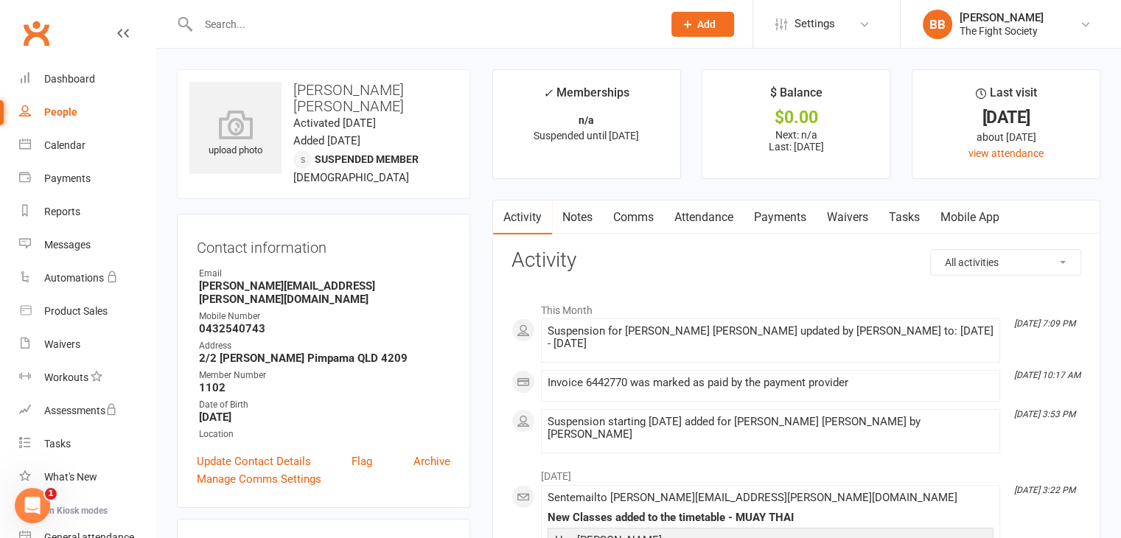
click at [789, 212] on link "Payments" at bounding box center [779, 217] width 73 height 34
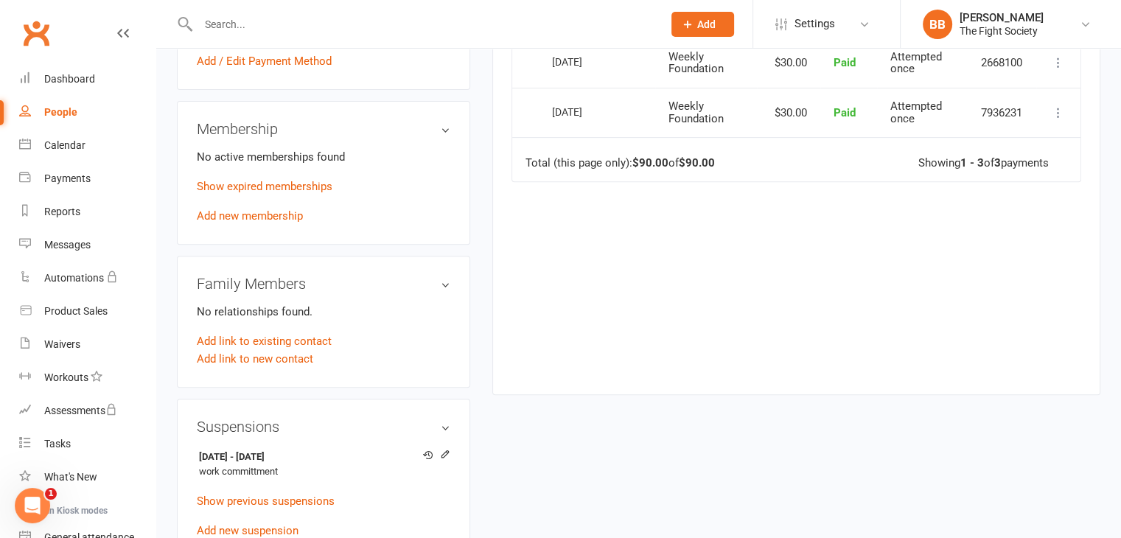
scroll to position [539, 0]
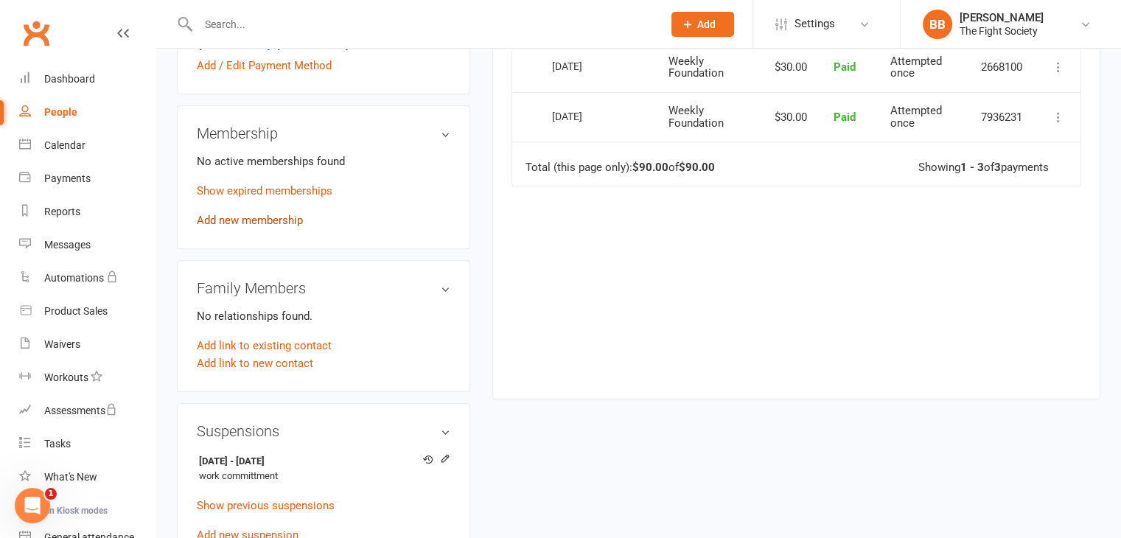
click at [266, 214] on link "Add new membership" at bounding box center [250, 220] width 106 height 13
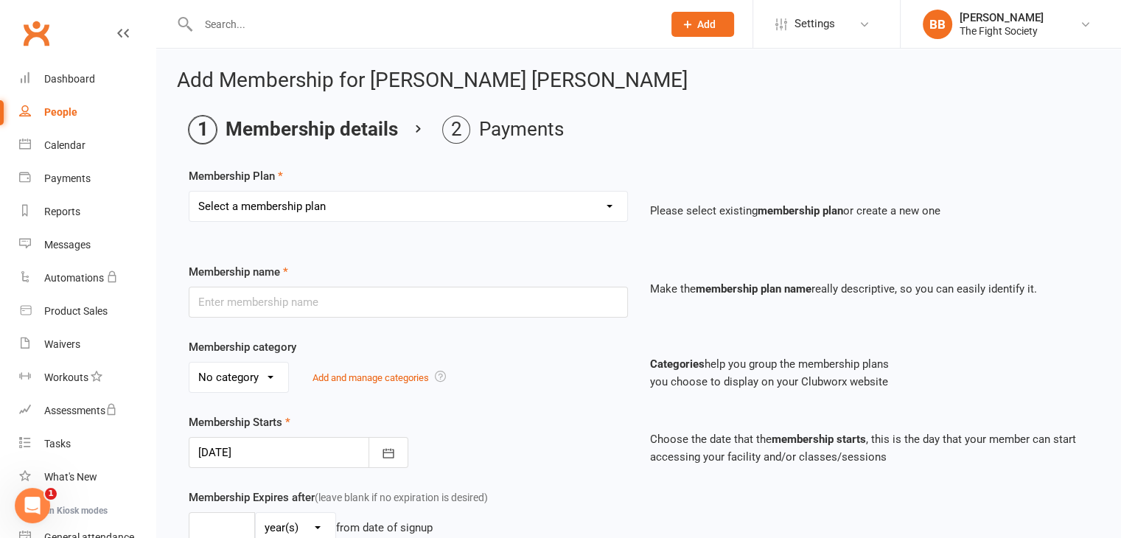
click at [354, 203] on select "Select a membership plan Create new Membership Plan Free Trial Weekly Foundatio…" at bounding box center [408, 206] width 438 height 29
select select "2"
click at [189, 192] on select "Select a membership plan Create new Membership Plan Free Trial Weekly Foundatio…" at bounding box center [408, 206] width 438 height 29
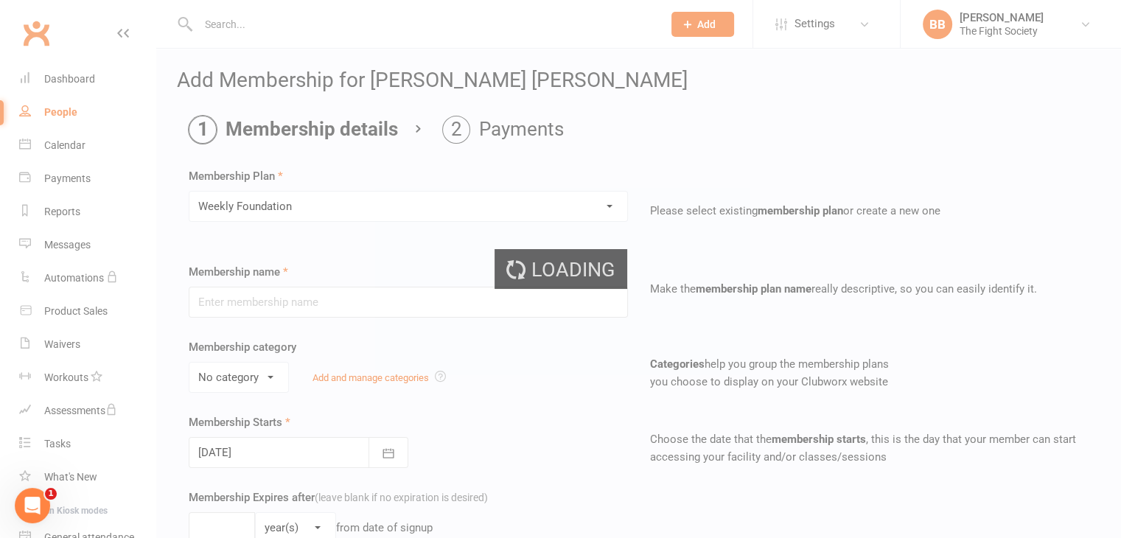
type input "Weekly Foundation"
select select "1"
type input "26"
select select "1"
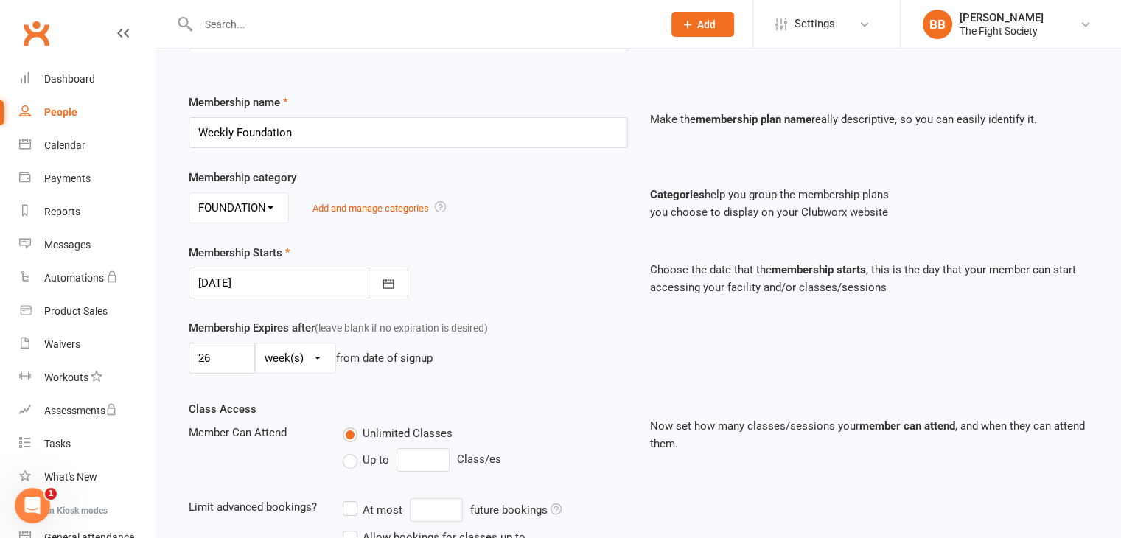
scroll to position [170, 0]
click at [388, 287] on icon "button" at bounding box center [388, 283] width 15 height 15
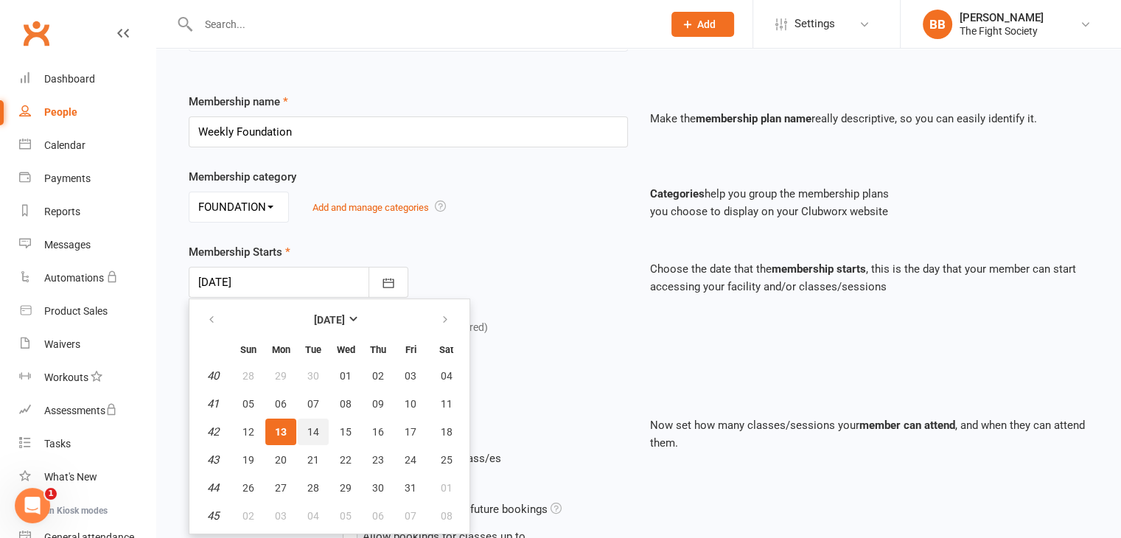
click at [313, 432] on span "14" at bounding box center [313, 432] width 12 height 12
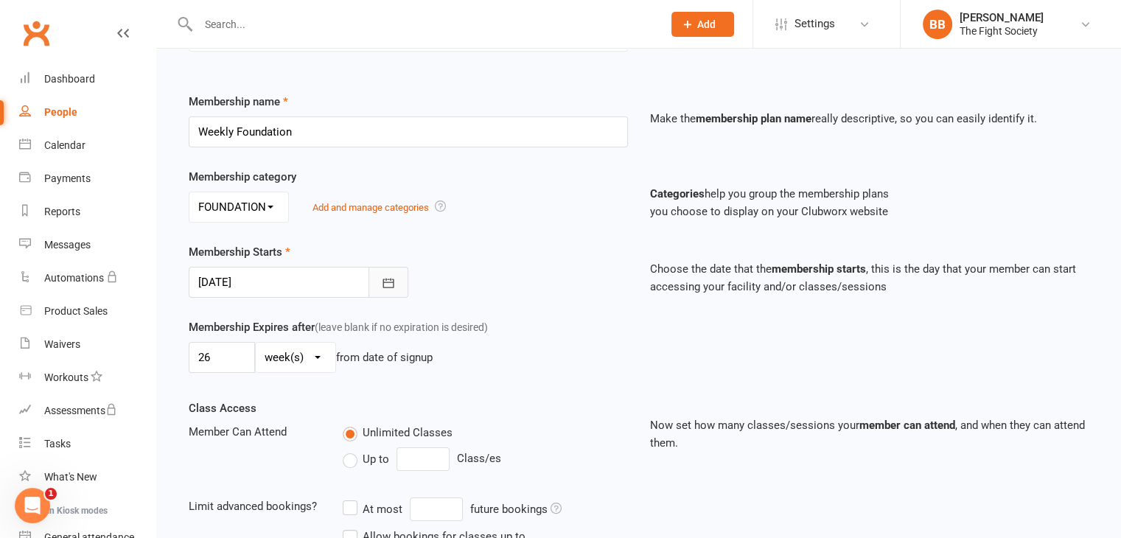
click at [380, 292] on button "button" at bounding box center [388, 282] width 40 height 31
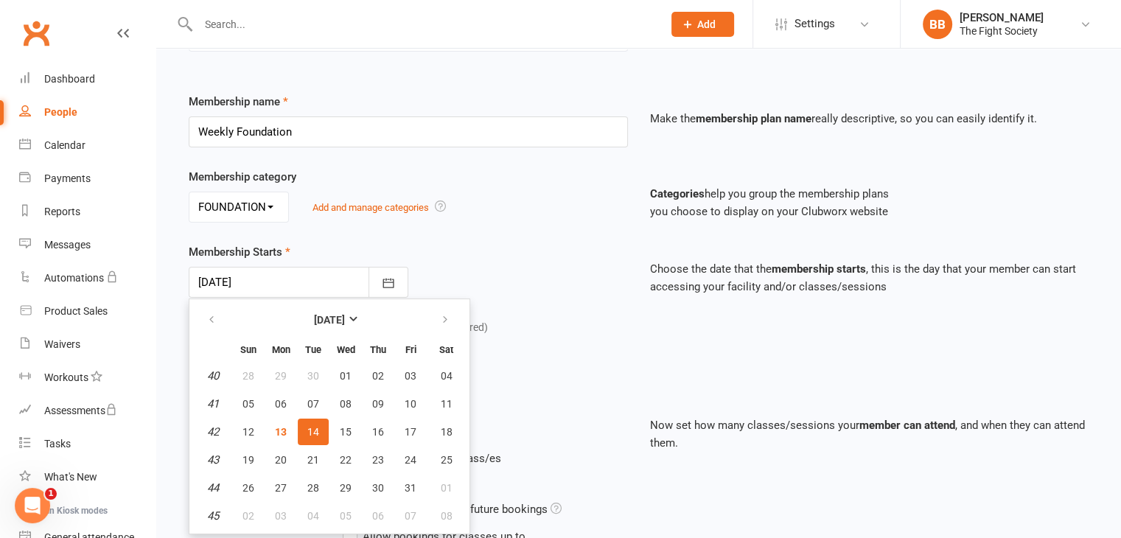
click at [534, 184] on div "Membership category No category CASUAL FOUNDATION GENERAL NO LOCK IN PTs SALE A…" at bounding box center [408, 195] width 461 height 55
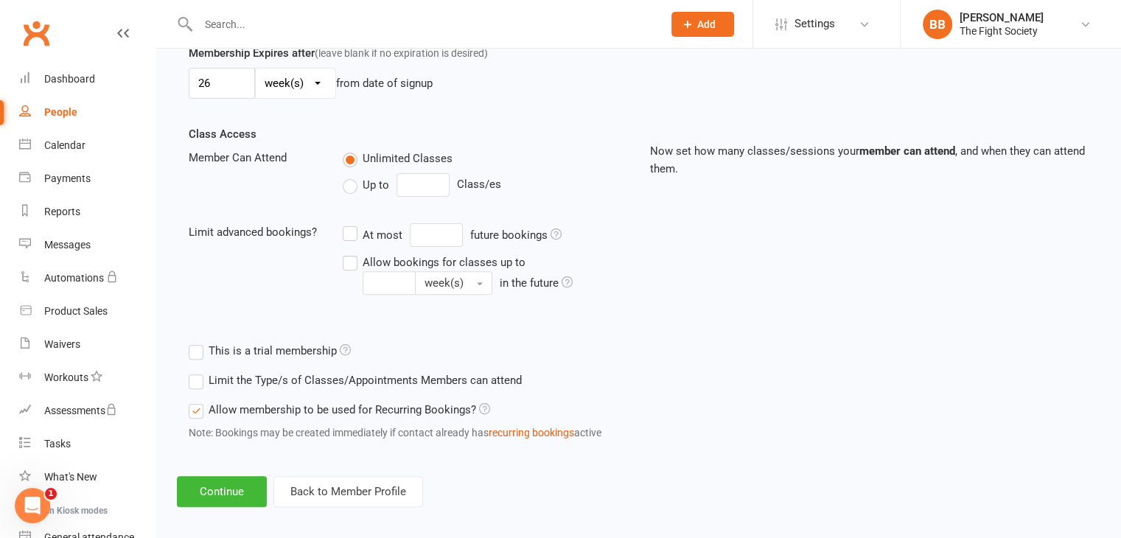
scroll to position [453, 0]
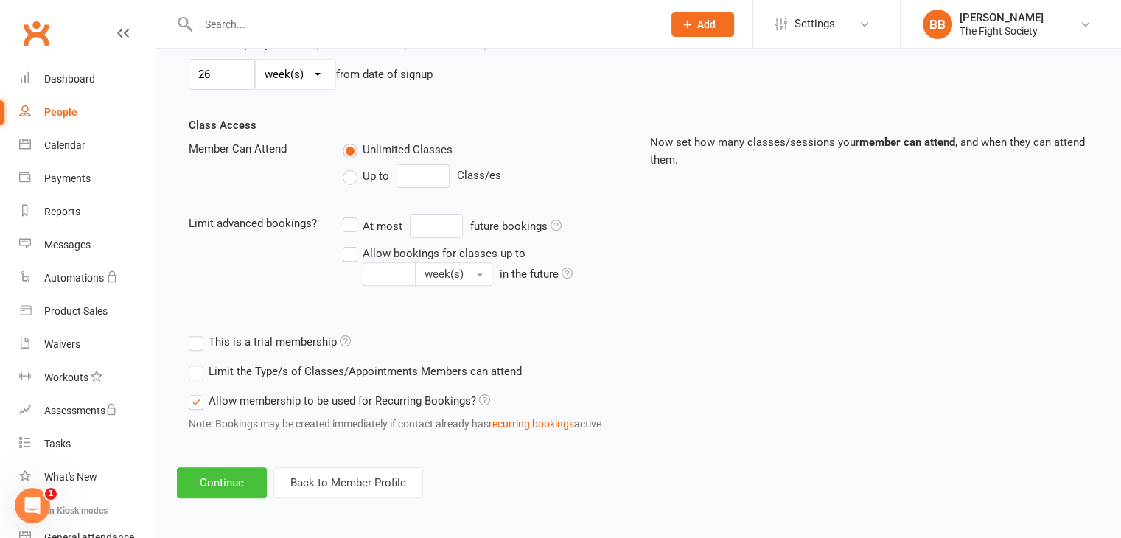
click at [239, 475] on button "Continue" at bounding box center [222, 482] width 90 height 31
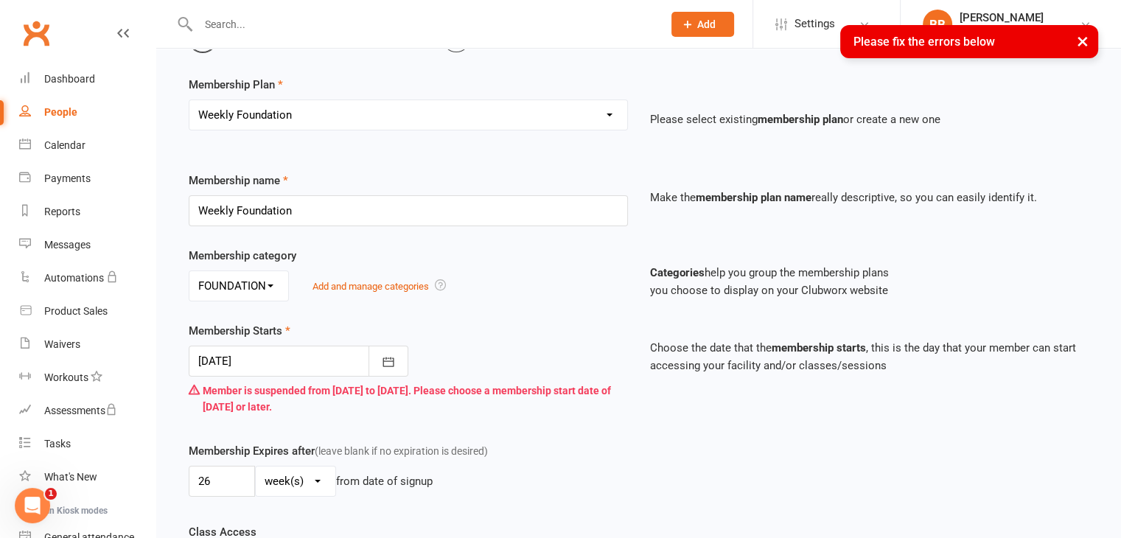
scroll to position [91, 0]
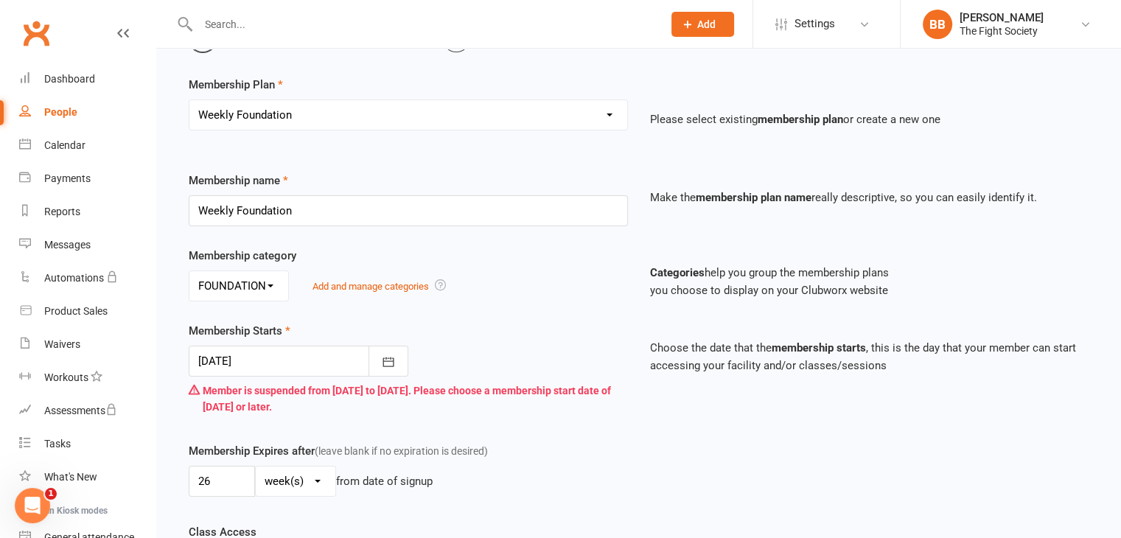
click at [301, 360] on div at bounding box center [299, 361] width 220 height 31
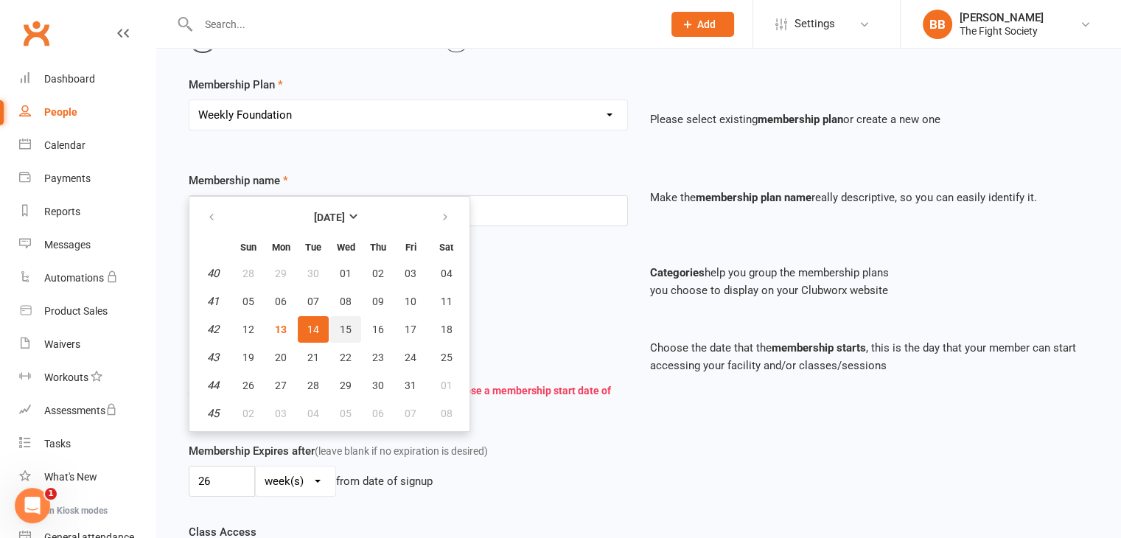
click at [340, 332] on button "15" at bounding box center [345, 329] width 31 height 27
type input "15 Oct 2025"
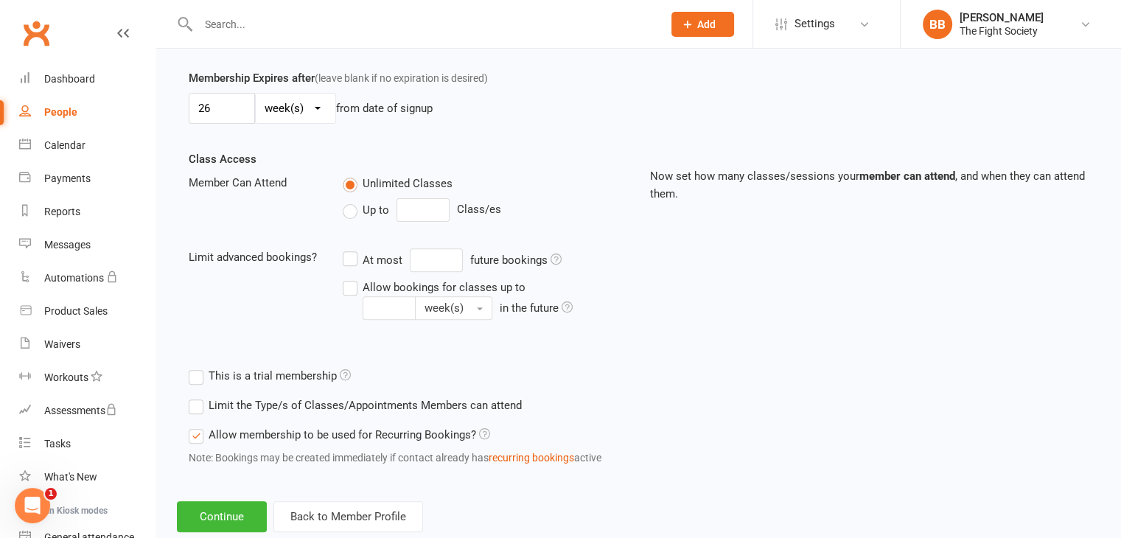
scroll to position [465, 0]
click at [219, 536] on div "Add Membership for Talitha Jose Membership details Payments Membership Plan Sel…" at bounding box center [638, 68] width 964 height 968
click at [228, 501] on button "Continue" at bounding box center [222, 515] width 90 height 31
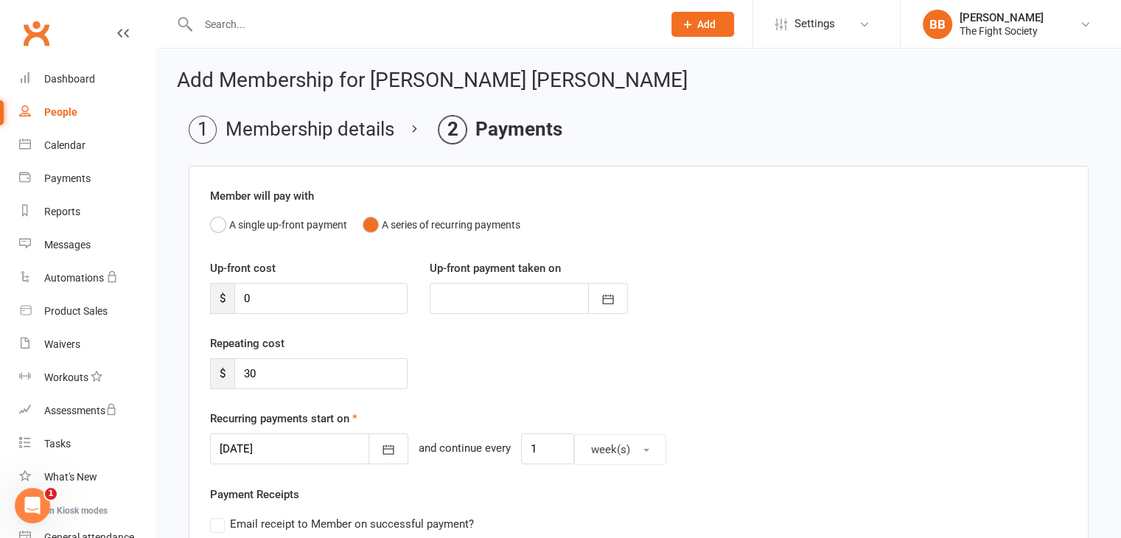
scroll to position [49, 0]
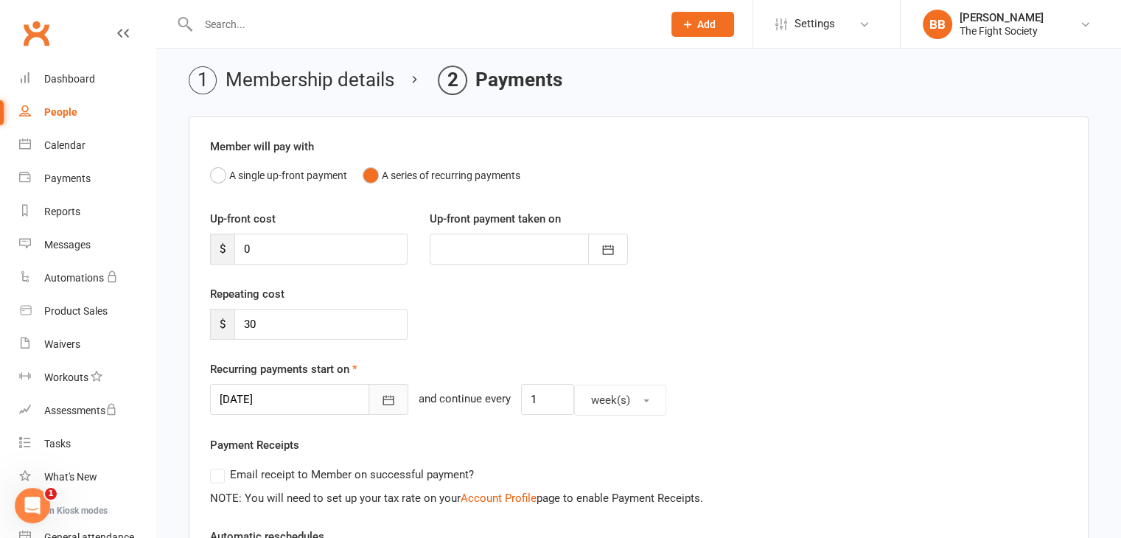
click at [381, 399] on icon "button" at bounding box center [388, 400] width 15 height 15
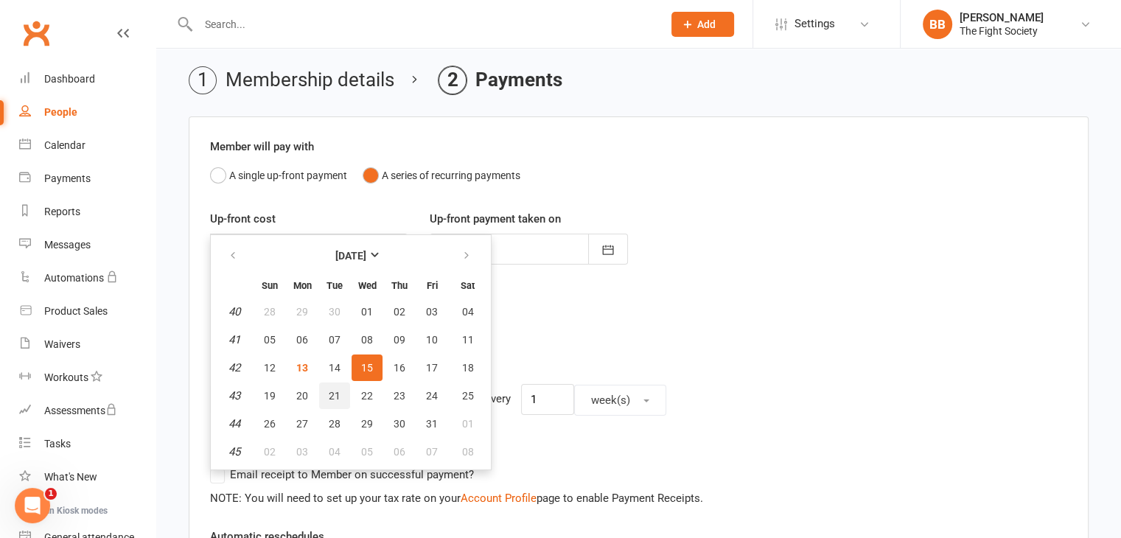
click at [334, 390] on span "21" at bounding box center [335, 396] width 12 height 12
type input "21 Oct 2025"
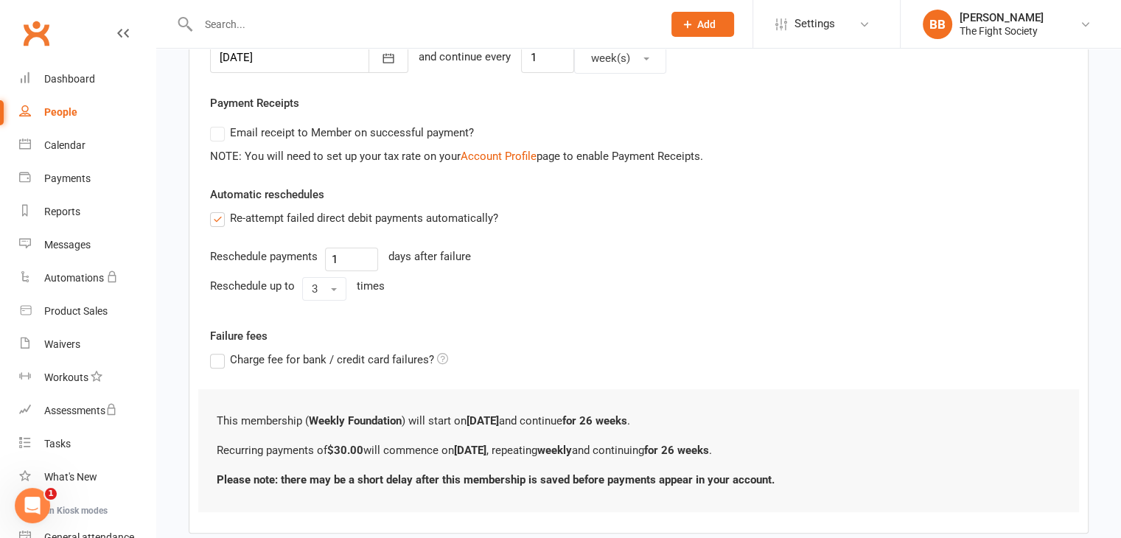
scroll to position [472, 0]
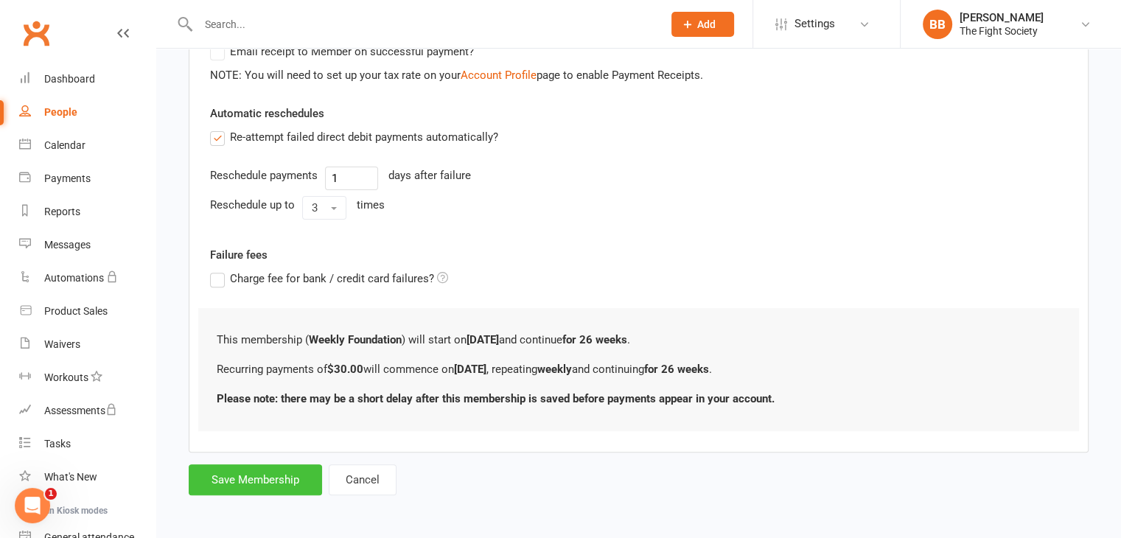
click at [235, 470] on button "Save Membership" at bounding box center [255, 479] width 133 height 31
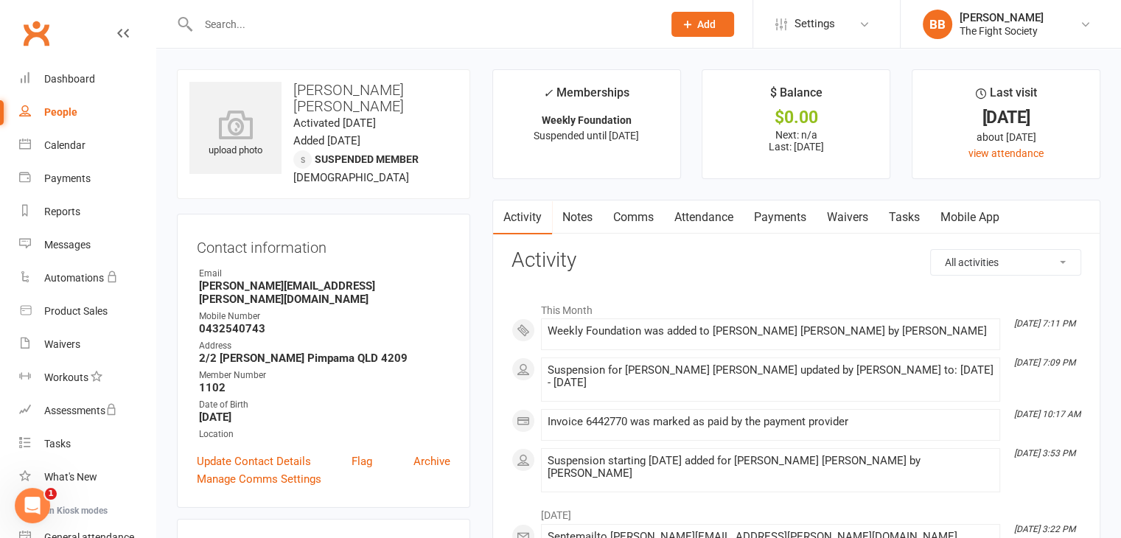
click at [785, 223] on link "Payments" at bounding box center [779, 217] width 73 height 34
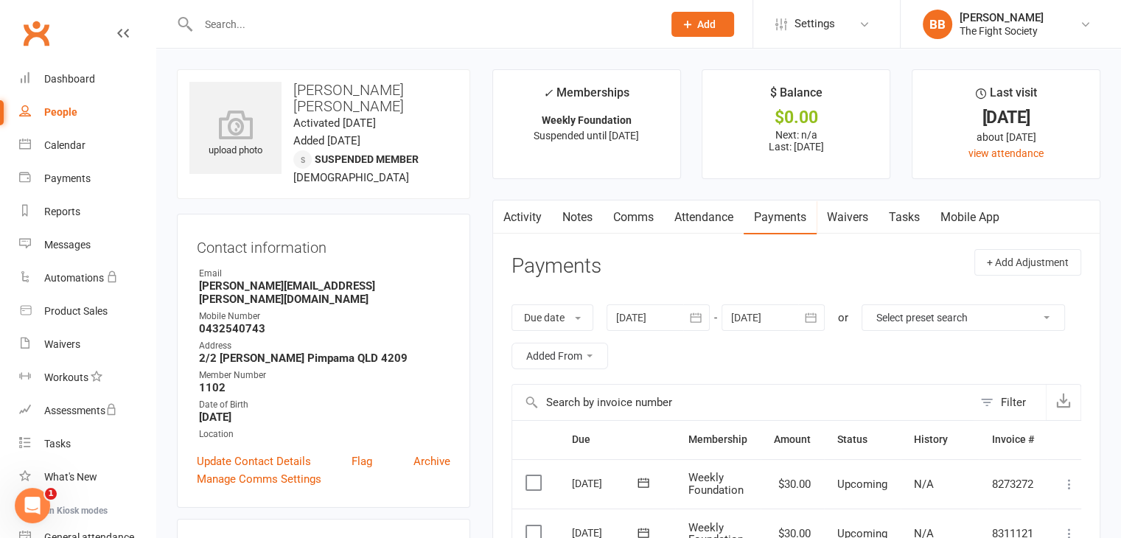
scroll to position [180, 0]
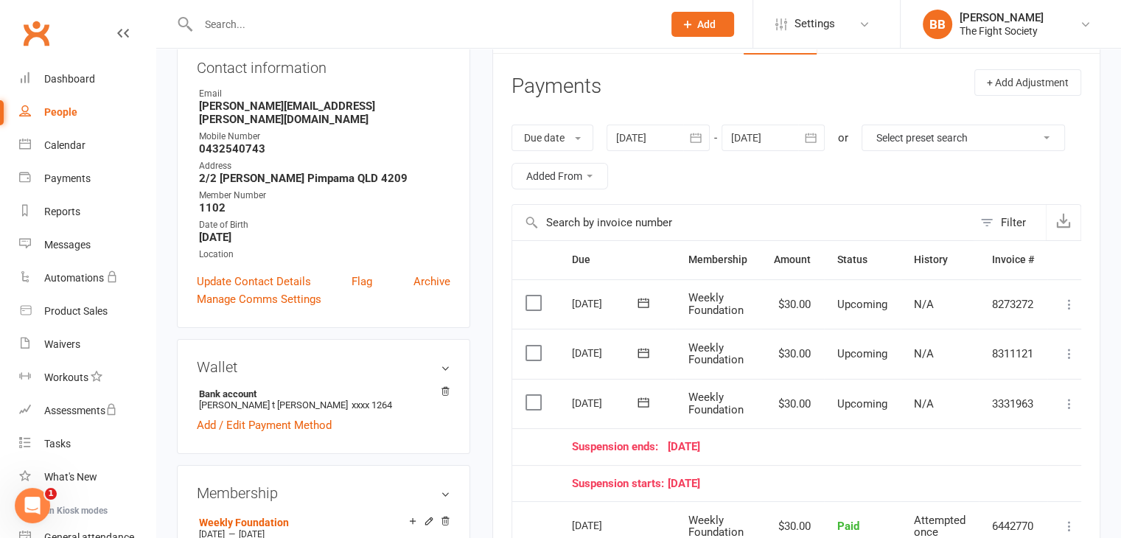
click at [638, 396] on icon at bounding box center [643, 402] width 15 height 15
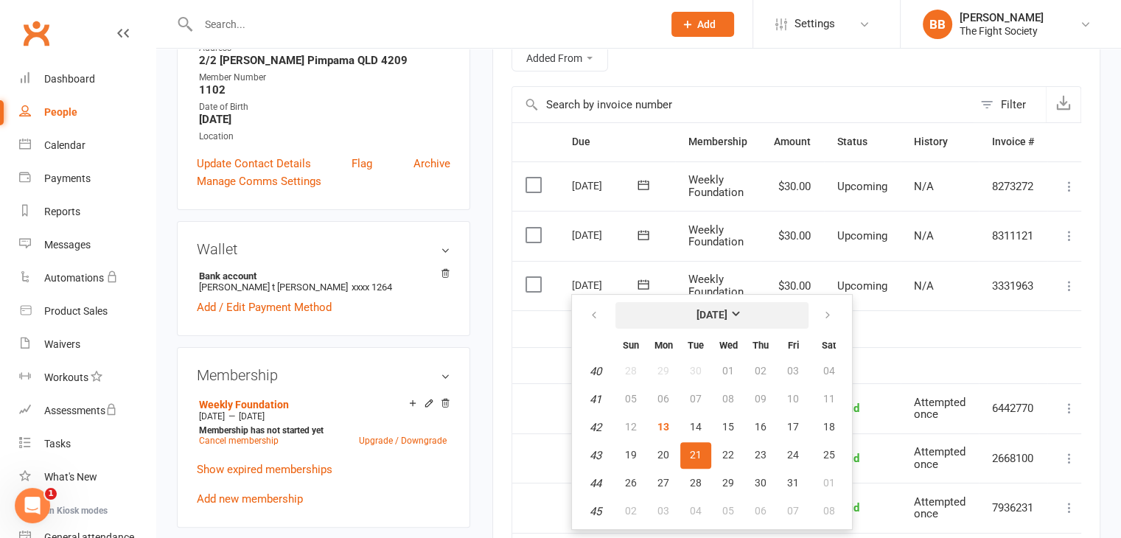
scroll to position [298, 0]
click at [931, 337] on td "Suspension ends: 14 October 25" at bounding box center [802, 328] width 488 height 37
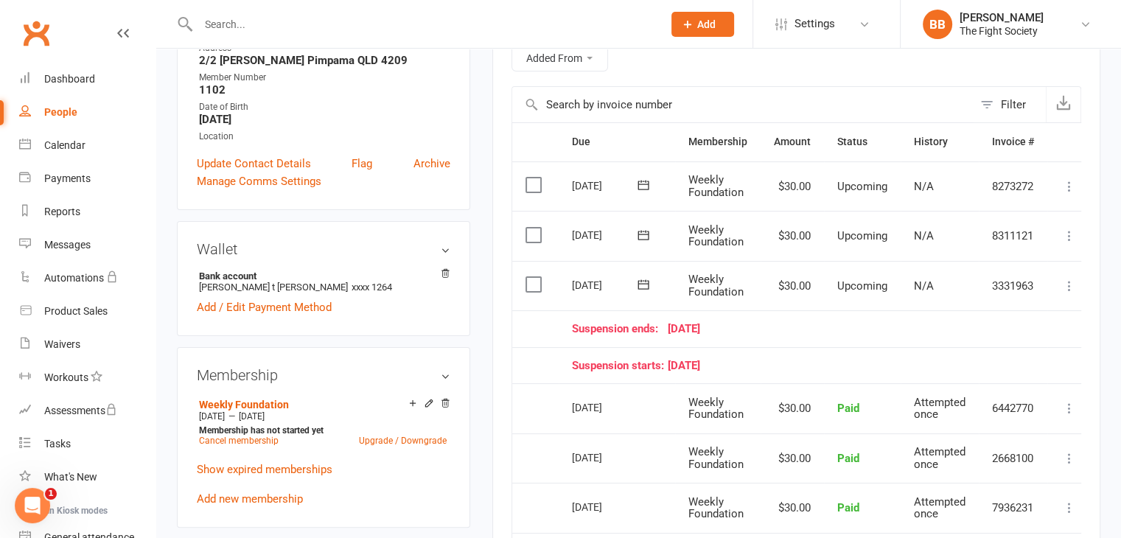
click at [70, 117] on div "People" at bounding box center [60, 112] width 33 height 12
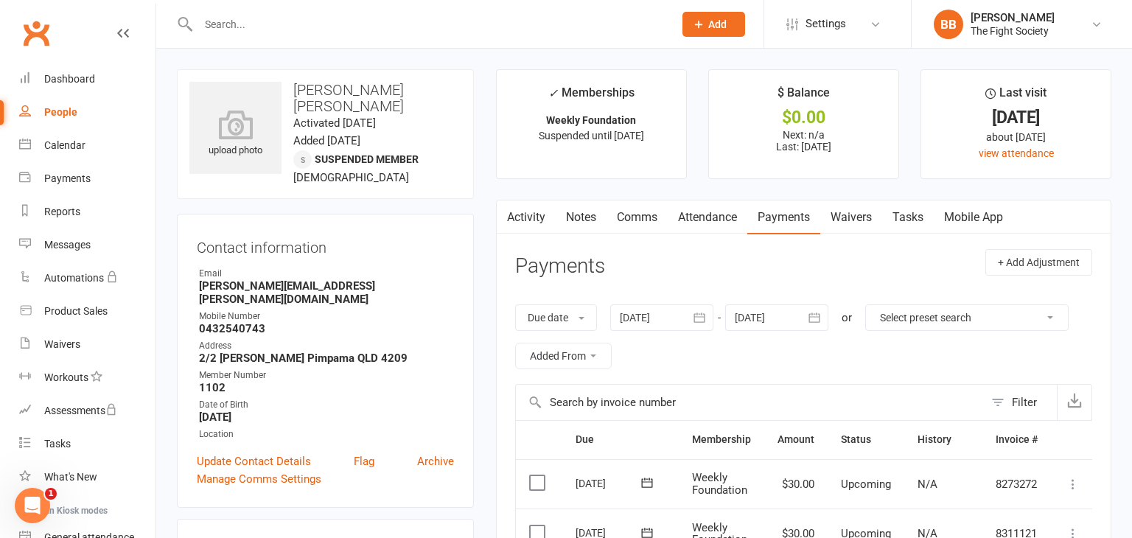
select select "100"
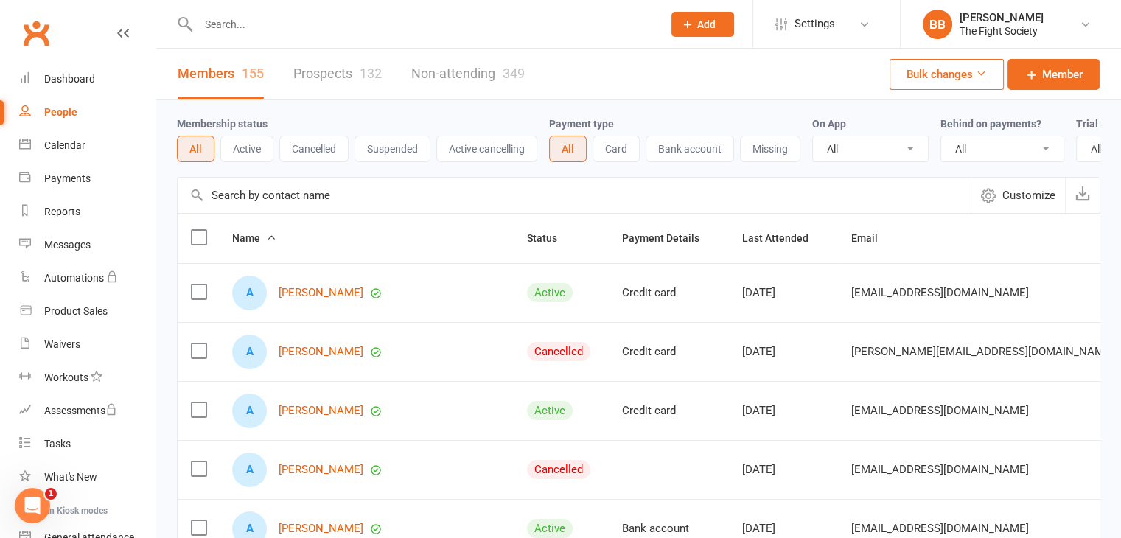
click at [191, 358] on label at bounding box center [198, 350] width 15 height 15
click at [191, 343] on input "checkbox" at bounding box center [198, 343] width 15 height 0
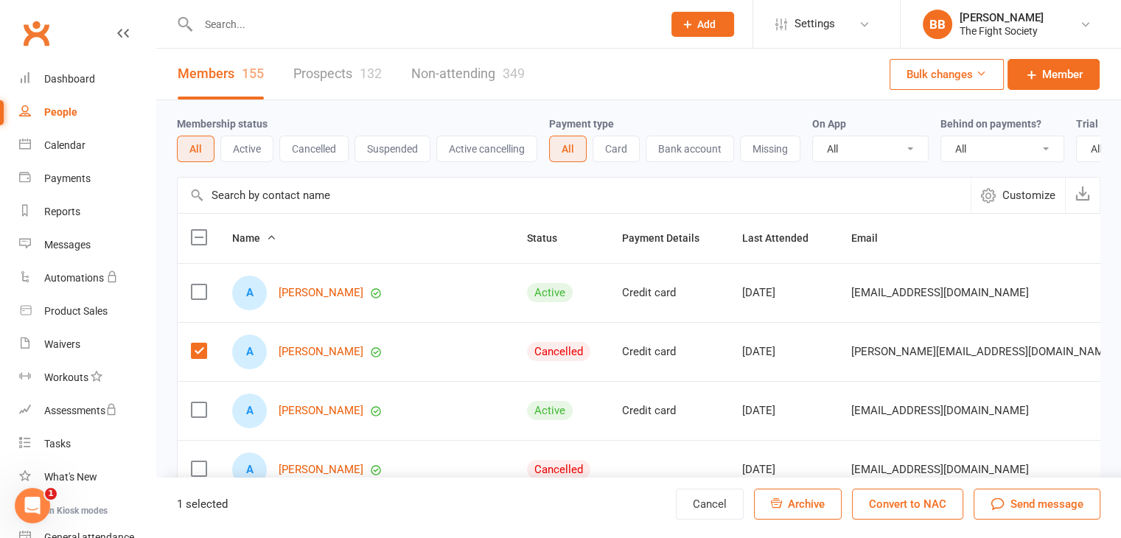
click at [936, 516] on button "Convert to NAC" at bounding box center [907, 503] width 111 height 31
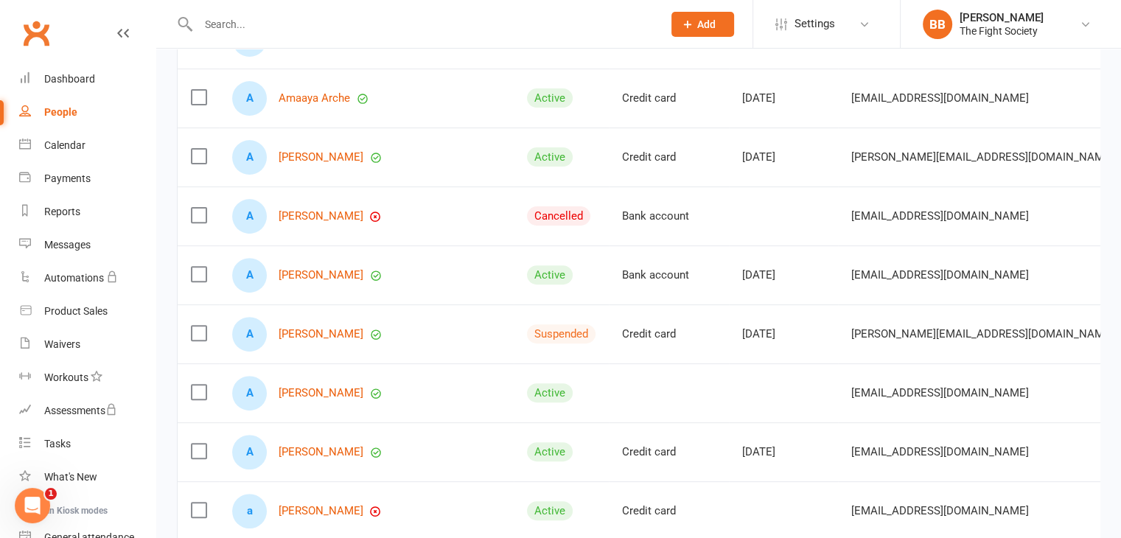
scroll to position [497, 0]
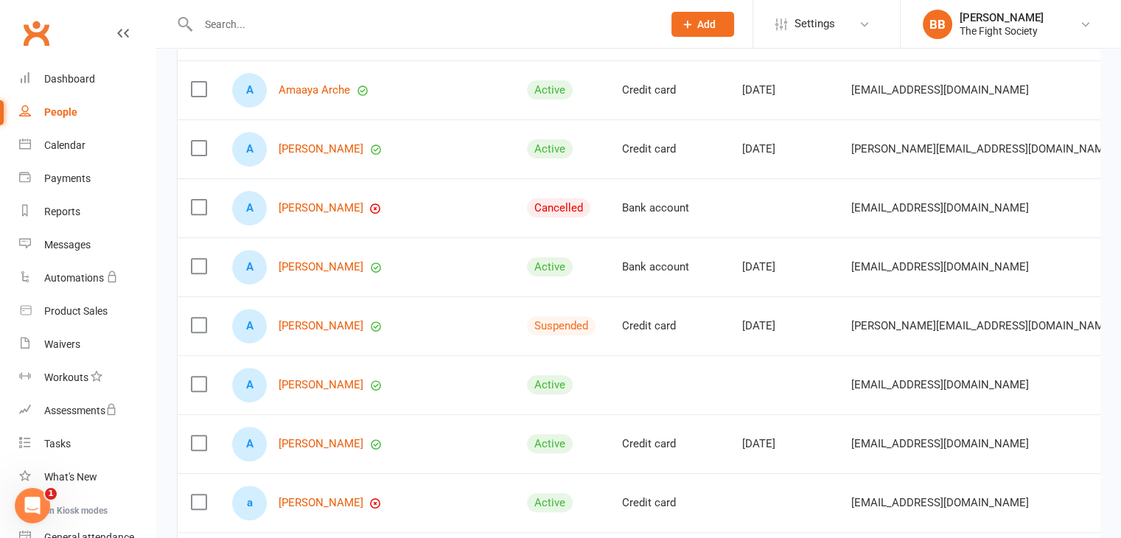
click at [198, 214] on label at bounding box center [198, 207] width 15 height 15
click at [198, 200] on input "checkbox" at bounding box center [198, 200] width 15 height 0
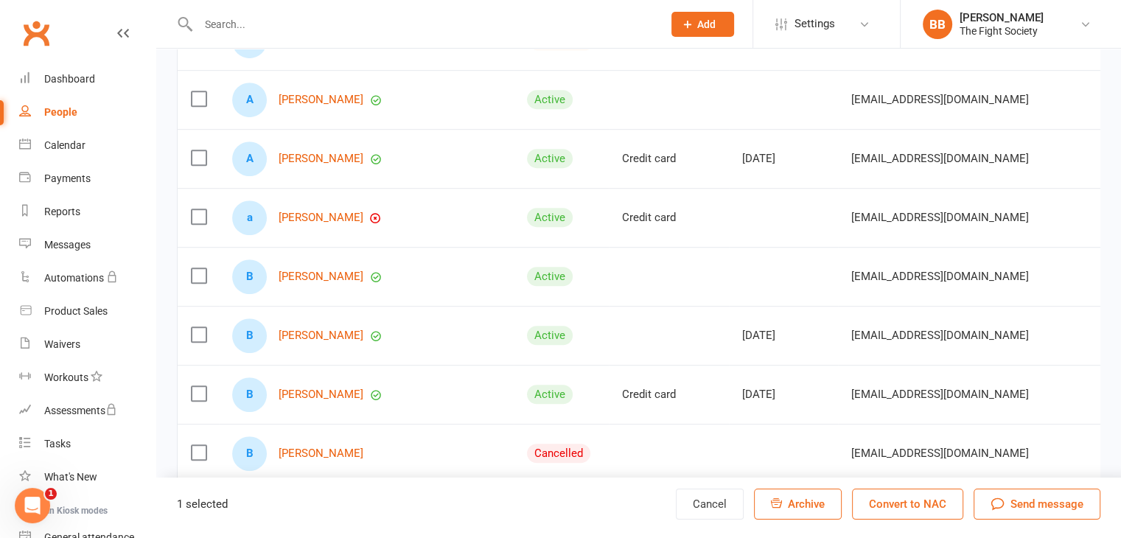
scroll to position [783, 0]
click at [942, 514] on button "Convert to NAC" at bounding box center [907, 503] width 111 height 31
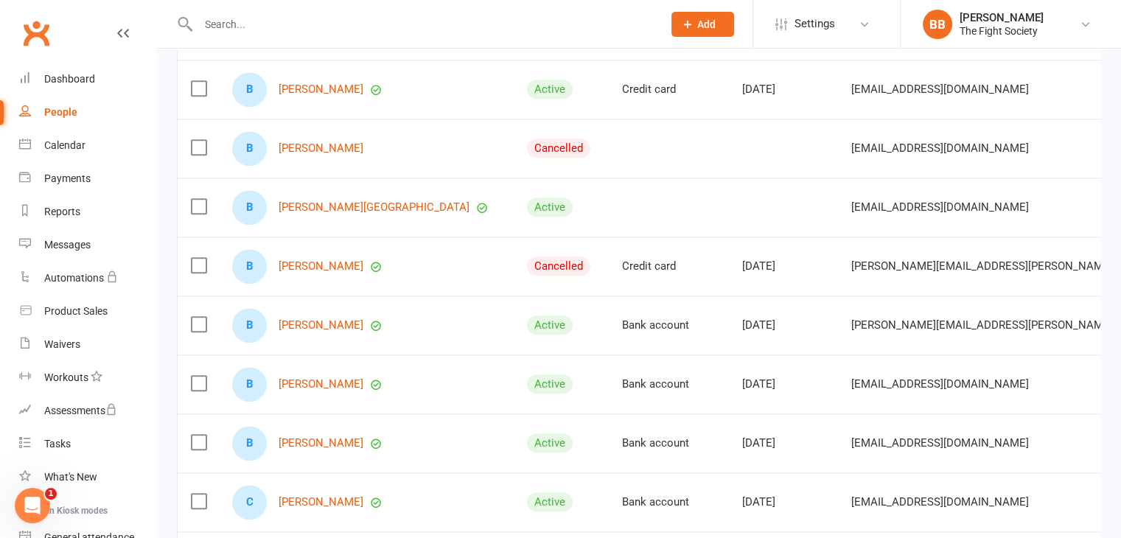
scroll to position [1027, 0]
click at [316, 272] on link "Bill Richards" at bounding box center [320, 268] width 85 height 13
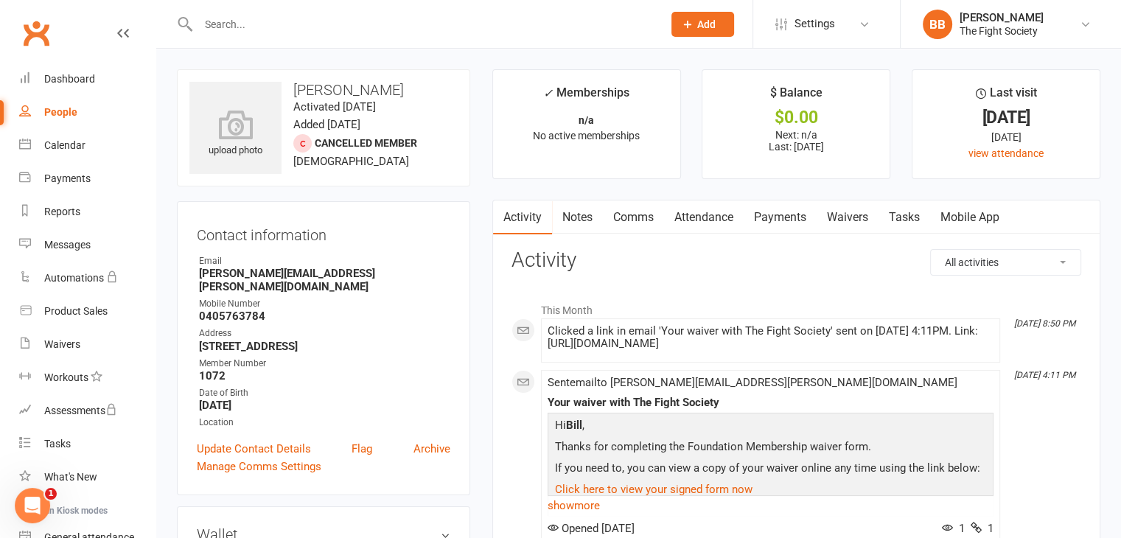
click at [789, 217] on link "Payments" at bounding box center [779, 217] width 73 height 34
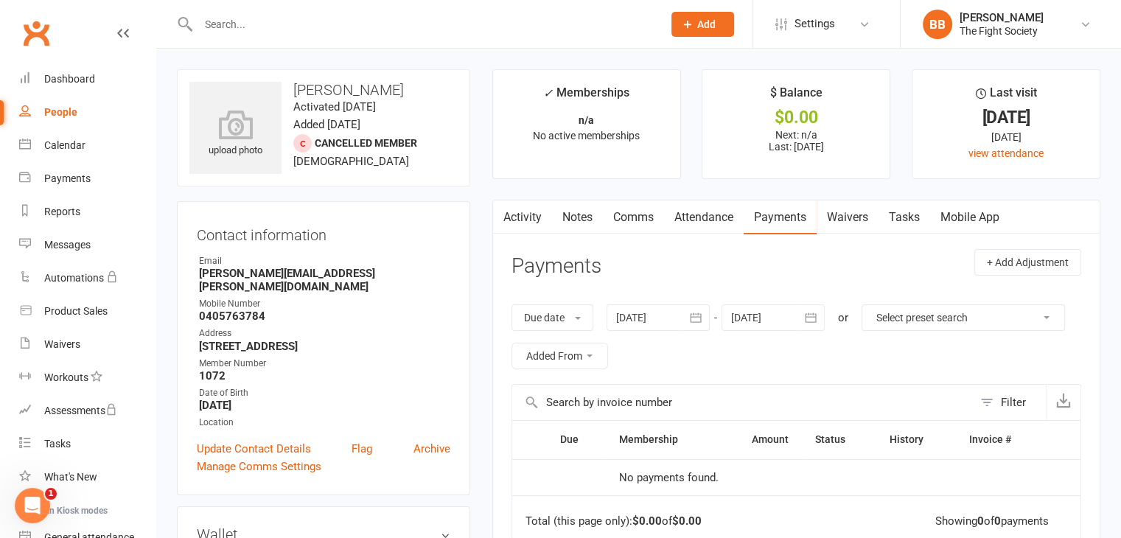
scroll to position [56, 0]
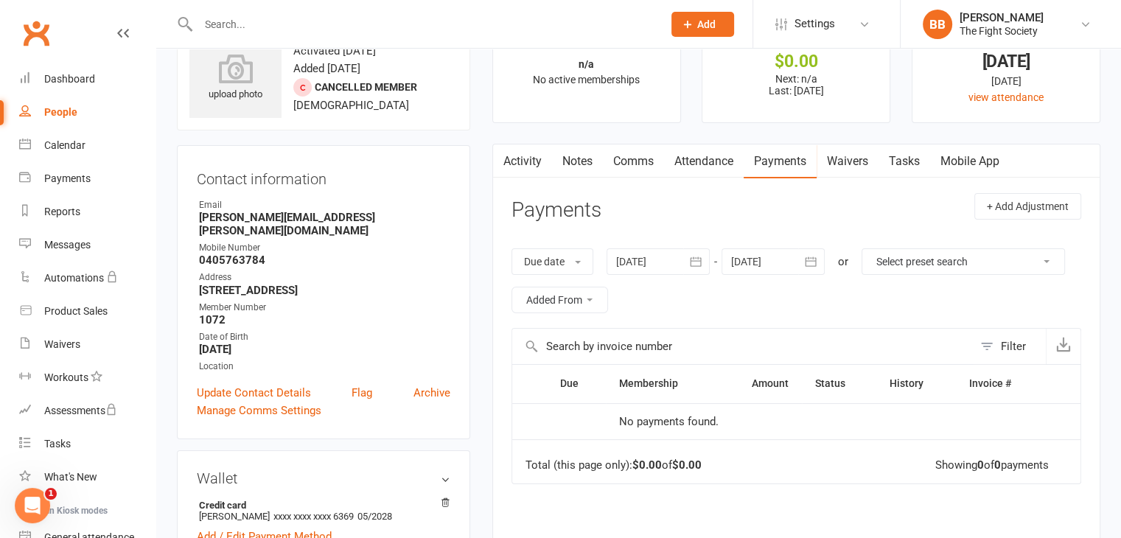
click at [850, 160] on link "Waivers" at bounding box center [847, 161] width 62 height 34
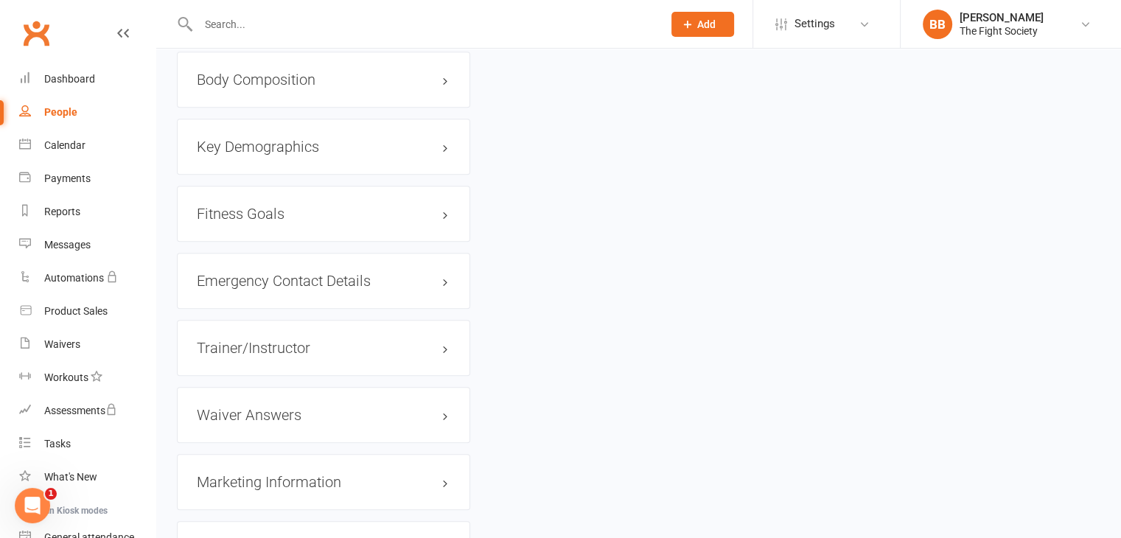
scroll to position [1121, 0]
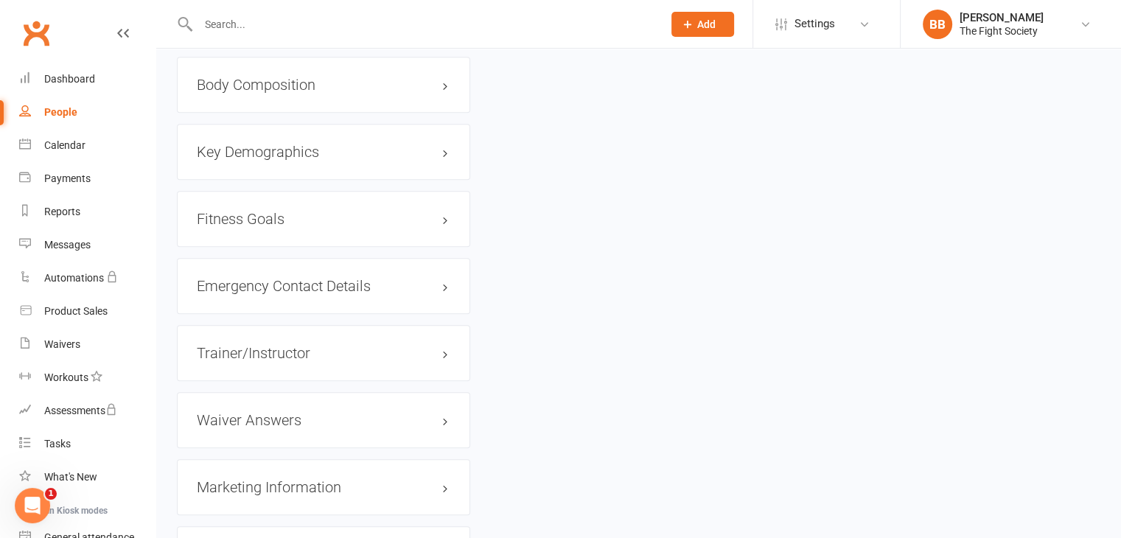
click at [321, 417] on div "Waiver Answers edit" at bounding box center [323, 420] width 293 height 56
click at [321, 412] on h3 "Waiver Answers edit" at bounding box center [323, 420] width 253 height 16
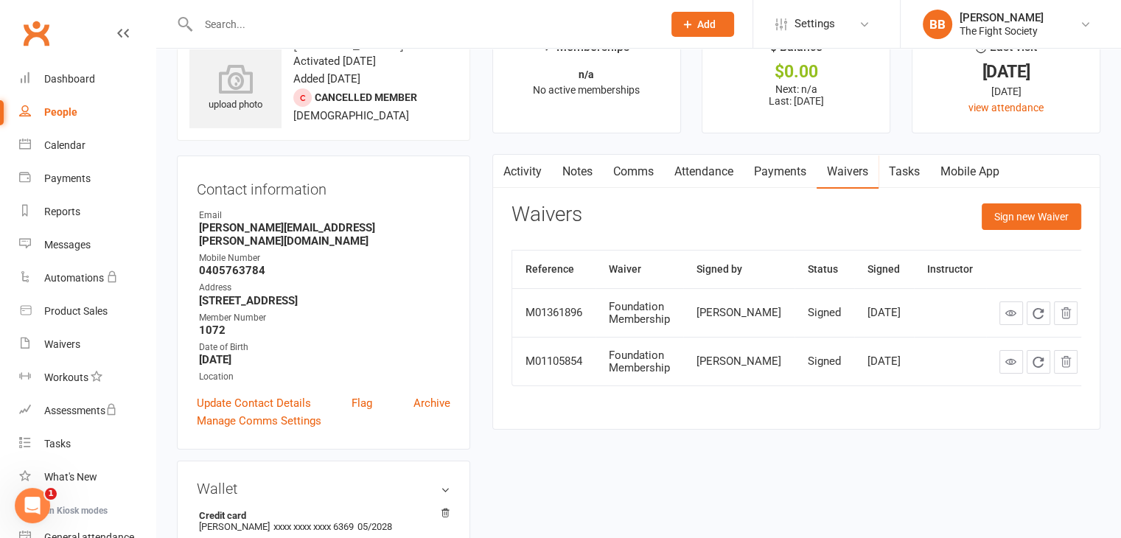
scroll to position [45, 0]
click at [1005, 314] on icon at bounding box center [1010, 313] width 11 height 11
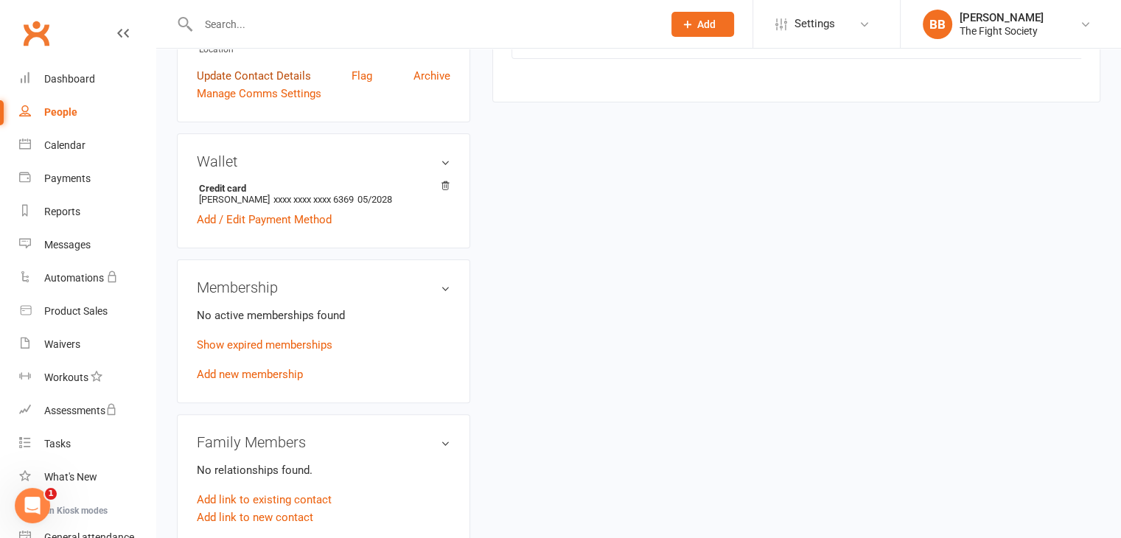
scroll to position [374, 0]
click at [278, 366] on link "Add new membership" at bounding box center [250, 372] width 106 height 13
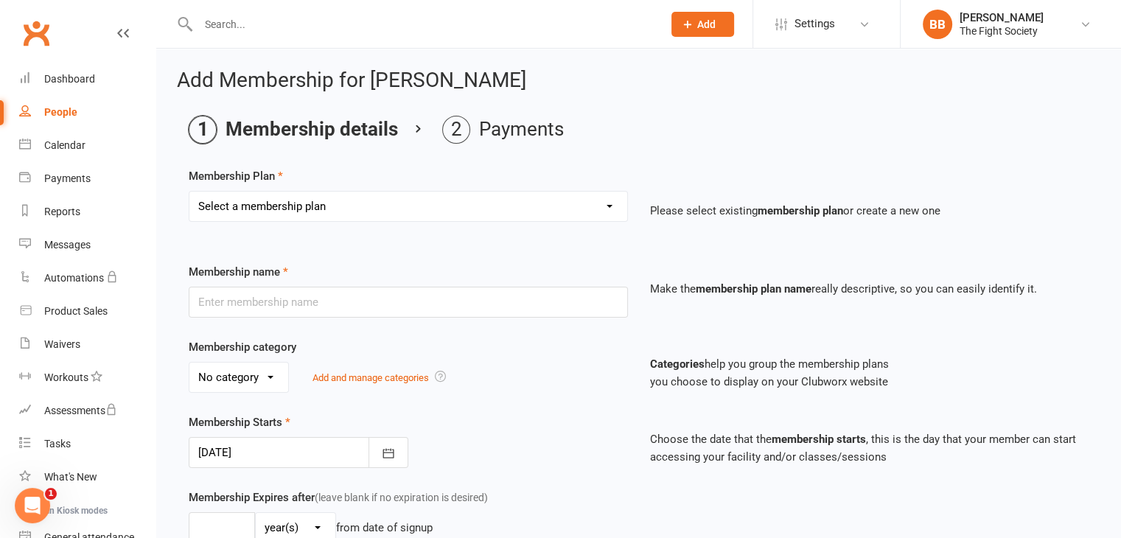
click at [478, 217] on select "Select a membership plan Create new Membership Plan Free Trial Weekly Foundatio…" at bounding box center [408, 206] width 438 height 29
select select "2"
click at [189, 192] on select "Select a membership plan Create new Membership Plan Free Trial Weekly Foundatio…" at bounding box center [408, 206] width 438 height 29
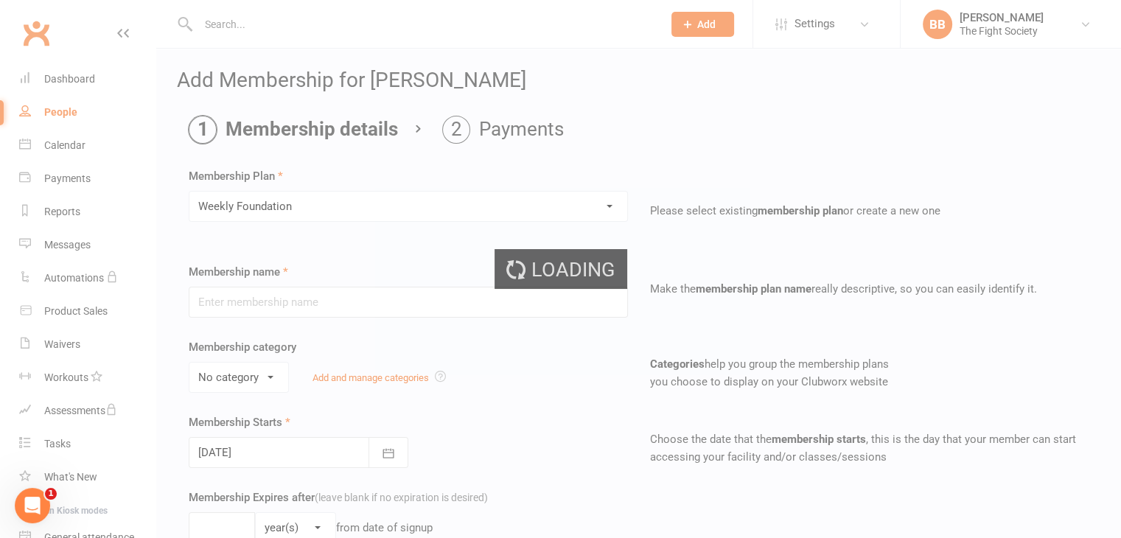
type input "Weekly Foundation"
select select "1"
type input "26"
select select "1"
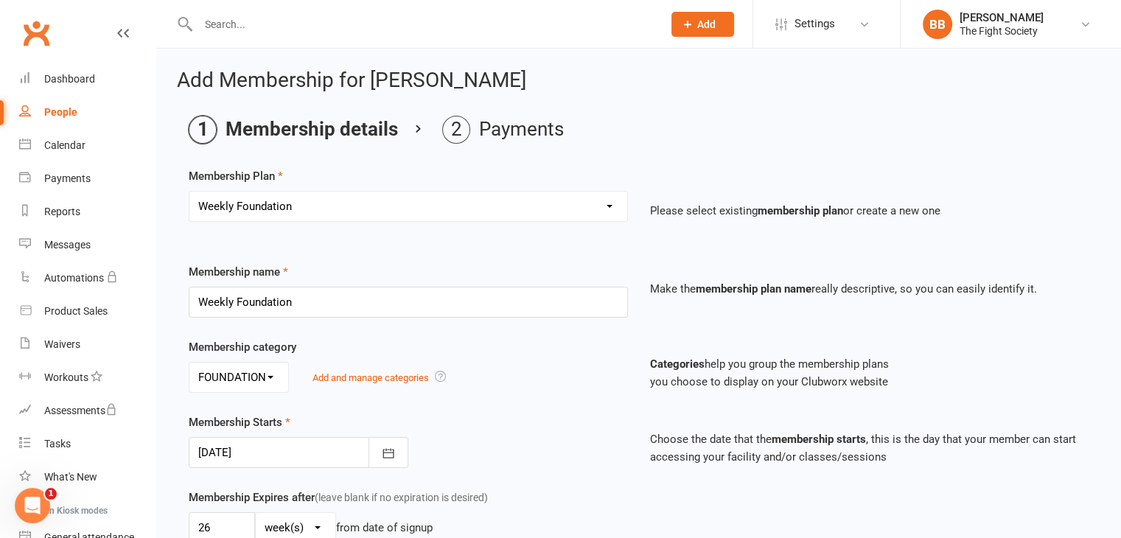
scroll to position [94, 0]
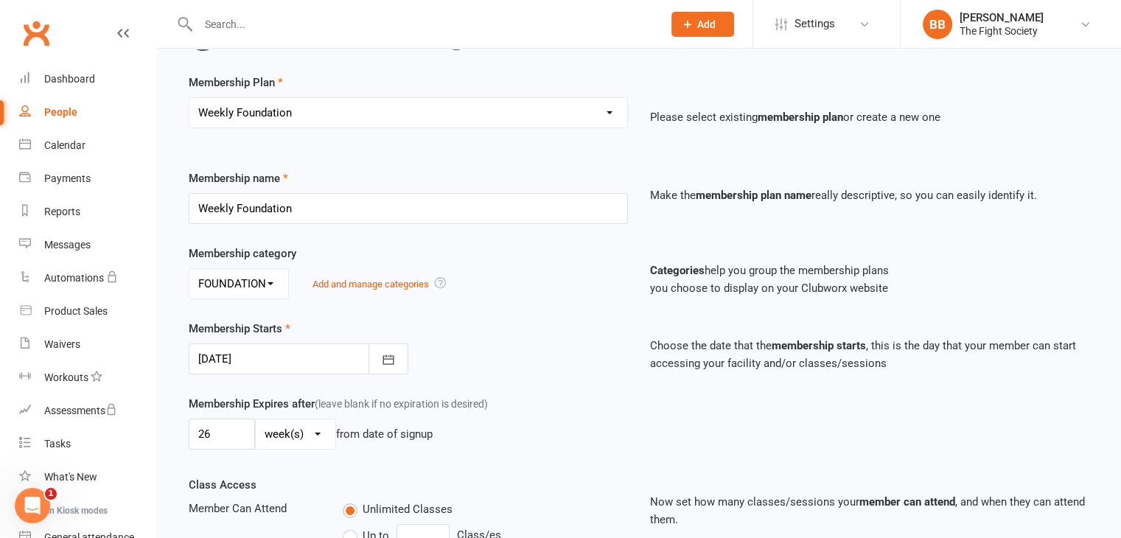
click at [412, 360] on div "Membership Starts 13 Oct 2025 October 2025 Sun Mon Tue Wed Thu Fri Sat 40 28 29…" at bounding box center [408, 347] width 461 height 55
click at [389, 361] on icon "button" at bounding box center [388, 359] width 15 height 15
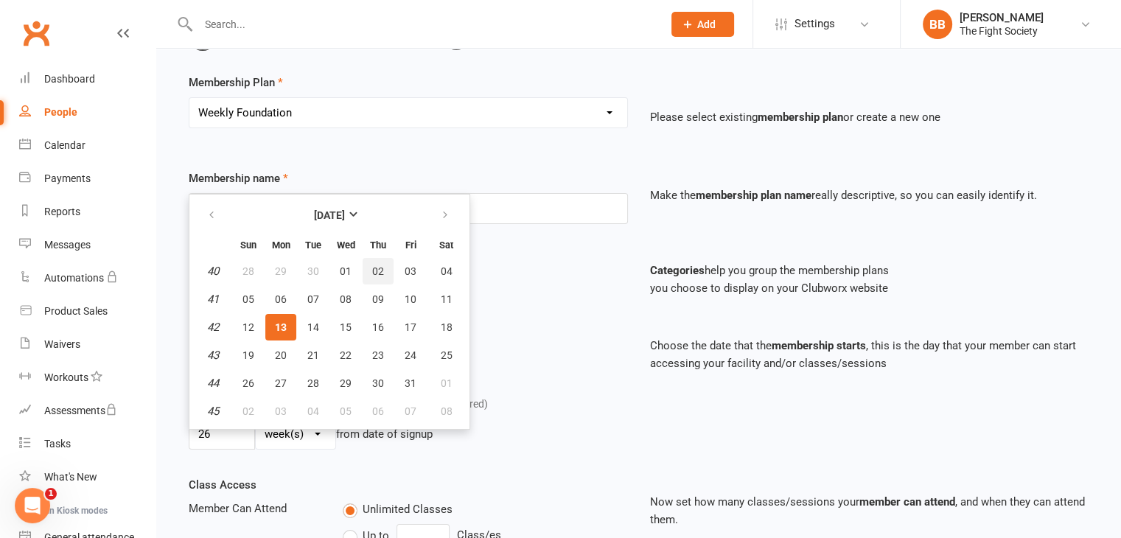
click at [372, 266] on span "02" at bounding box center [378, 271] width 12 height 12
type input "02 Oct 2025"
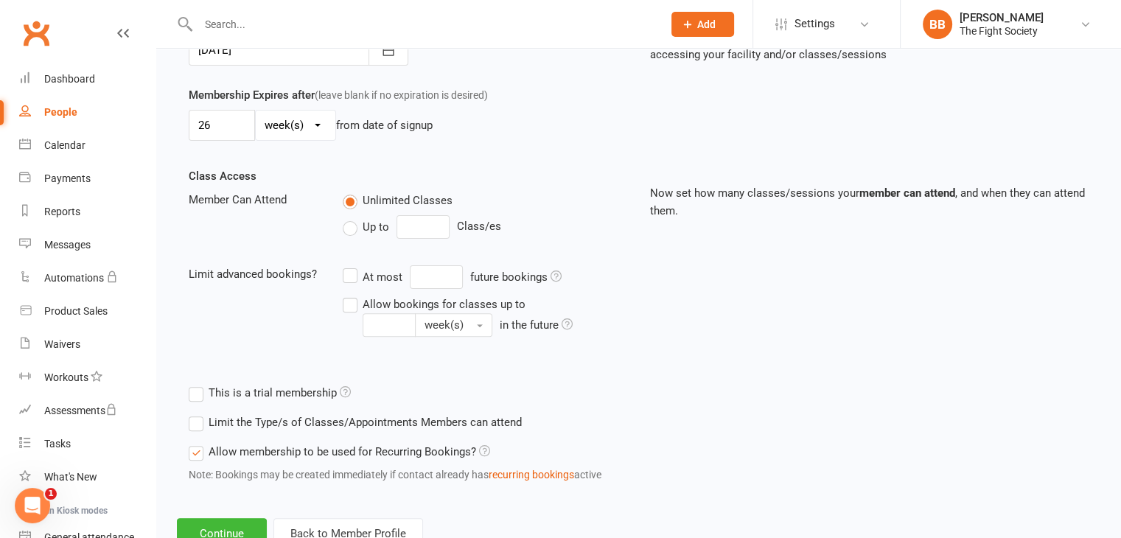
scroll to position [453, 0]
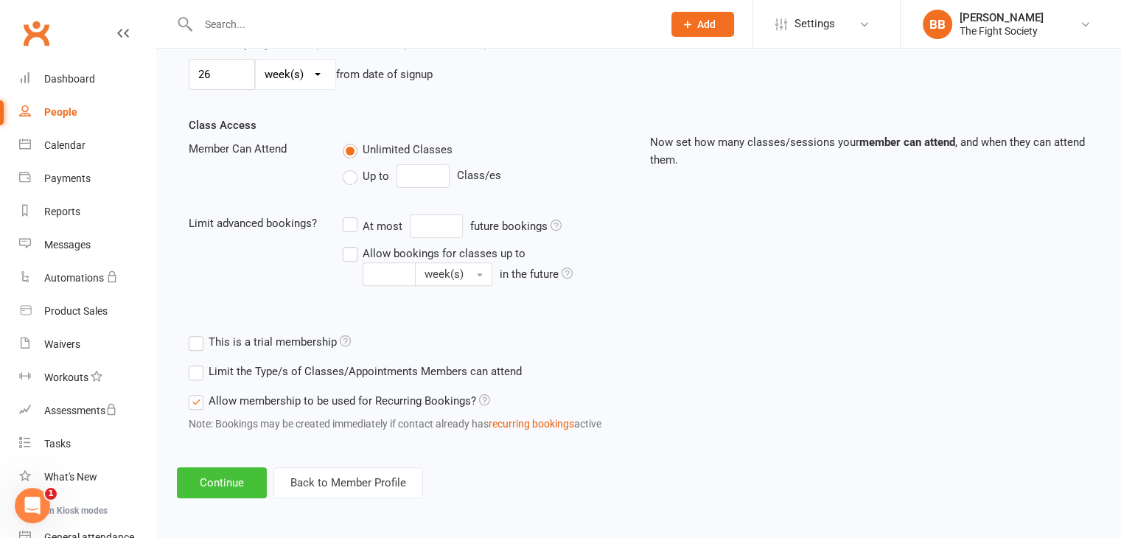
click at [235, 484] on button "Continue" at bounding box center [222, 482] width 90 height 31
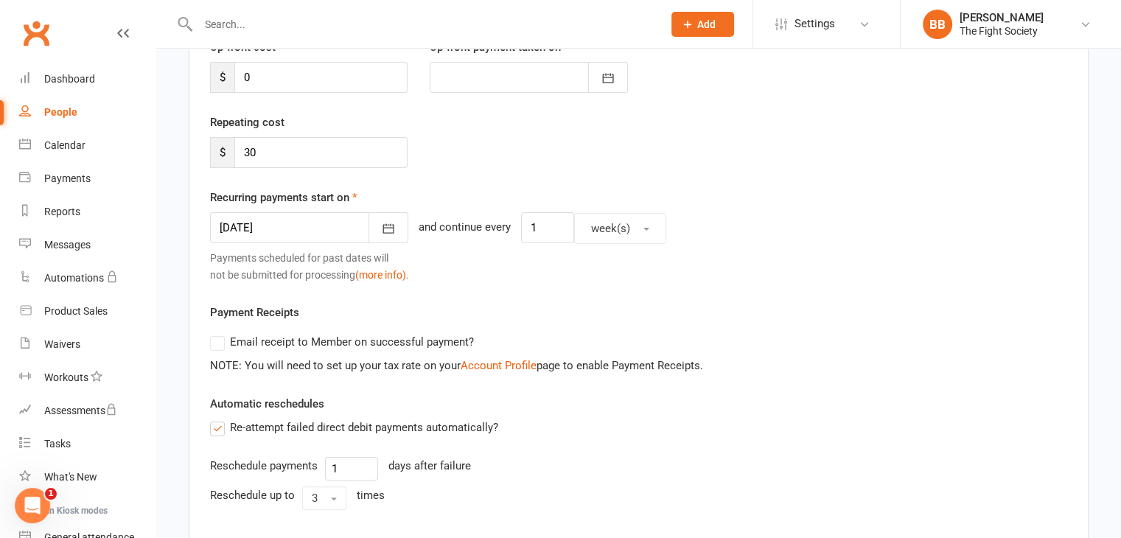
scroll to position [221, 0]
click at [383, 224] on icon "button" at bounding box center [388, 229] width 11 height 10
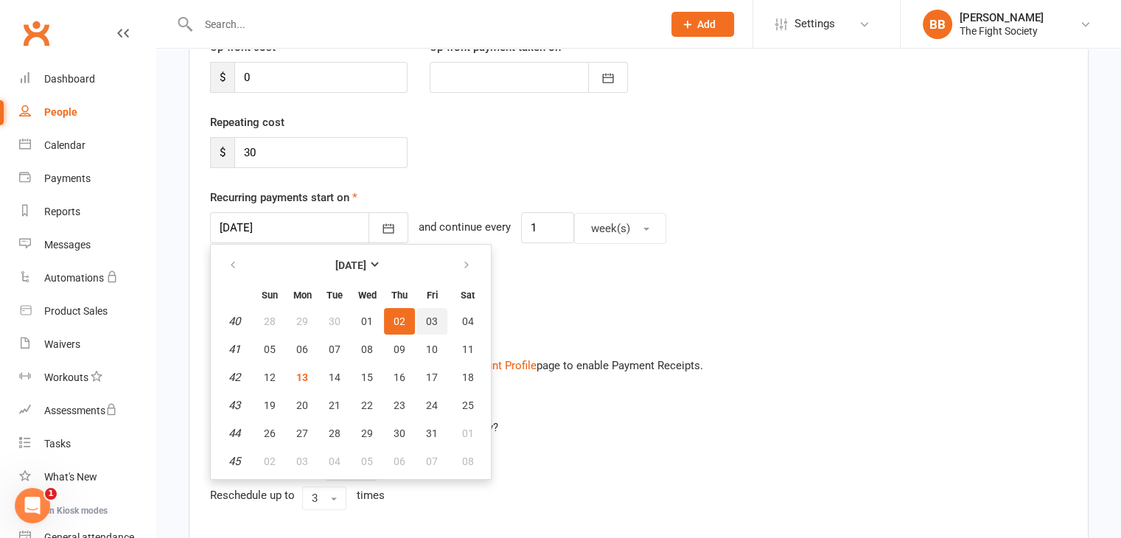
click at [433, 315] on span "03" at bounding box center [432, 321] width 12 height 12
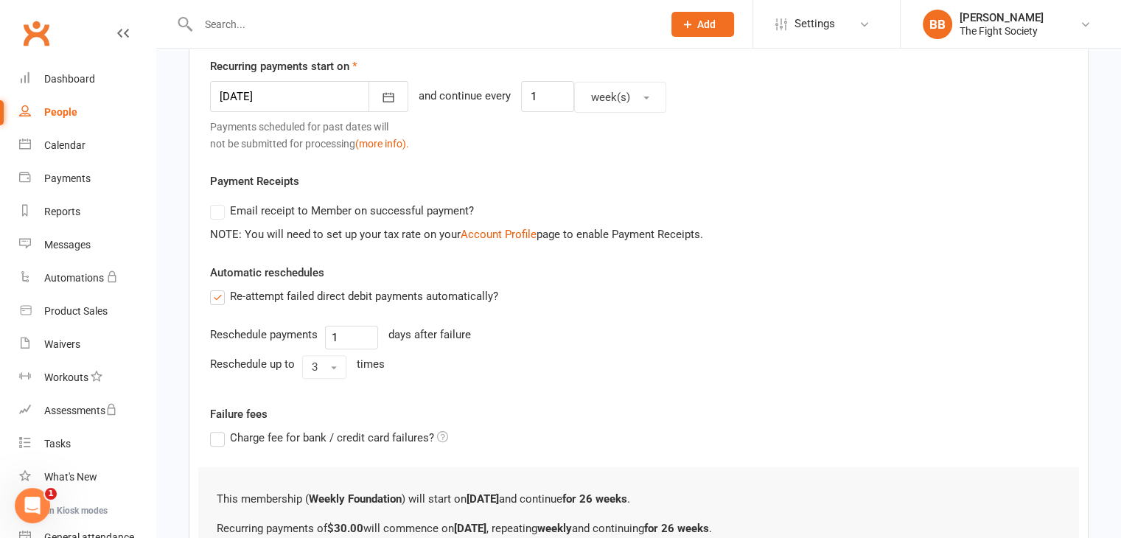
scroll to position [353, 0]
click at [381, 99] on icon "button" at bounding box center [388, 96] width 15 height 15
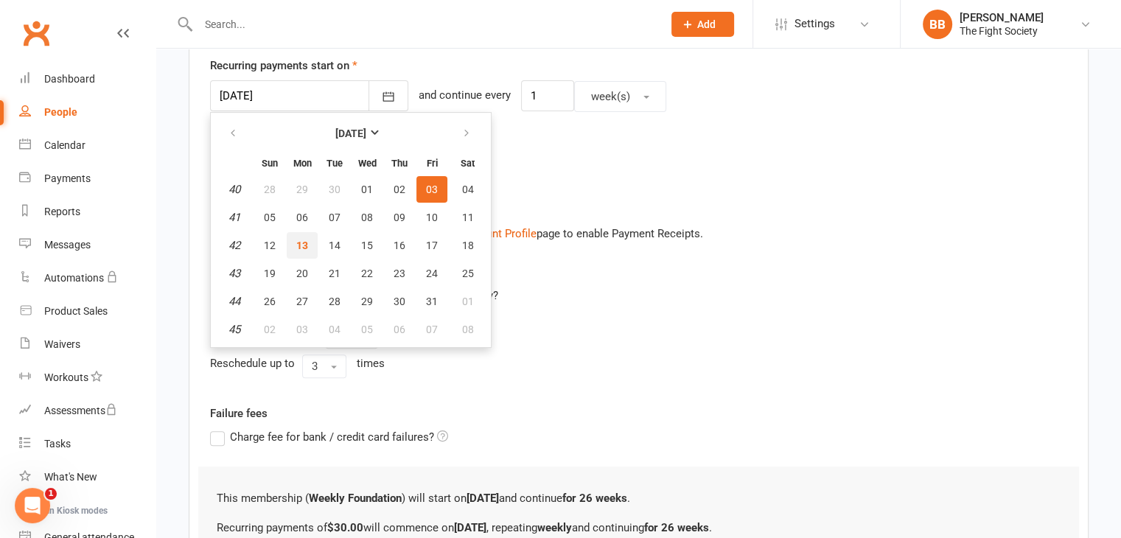
click at [301, 241] on span "13" at bounding box center [302, 245] width 12 height 12
type input "13 Oct 2025"
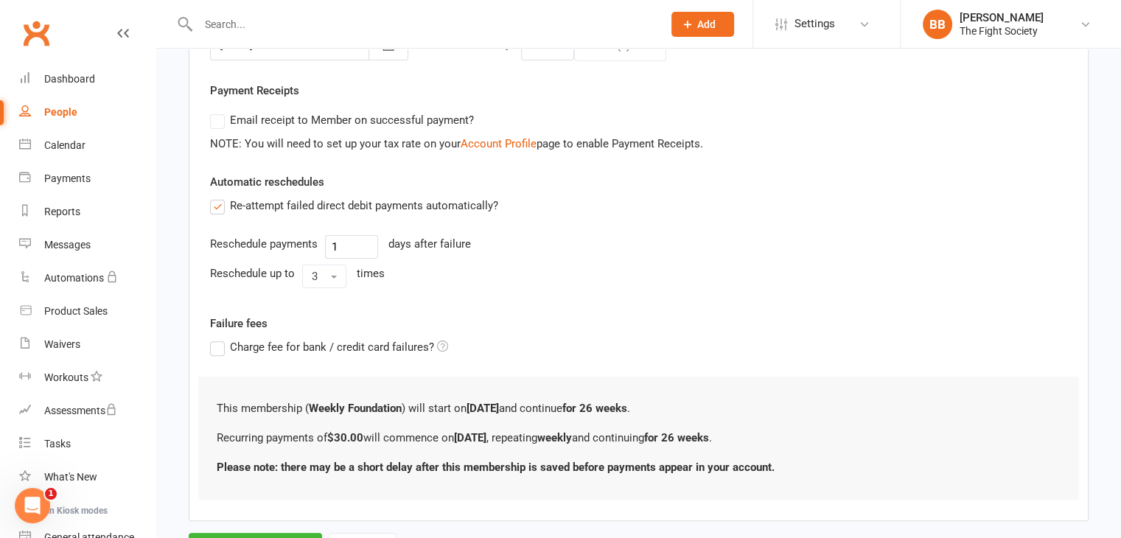
scroll to position [472, 0]
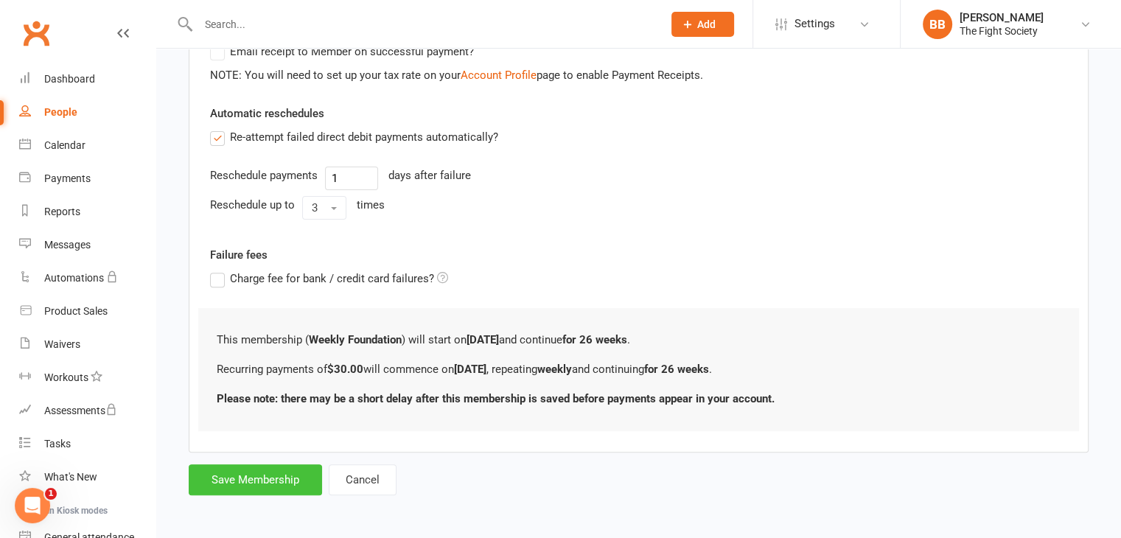
click at [258, 466] on button "Save Membership" at bounding box center [255, 479] width 133 height 31
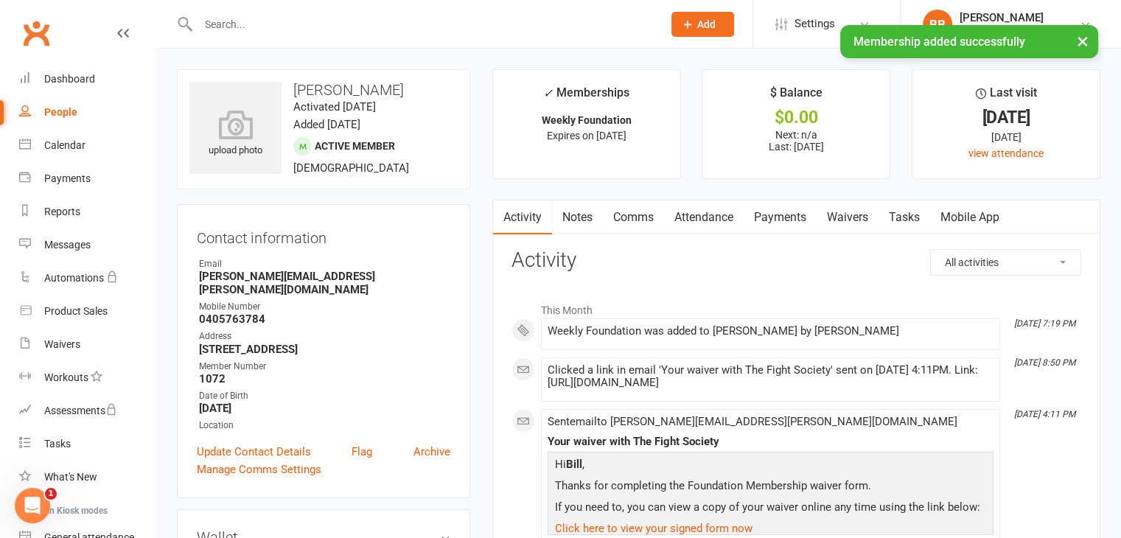
click at [771, 213] on link "Payments" at bounding box center [779, 217] width 73 height 34
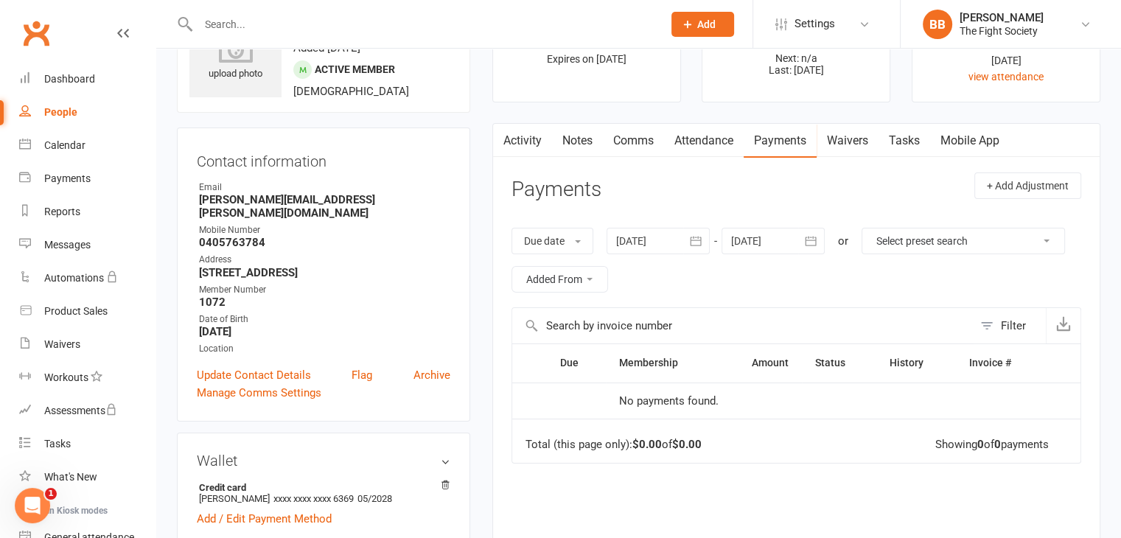
scroll to position [74, 0]
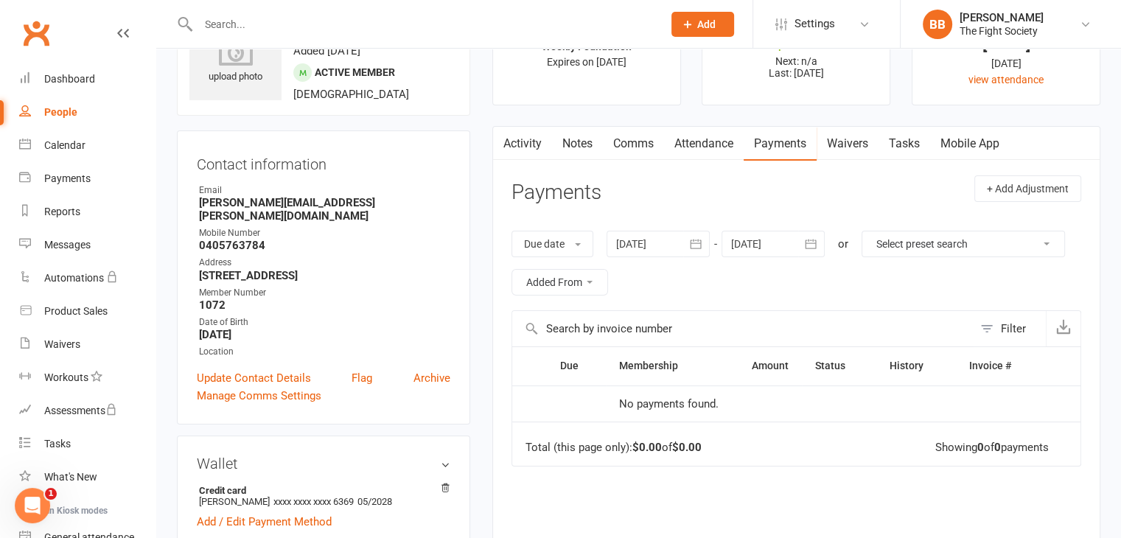
click at [778, 141] on link "Payments" at bounding box center [779, 144] width 73 height 34
